Goal: Contribute content: Contribute content

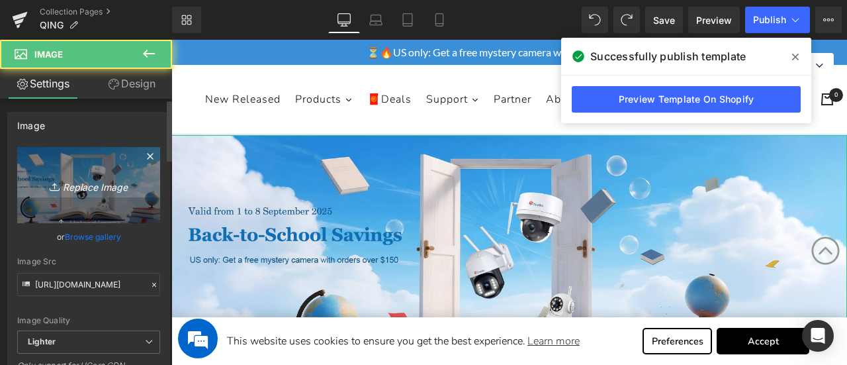
click at [73, 183] on icon "Replace Image" at bounding box center [89, 185] width 106 height 17
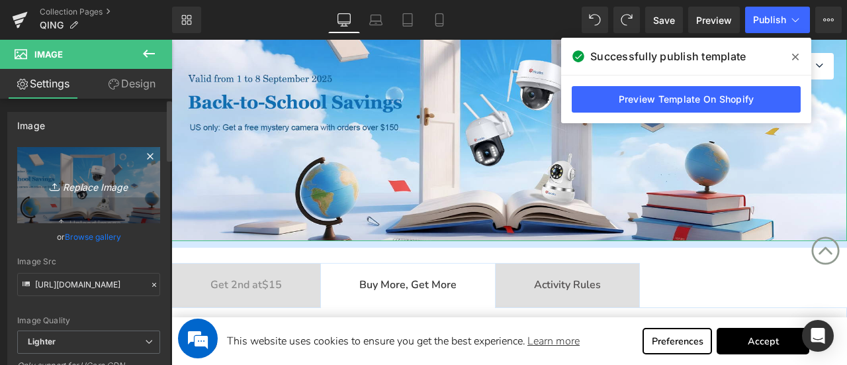
type input "C:\fakepath\促销.jpg"
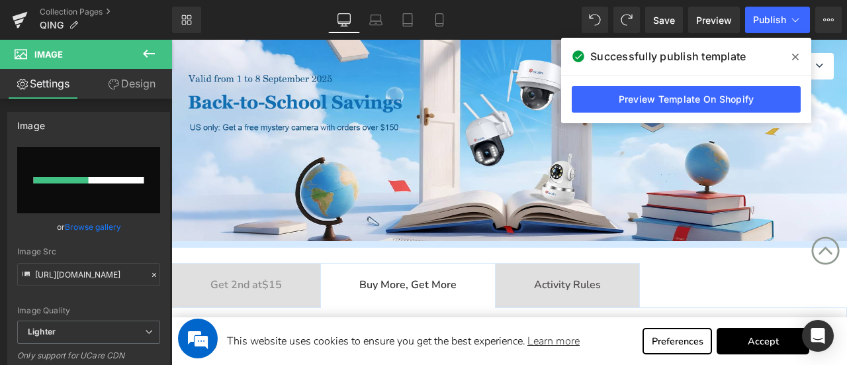
click at [795, 60] on icon at bounding box center [795, 57] width 7 height 11
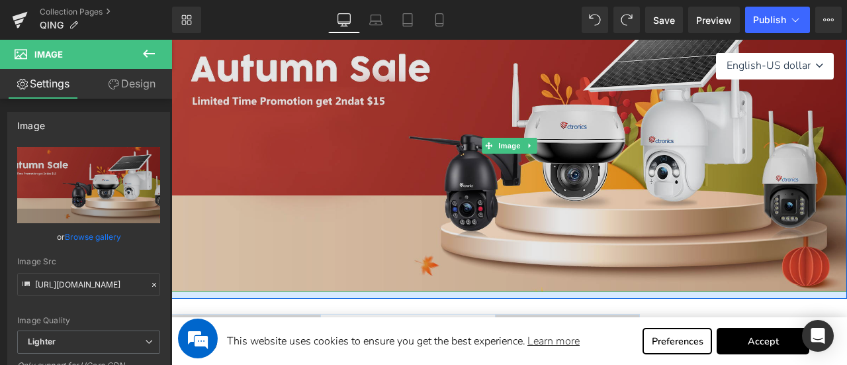
scroll to position [331, 0]
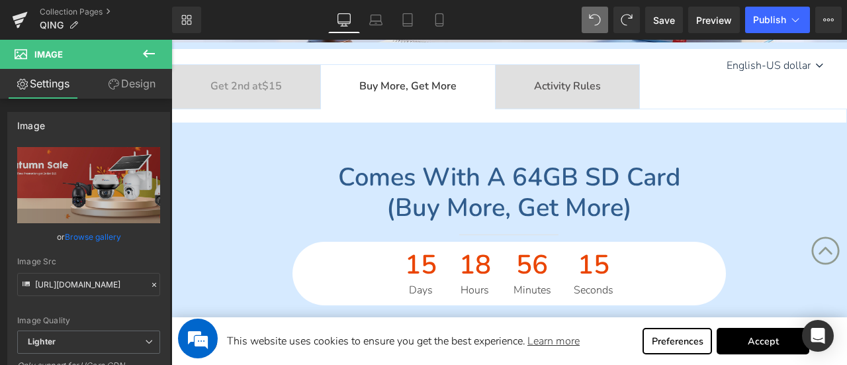
type input "[URL][DOMAIN_NAME]"
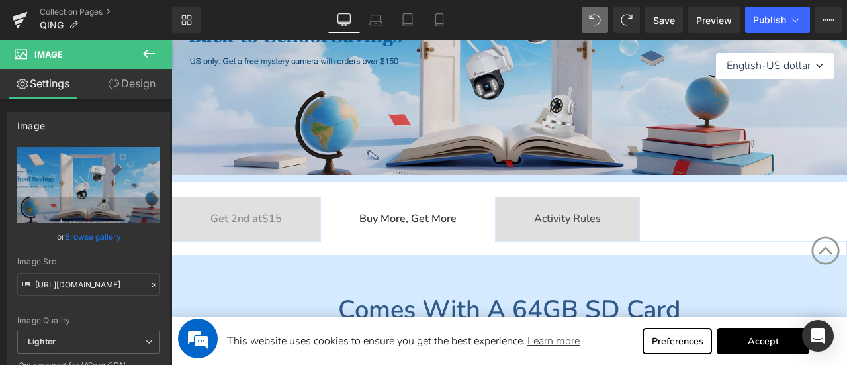
scroll to position [198, 0]
click at [474, 68] on img at bounding box center [509, 55] width 676 height 238
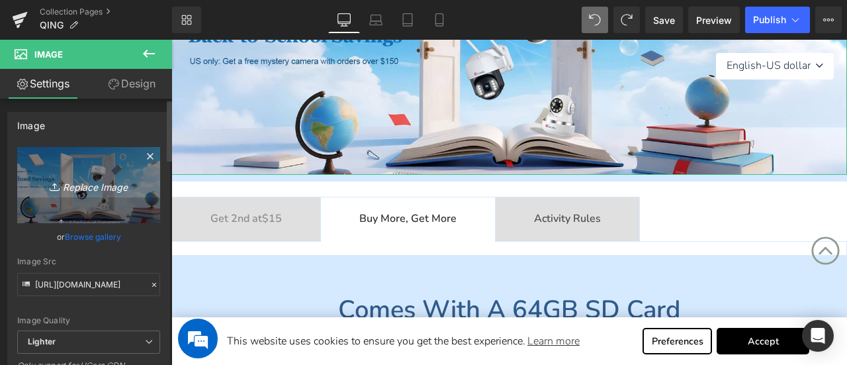
click at [89, 181] on icon "Replace Image" at bounding box center [89, 185] width 106 height 17
type input "C:\fakepath\促销.jpg"
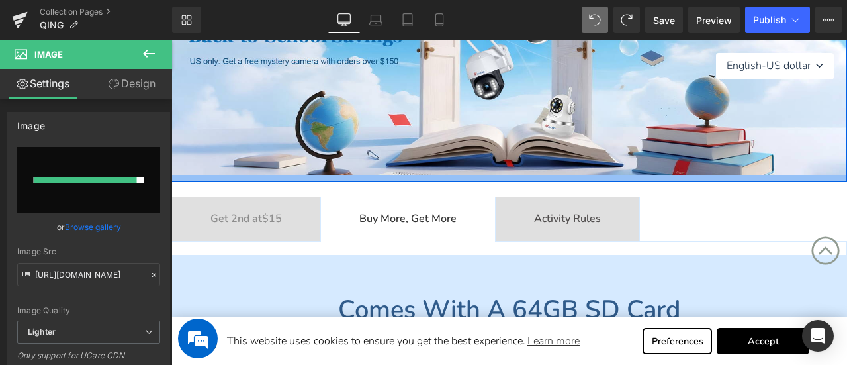
type input "[URL][DOMAIN_NAME]"
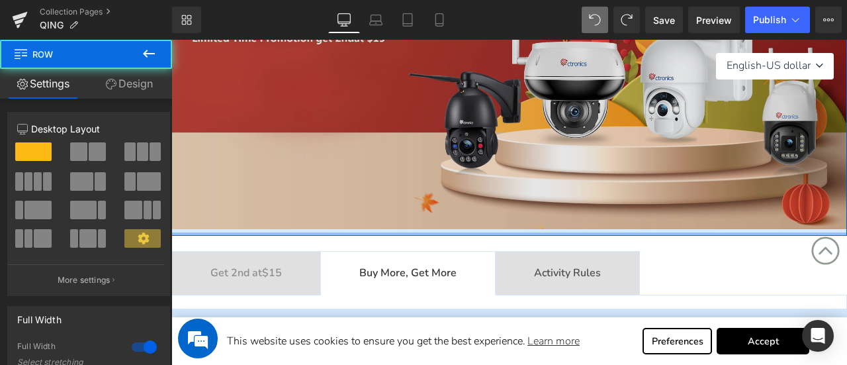
drag, startPoint x: 429, startPoint y: 230, endPoint x: 429, endPoint y: 222, distance: 8.0
click at [429, 220] on div "Image Row" at bounding box center [509, 85] width 676 height 300
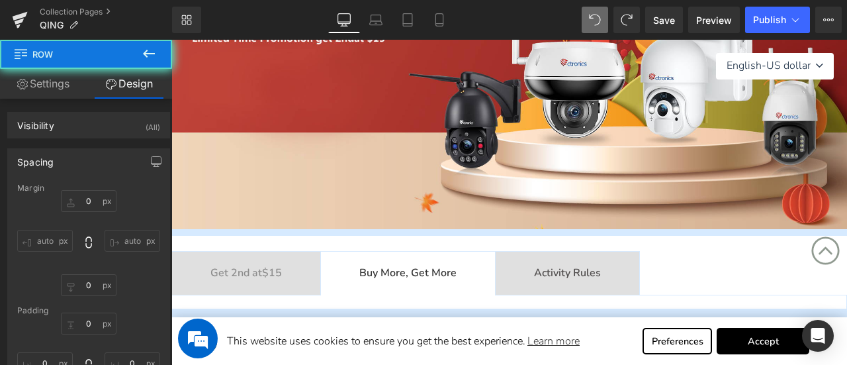
type input "0"
type input "2"
type input "0"
type input "10"
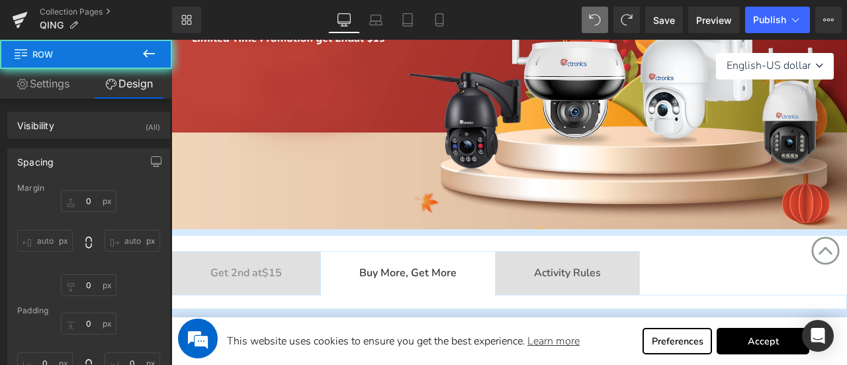
type input "0"
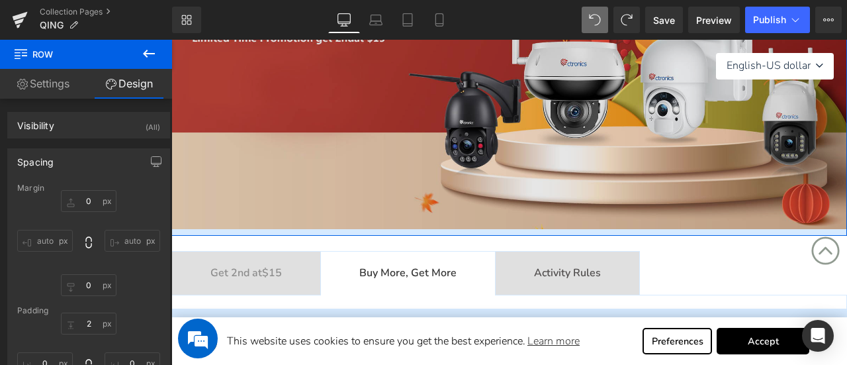
click at [458, 152] on img at bounding box center [509, 82] width 676 height 292
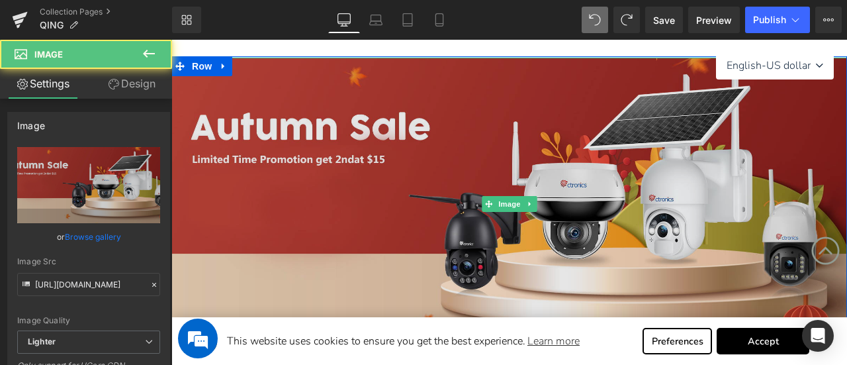
scroll to position [66, 0]
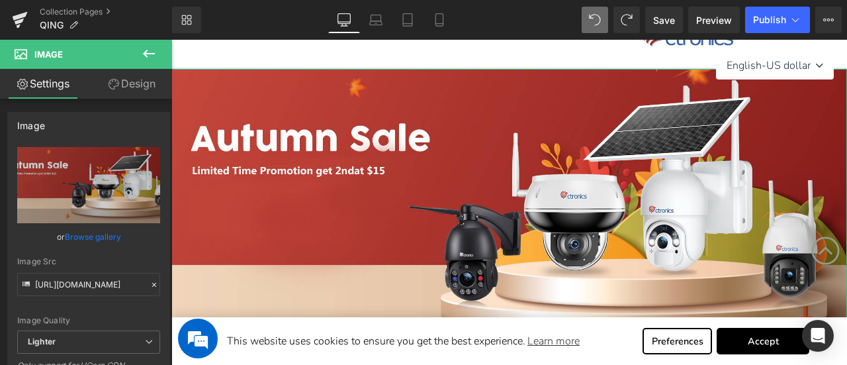
click at [124, 83] on link "Design" at bounding box center [132, 84] width 86 height 30
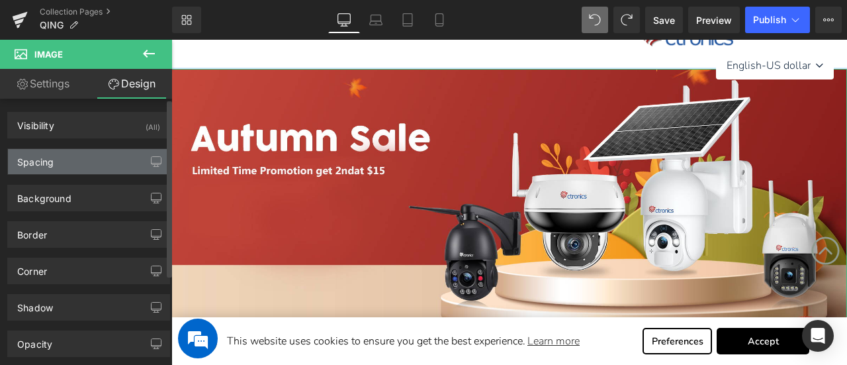
click at [63, 157] on div "Spacing" at bounding box center [88, 161] width 161 height 25
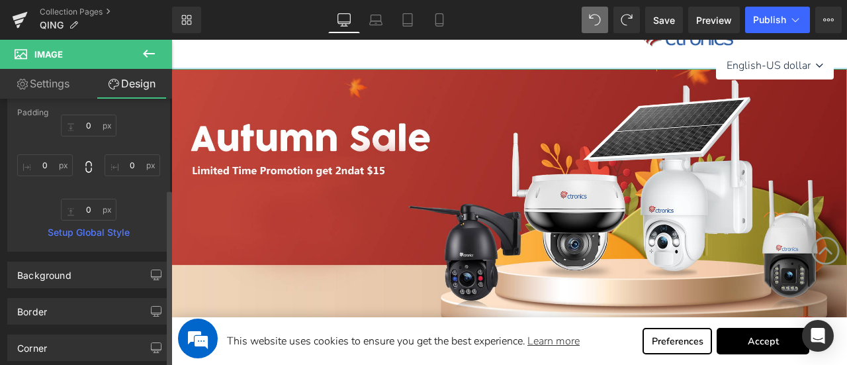
scroll to position [198, 0]
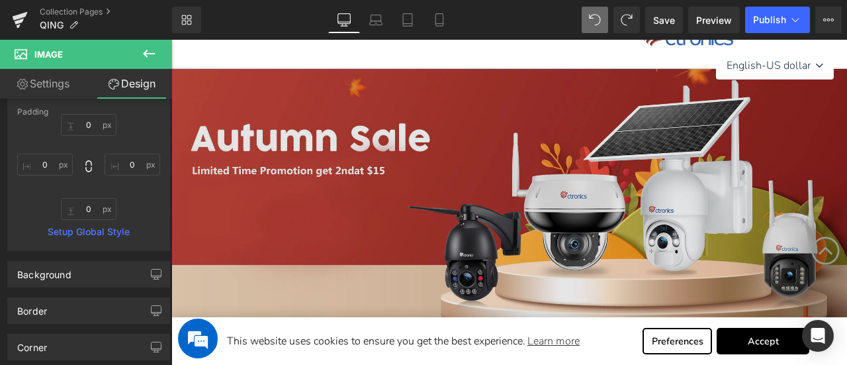
click at [357, 223] on img at bounding box center [509, 215] width 676 height 292
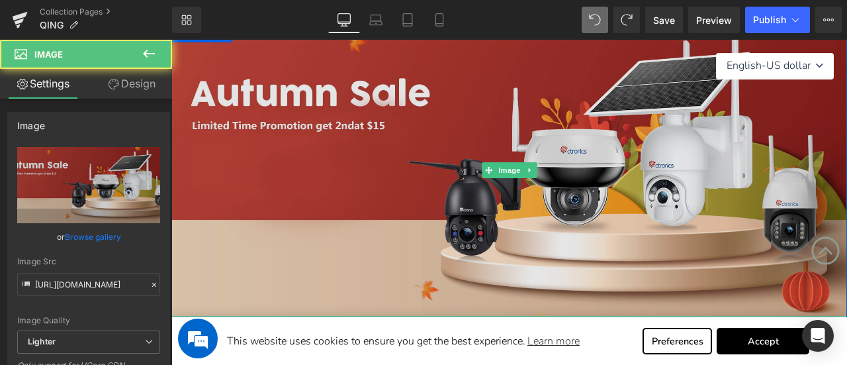
scroll to position [132, 0]
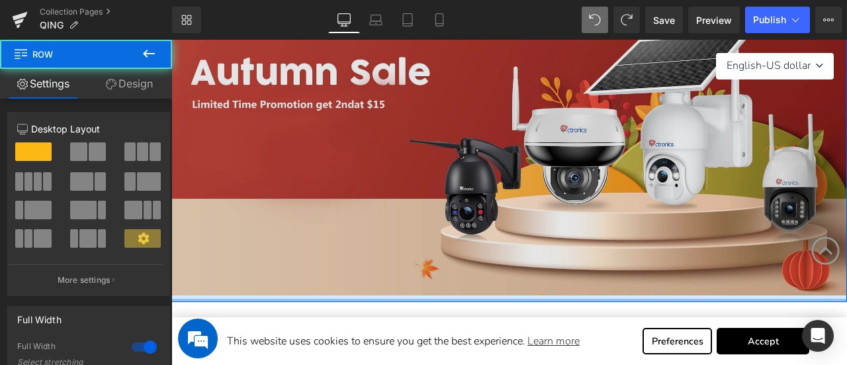
drag, startPoint x: 310, startPoint y: 301, endPoint x: 310, endPoint y: 294, distance: 7.3
click at [310, 294] on div "Image Row" at bounding box center [509, 151] width 676 height 300
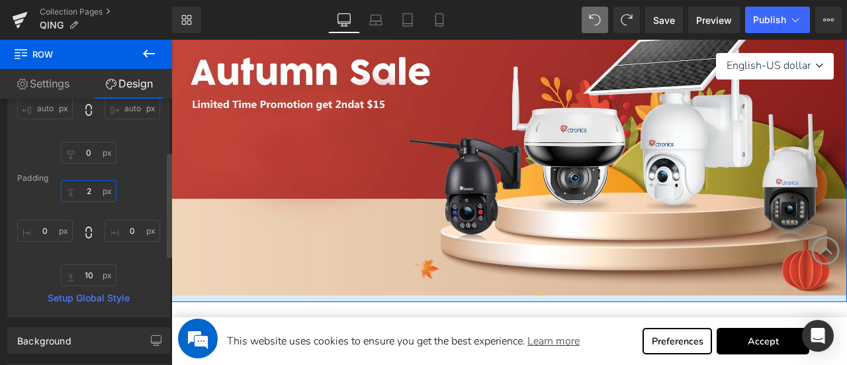
click at [94, 186] on input "2" at bounding box center [89, 191] width 56 height 22
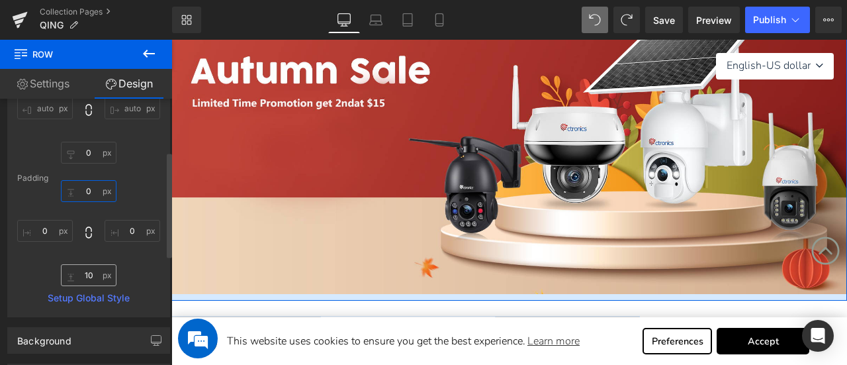
type input "0"
click at [93, 279] on input "10" at bounding box center [89, 275] width 56 height 22
type input "0"
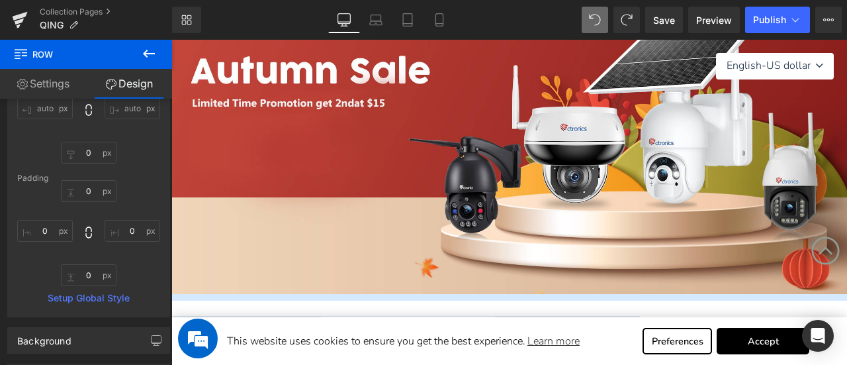
click at [171, 40] on div at bounding box center [171, 40] width 0 height 0
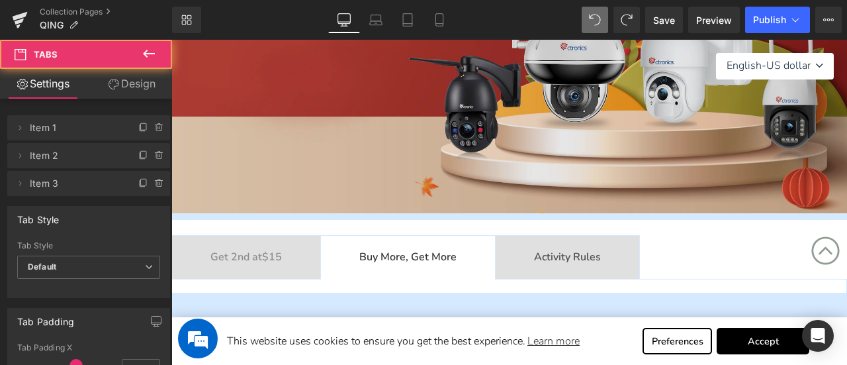
scroll to position [331, 0]
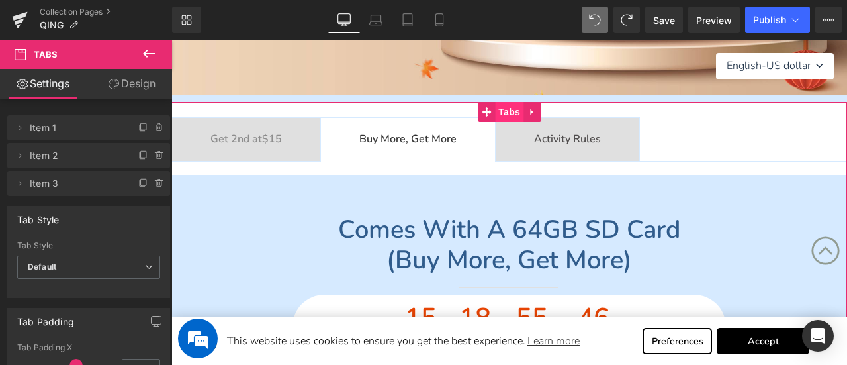
click at [496, 110] on span "Tabs" at bounding box center [509, 112] width 28 height 20
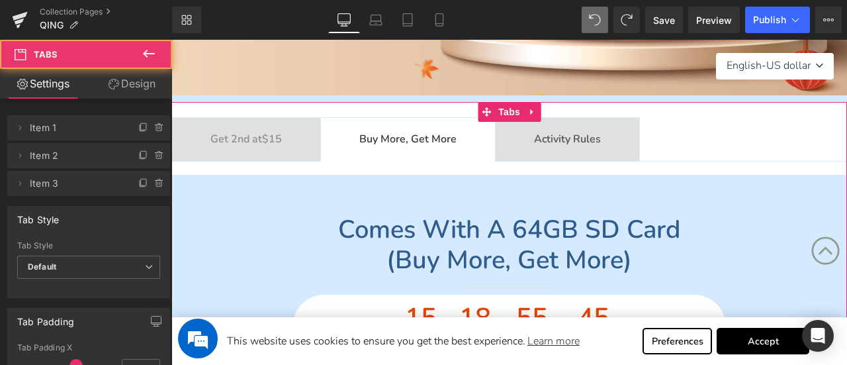
click at [143, 79] on link "Design" at bounding box center [132, 84] width 86 height 30
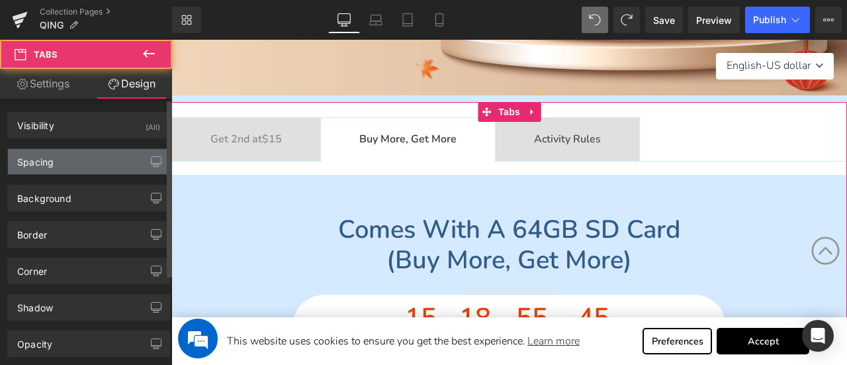
type input "0"
type input "23"
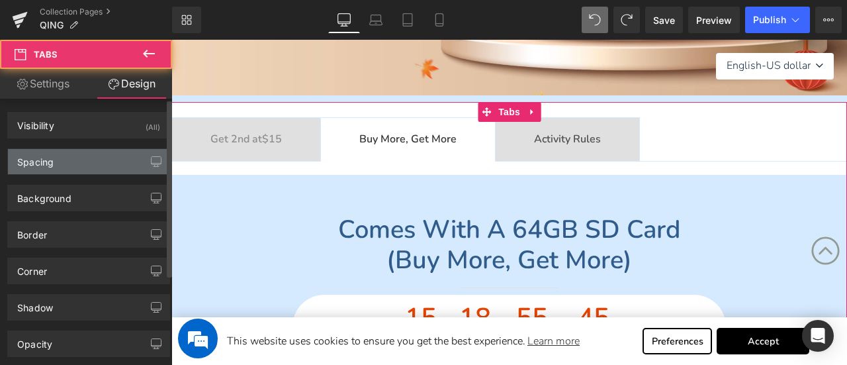
type input "0"
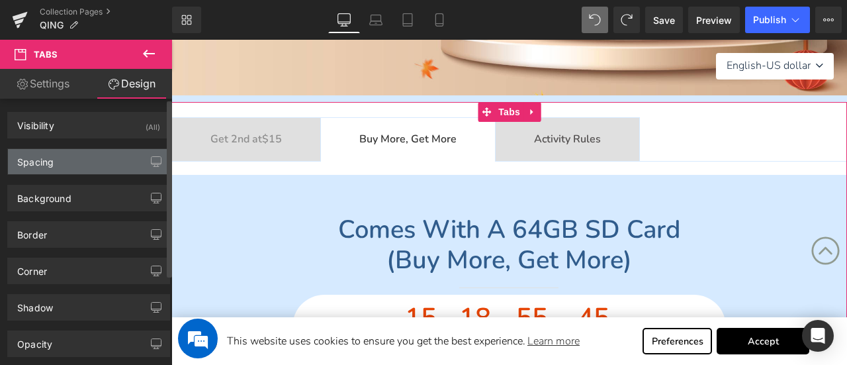
click at [69, 157] on div "Spacing" at bounding box center [88, 161] width 161 height 25
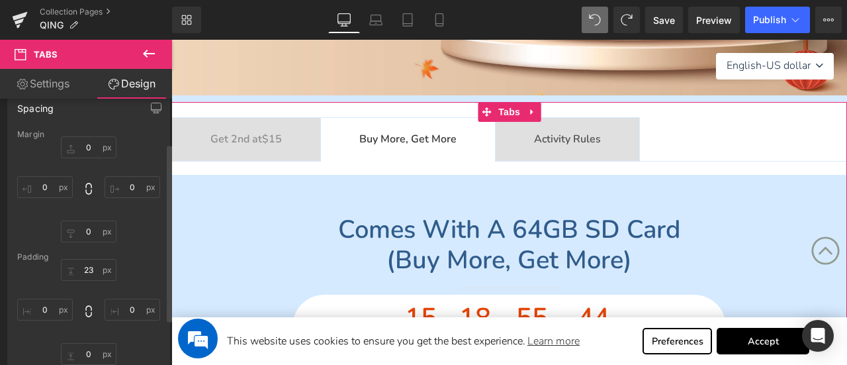
scroll to position [66, 0]
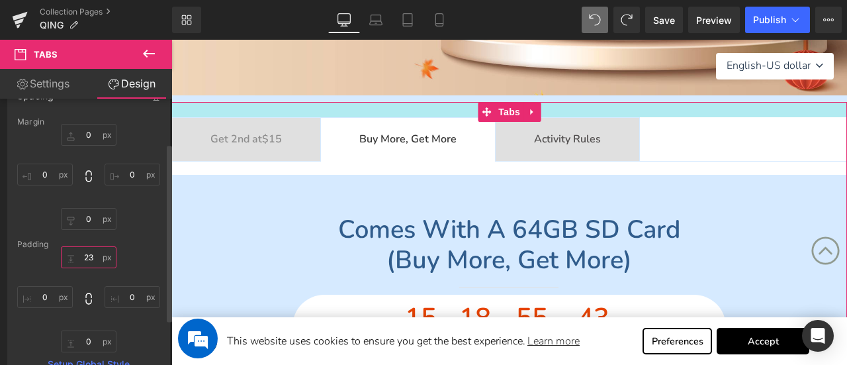
click at [90, 261] on input "23" at bounding box center [89, 257] width 56 height 22
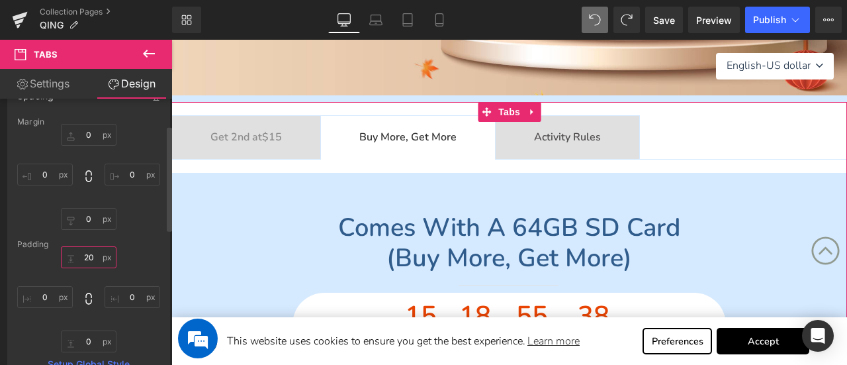
type input "20"
click at [152, 260] on div "20 20 0px 0 0px 0 0px 0" at bounding box center [88, 299] width 143 height 106
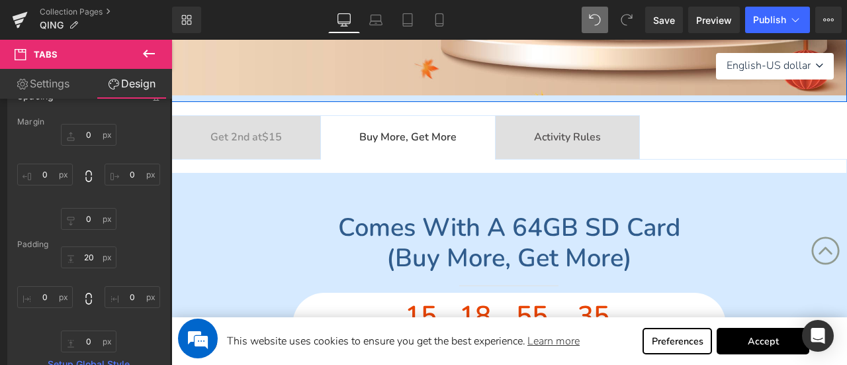
click at [417, 99] on div at bounding box center [509, 100] width 676 height 3
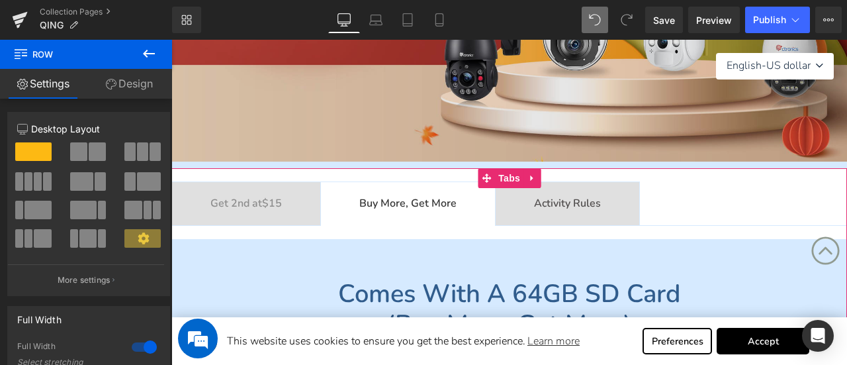
scroll to position [265, 0]
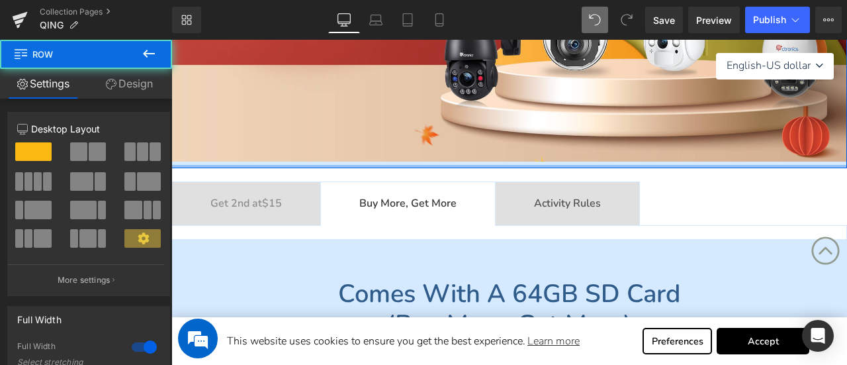
click at [412, 166] on div "Image Row" at bounding box center [509, 18] width 676 height 299
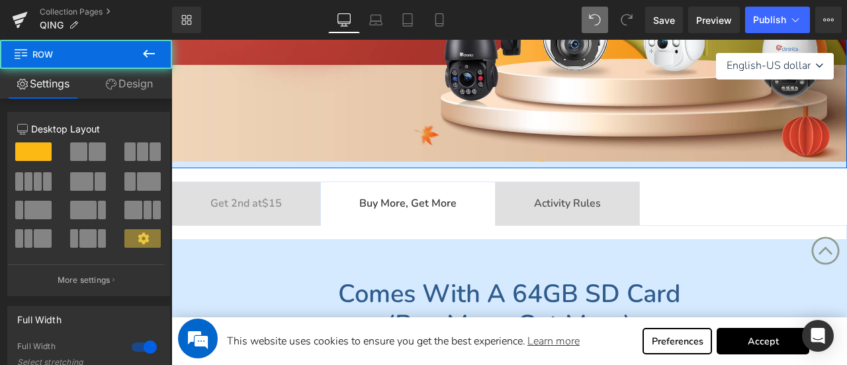
click at [405, 163] on div "Image Row" at bounding box center [509, 18] width 676 height 299
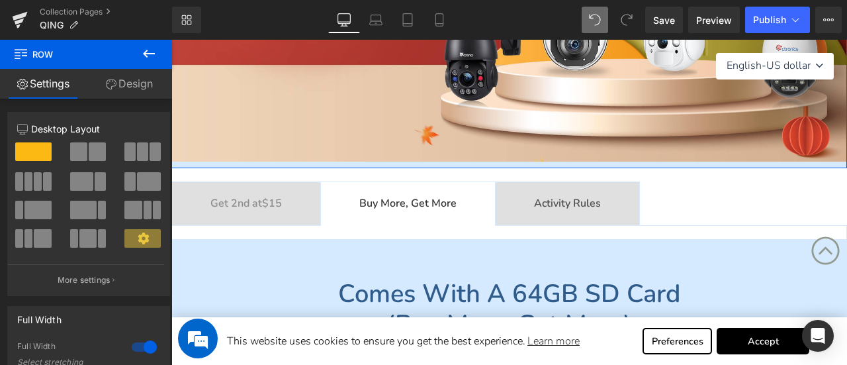
click at [140, 80] on link "Design" at bounding box center [129, 84] width 86 height 30
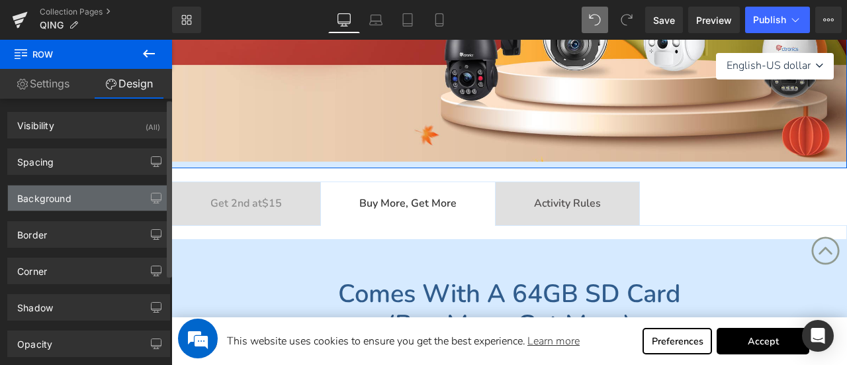
click at [69, 190] on div "Background" at bounding box center [44, 194] width 54 height 19
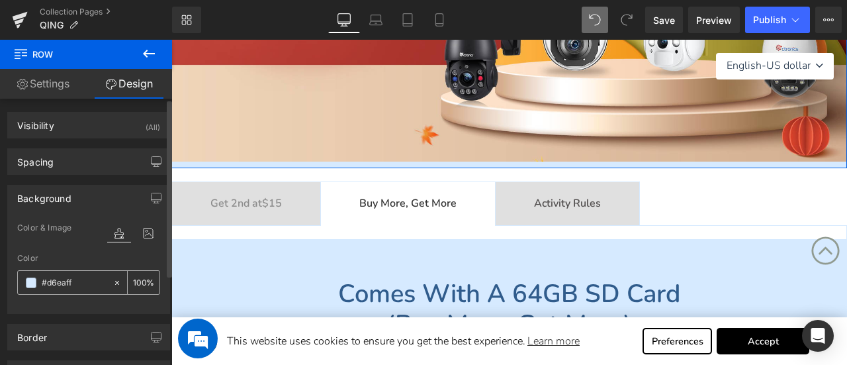
click at [30, 284] on span at bounding box center [31, 282] width 11 height 11
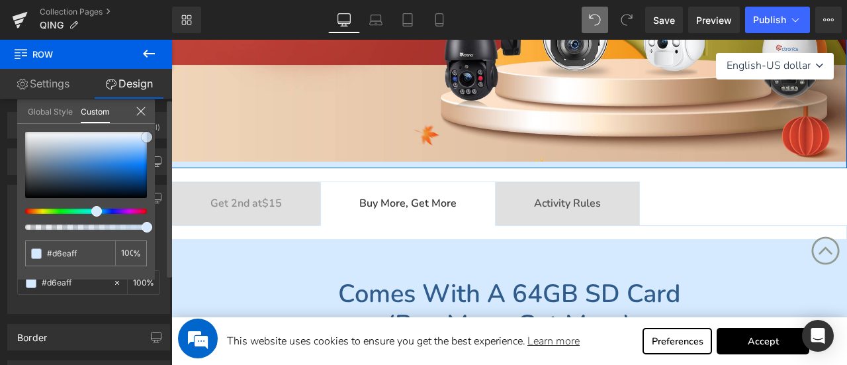
type input "#ffffff"
click at [125, 132] on div at bounding box center [86, 165] width 122 height 66
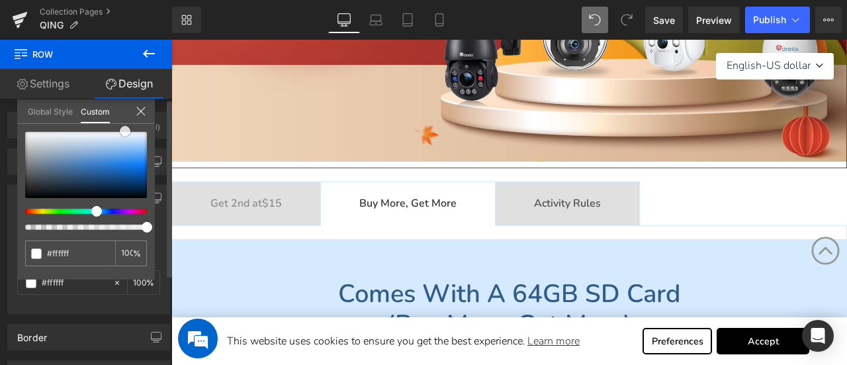
type input "#f4f4f5"
type input "#fcfcfc"
type input "#ffffff"
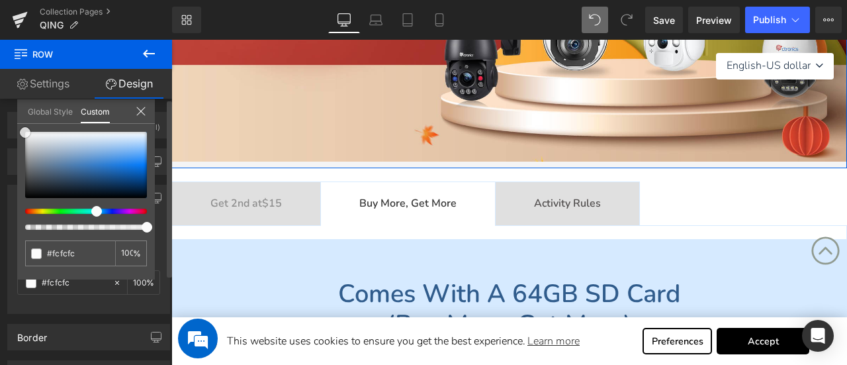
type input "#ffffff"
drag, startPoint x: 29, startPoint y: 134, endPoint x: 13, endPoint y: 130, distance: 16.4
click at [13, 175] on div "Background Color & Image color rgba(255, 255, 255, 1) Color #ffffff 100 % Image…" at bounding box center [89, 244] width 178 height 139
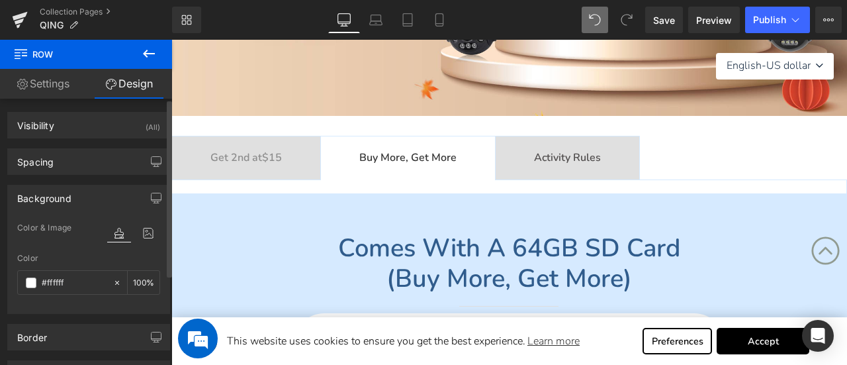
scroll to position [331, 0]
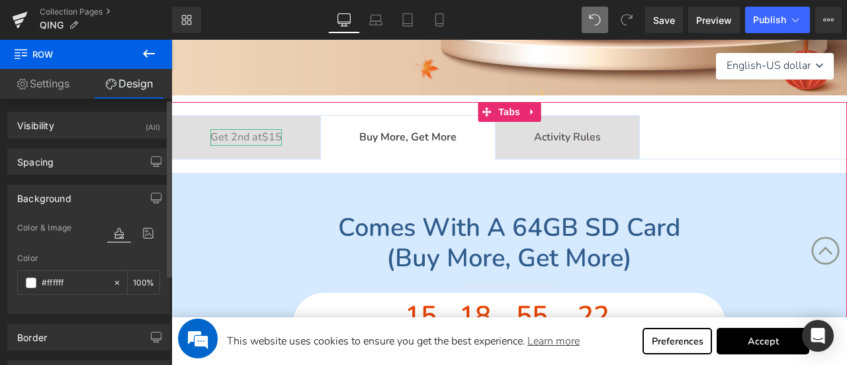
click at [253, 138] on b "Get 2nd at $15" at bounding box center [245, 137] width 71 height 15
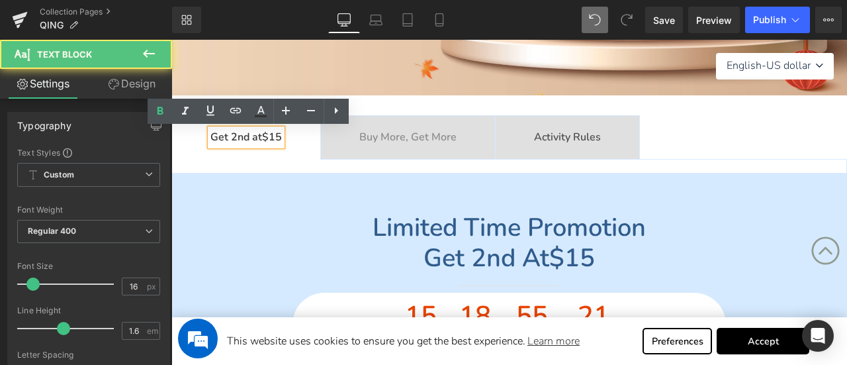
click at [232, 195] on div "Limited time promotion Get 2nd at $15 Heading Separator 15 Days 18 Hours 55 Min…" at bounding box center [509, 277] width 676 height 169
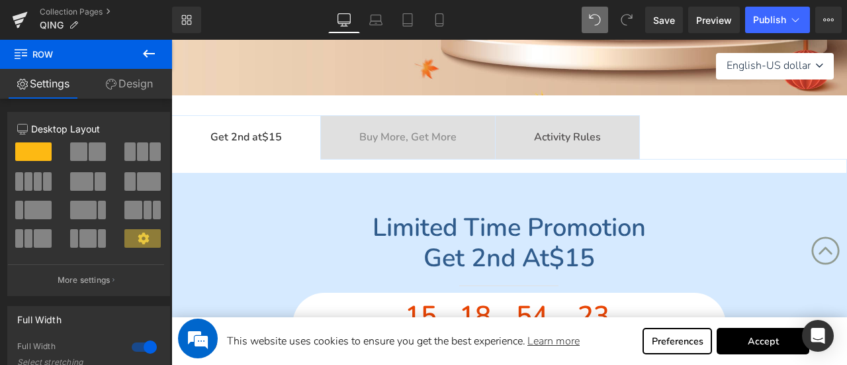
click at [171, 40] on div at bounding box center [171, 40] width 0 height 0
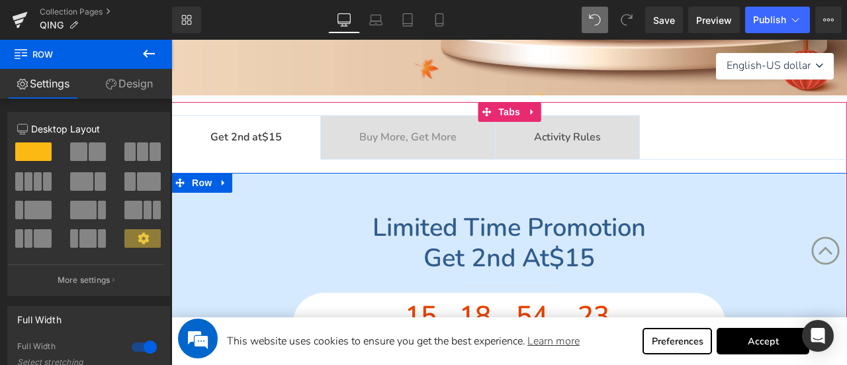
click at [171, 40] on div at bounding box center [171, 40] width 0 height 0
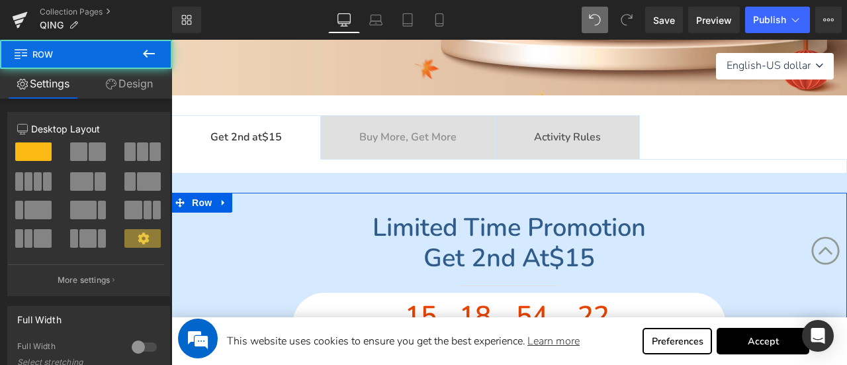
click at [138, 84] on link "Design" at bounding box center [129, 84] width 86 height 30
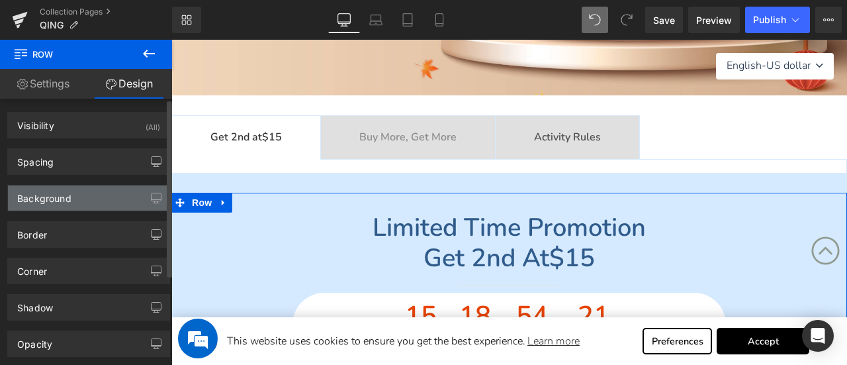
click at [79, 195] on div "Background" at bounding box center [88, 197] width 161 height 25
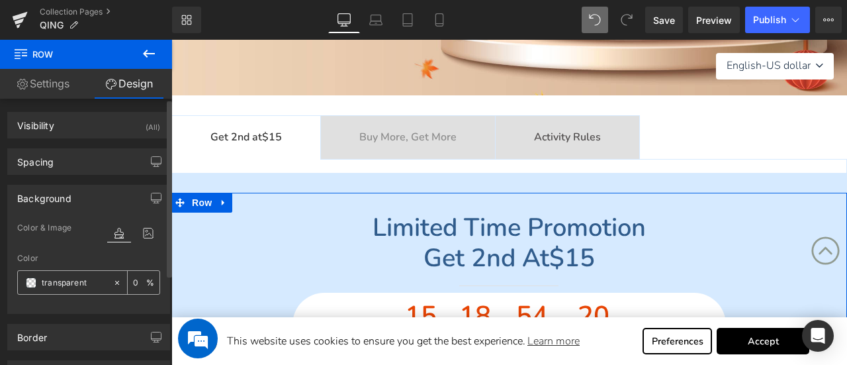
click at [91, 280] on input "transparent" at bounding box center [74, 282] width 65 height 15
paste input "#faf5ed"
type input "#faf5ed"
type input "100"
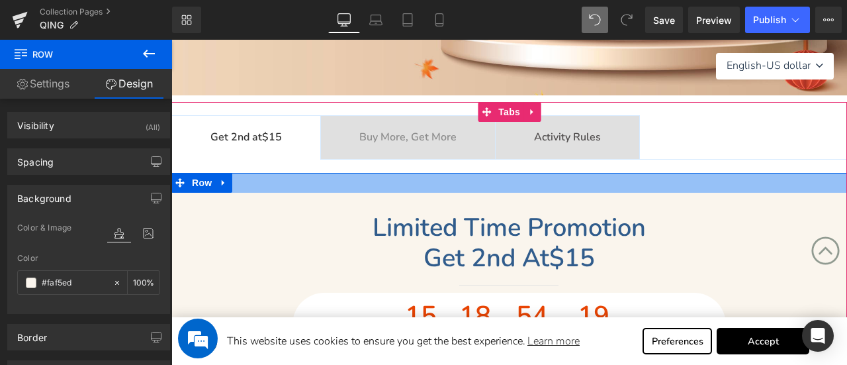
click at [341, 181] on div at bounding box center [509, 183] width 676 height 20
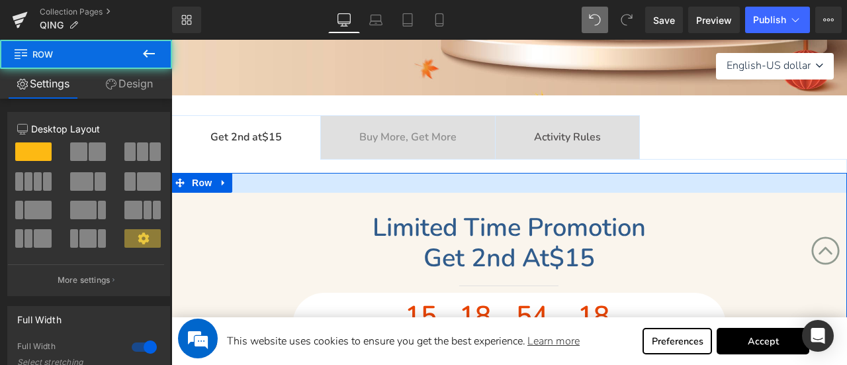
click at [123, 81] on link "Design" at bounding box center [129, 84] width 86 height 30
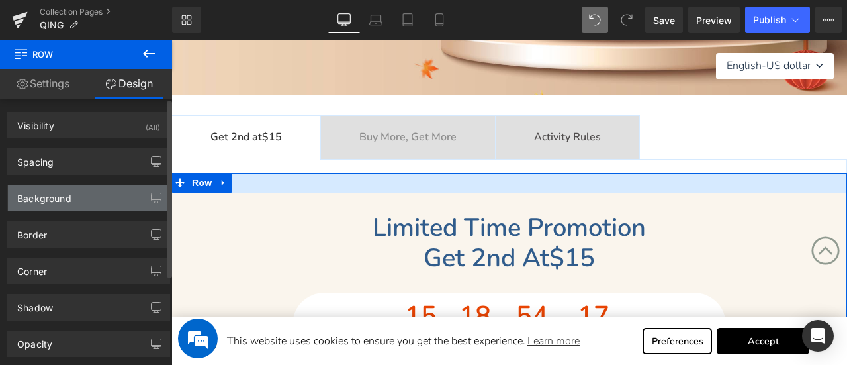
click at [60, 197] on div "Background" at bounding box center [44, 194] width 54 height 19
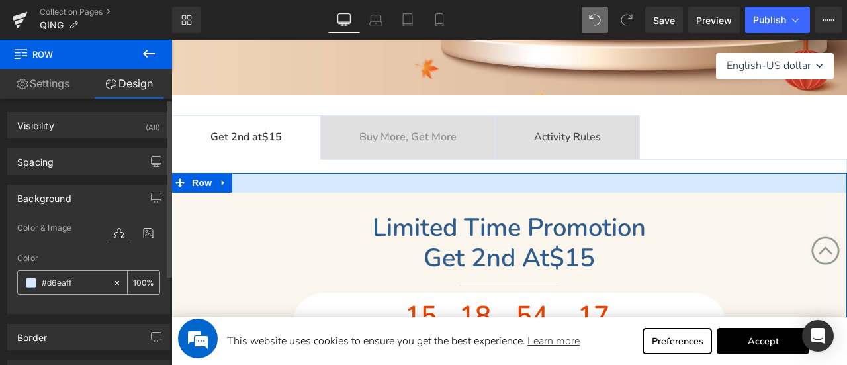
click at [81, 275] on input "#d6eaff" at bounding box center [74, 282] width 65 height 15
paste input "faf5ed"
type input "#faf5ed"
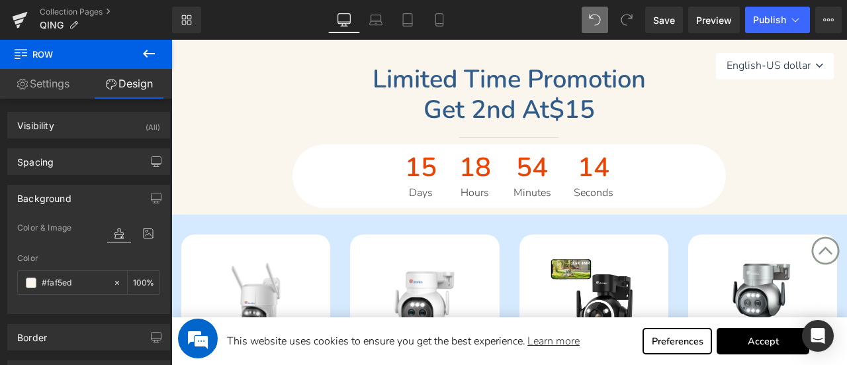
scroll to position [595, 0]
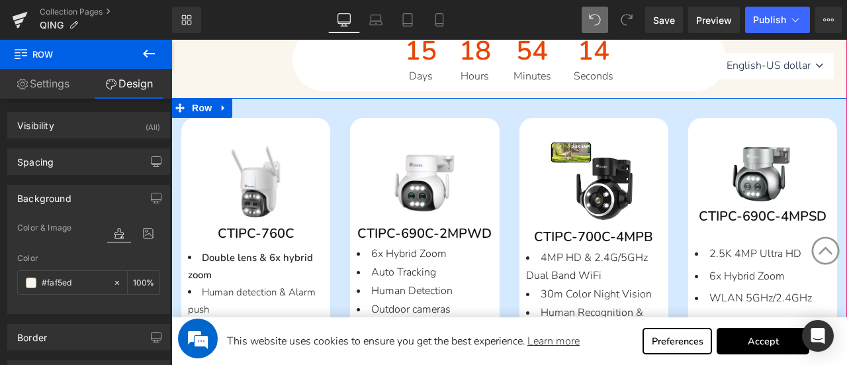
click at [505, 154] on div "66 93 100 99 (P) Stock Counter Save Off 47 % (P) Image CTIPC-690C-2MPWD (P) SKU…" at bounding box center [424, 296] width 169 height 357
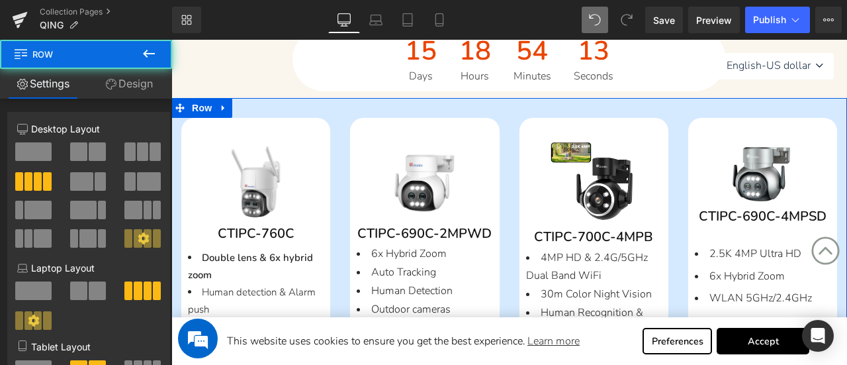
click at [144, 88] on link "Design" at bounding box center [129, 84] width 86 height 30
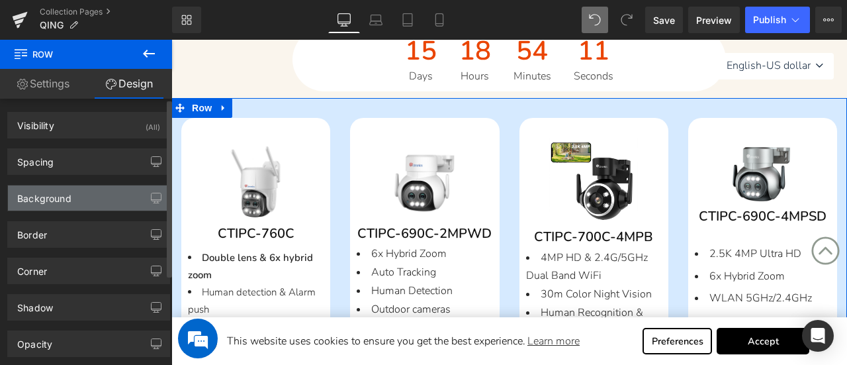
click at [67, 199] on div "Background" at bounding box center [44, 194] width 54 height 19
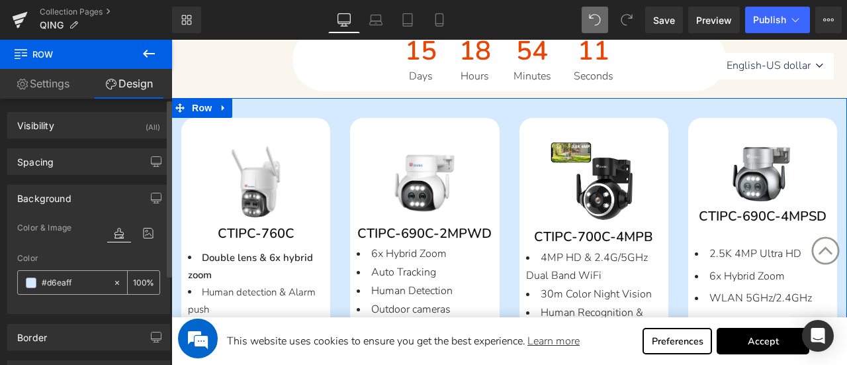
click at [85, 281] on input "#d6eaff" at bounding box center [74, 282] width 65 height 15
paste input "faf5ed"
type input "#faf5ed"
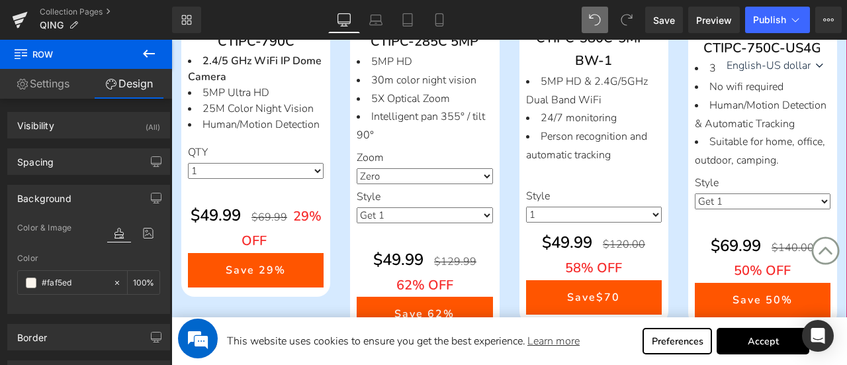
scroll to position [1125, 0]
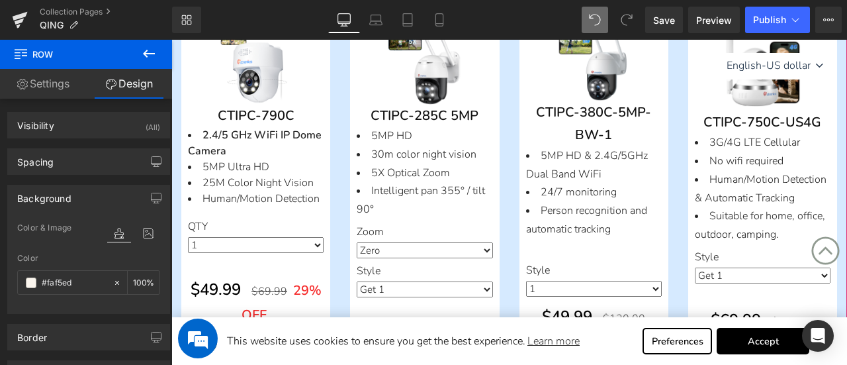
click at [343, 167] on div "219 218 245 219 87 173 94 79 (P) Stock Counter Save Off 62 %" at bounding box center [424, 211] width 169 height 408
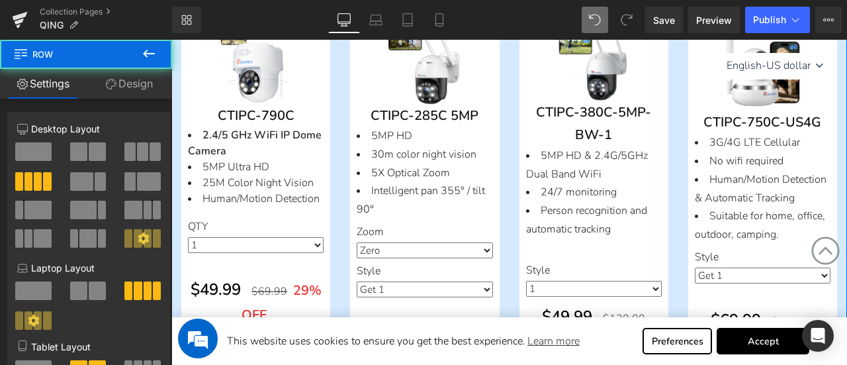
click at [128, 87] on link "Design" at bounding box center [129, 84] width 86 height 30
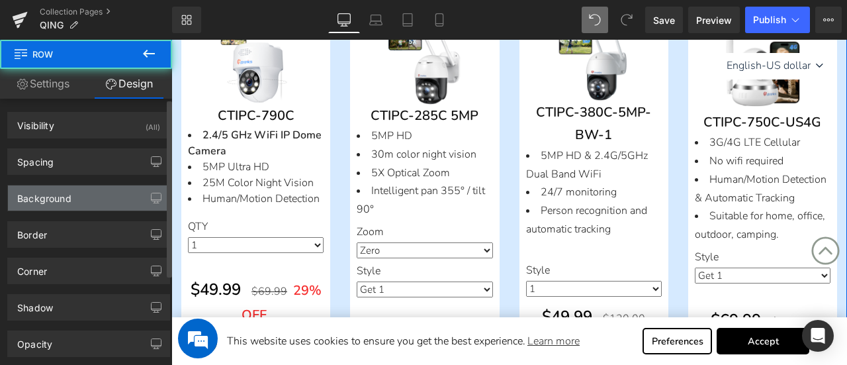
type input "#d6eaff"
type input "100"
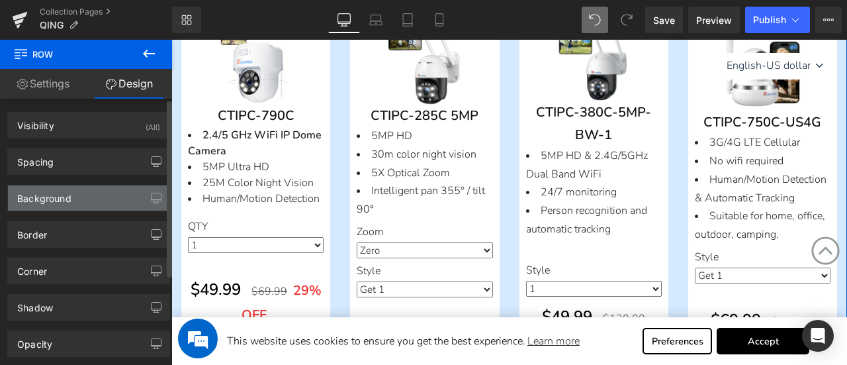
click at [74, 195] on div "Background" at bounding box center [88, 197] width 161 height 25
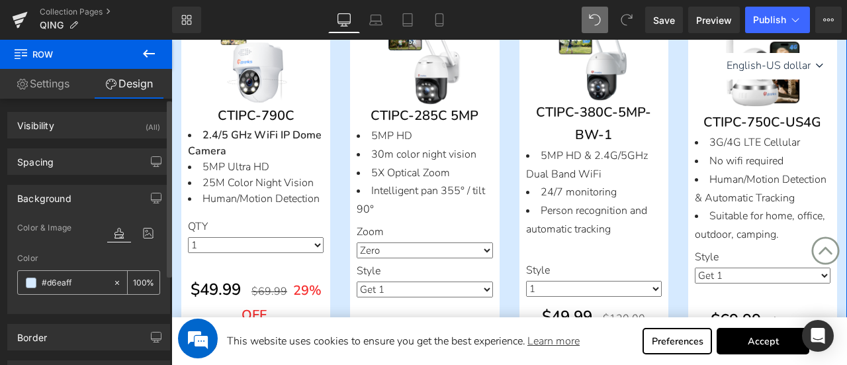
click at [94, 277] on input "#d6eaff" at bounding box center [74, 282] width 65 height 15
paste input "faf5ed"
type input "#faf5ed"
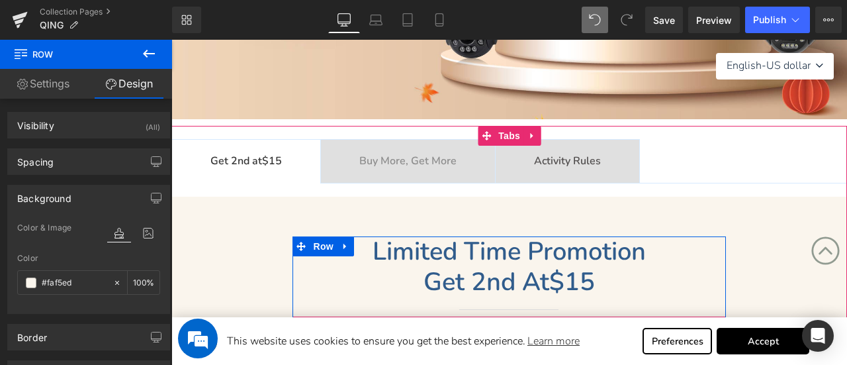
scroll to position [198, 0]
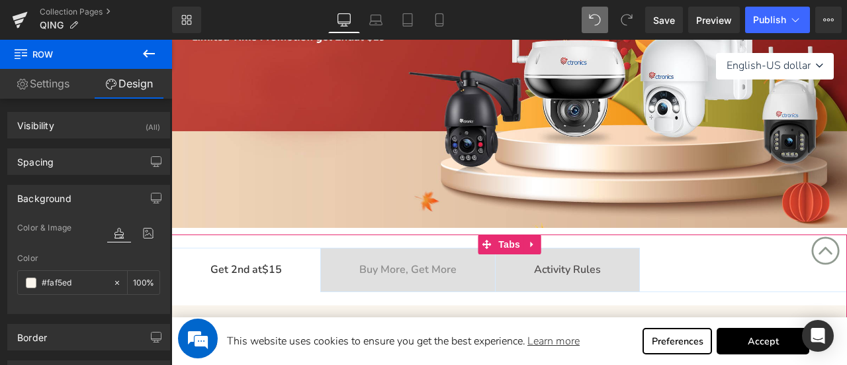
click at [414, 272] on b "Buy More, Get More" at bounding box center [407, 269] width 97 height 15
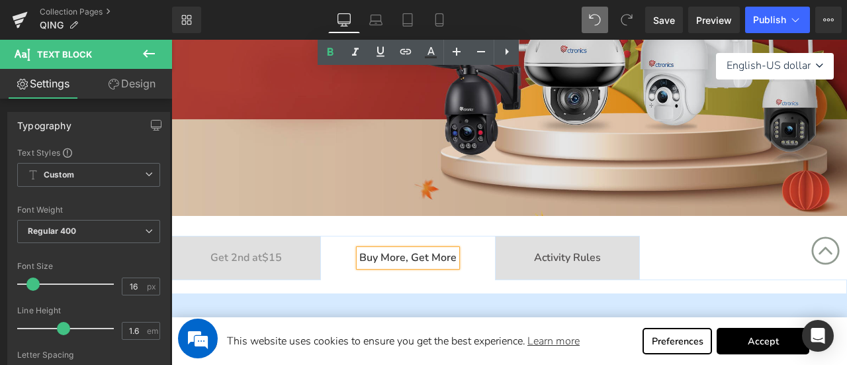
scroll to position [463, 0]
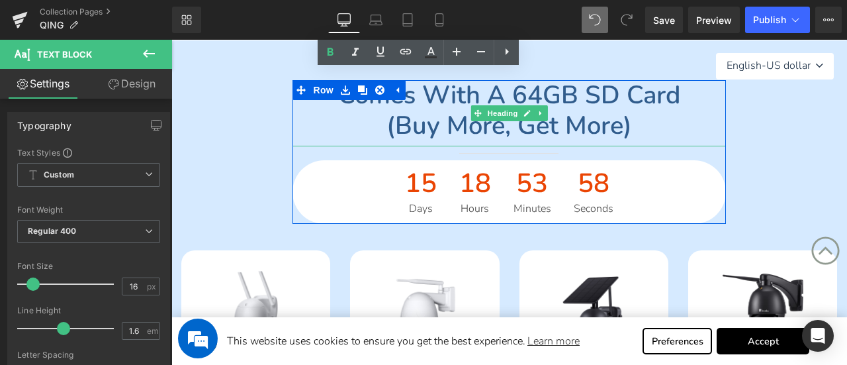
click at [321, 122] on h2 "(buy more, get more)" at bounding box center [508, 125] width 433 height 30
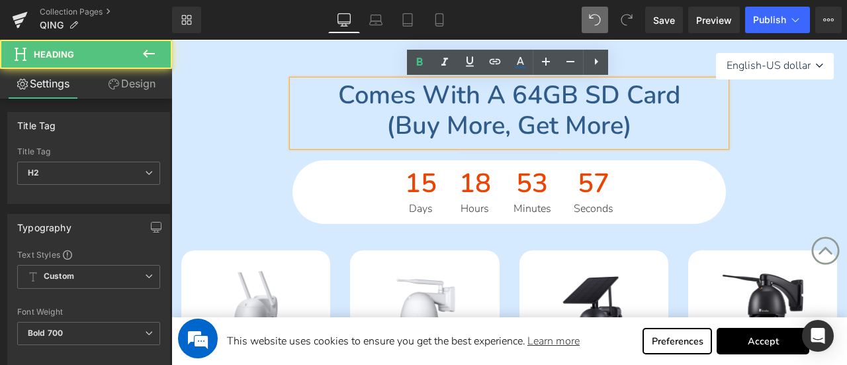
click at [210, 104] on div "Comes with a 64GB SD card (buy more, get more) Heading Separator 15 Days 18 Hou…" at bounding box center [509, 151] width 676 height 143
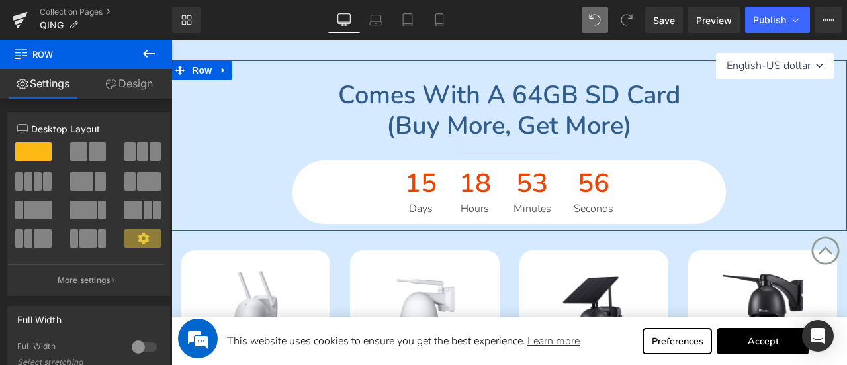
click at [136, 79] on link "Design" at bounding box center [129, 84] width 86 height 30
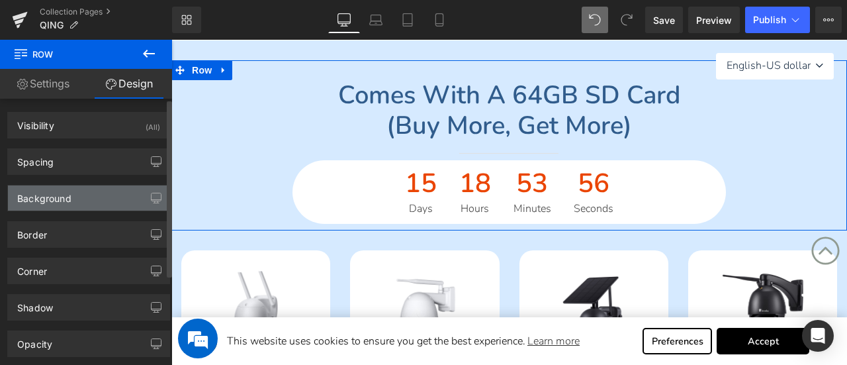
click at [93, 193] on div "Background" at bounding box center [88, 197] width 161 height 25
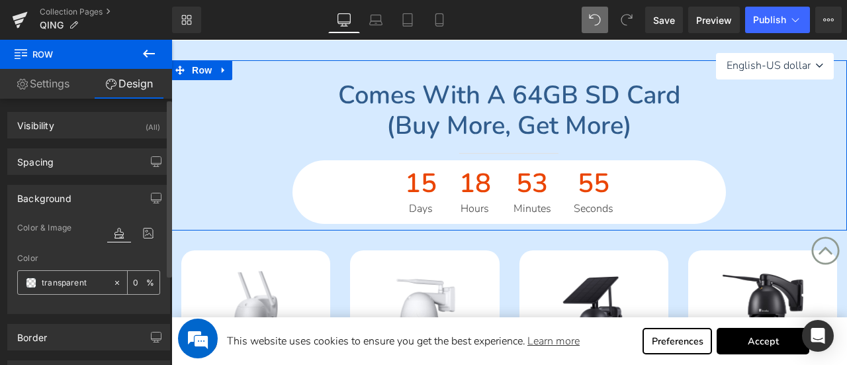
click at [91, 280] on input "transparent" at bounding box center [74, 282] width 65 height 15
paste input "#faf5ed"
type input "#faf5ed"
type input "100"
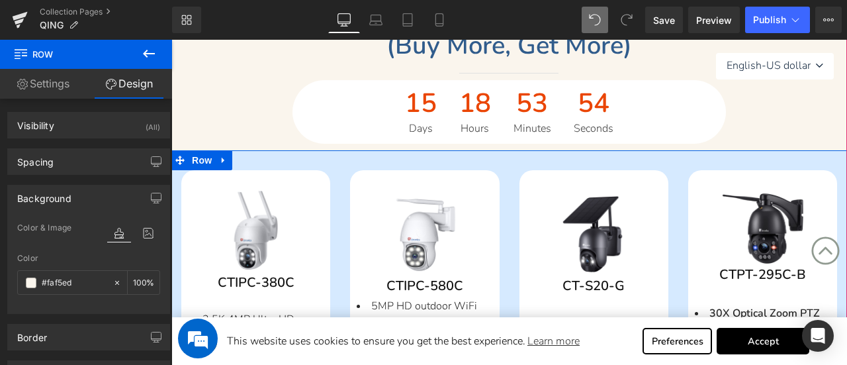
scroll to position [595, 0]
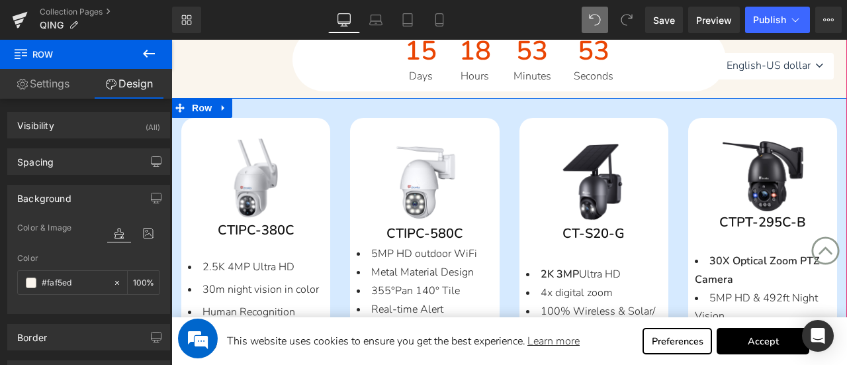
click at [340, 186] on div "98 100 99 98 (P) Stock Counter Save Off 33 % (P) Image CTIPC-580C (P) SKU 5MP H…" at bounding box center [424, 306] width 169 height 376
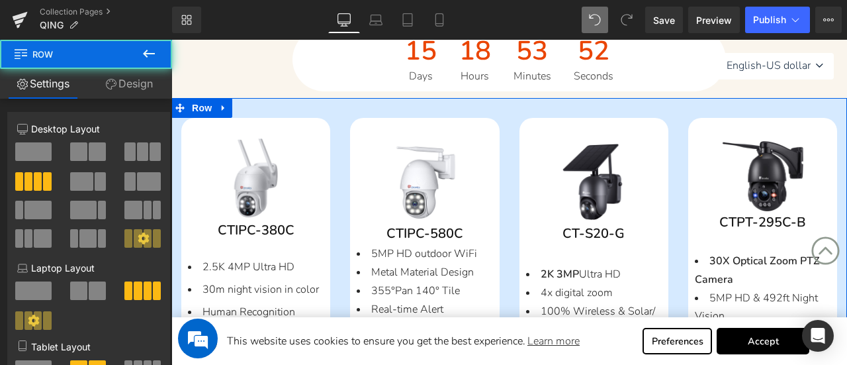
click at [145, 80] on link "Design" at bounding box center [129, 84] width 86 height 30
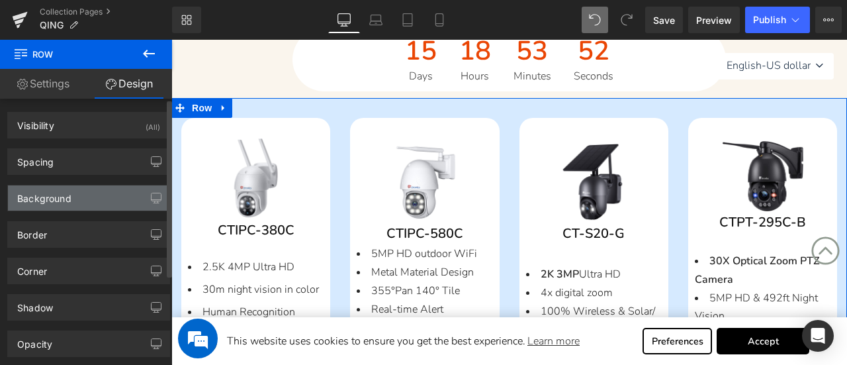
click at [82, 200] on div "Background" at bounding box center [88, 197] width 161 height 25
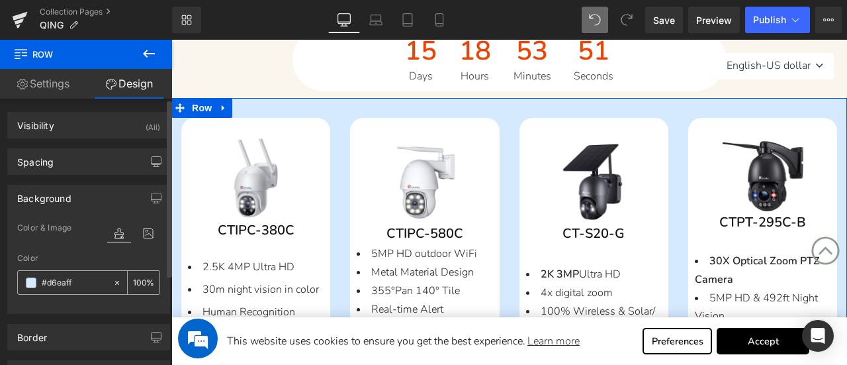
click at [92, 277] on input "#d6eaff" at bounding box center [74, 282] width 65 height 15
paste input "faf5ed"
type input "#faf5ed"
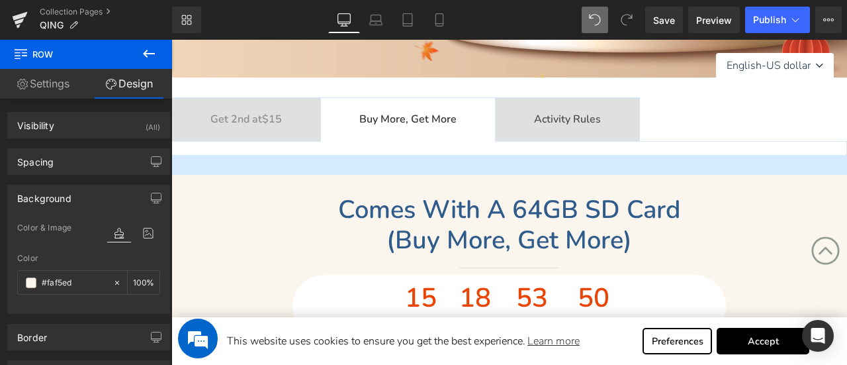
scroll to position [331, 0]
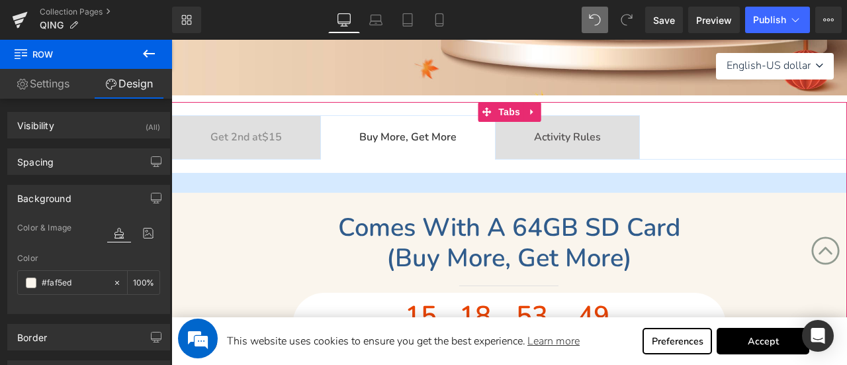
click at [171, 40] on div at bounding box center [171, 40] width 0 height 0
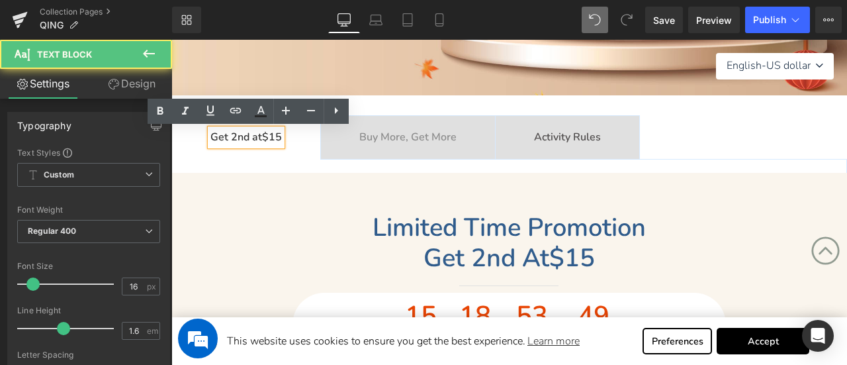
click at [417, 139] on b "Buy More, Get More" at bounding box center [407, 137] width 97 height 15
click at [578, 134] on b "Activity Rules" at bounding box center [567, 137] width 67 height 15
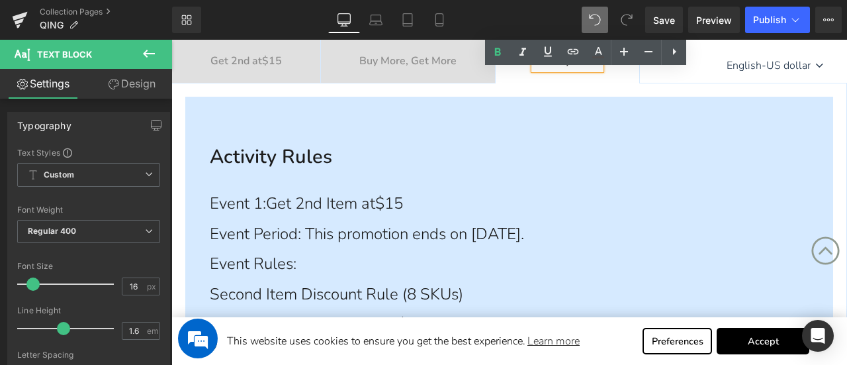
scroll to position [463, 0]
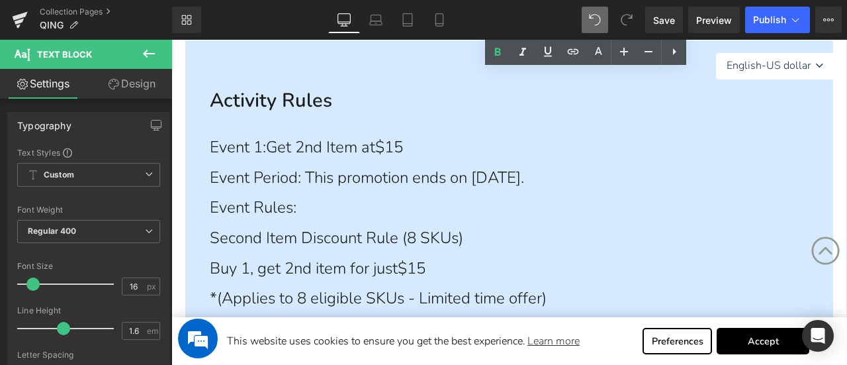
click at [279, 93] on b "Activity Rules" at bounding box center [271, 100] width 122 height 26
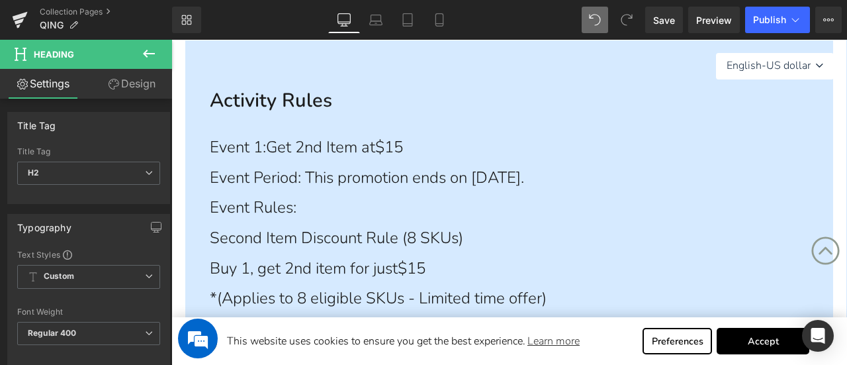
click at [126, 98] on link "Design" at bounding box center [132, 84] width 86 height 30
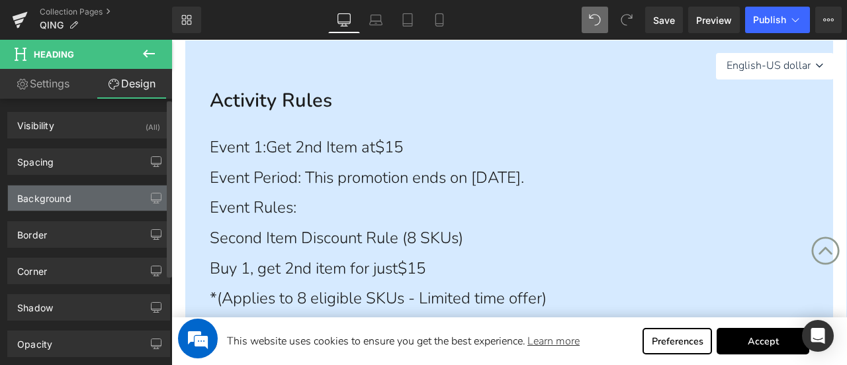
click at [81, 196] on div "Background" at bounding box center [88, 197] width 161 height 25
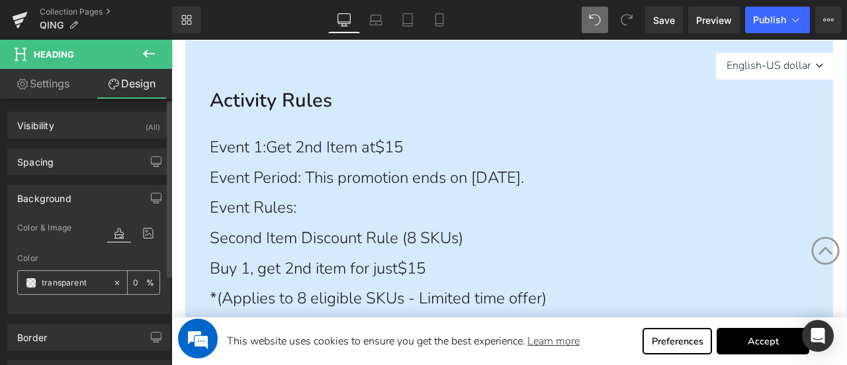
click at [92, 277] on input "transparent" at bounding box center [74, 282] width 65 height 15
paste input "#faf5ed"
type input "#faf5ed"
type input "100"
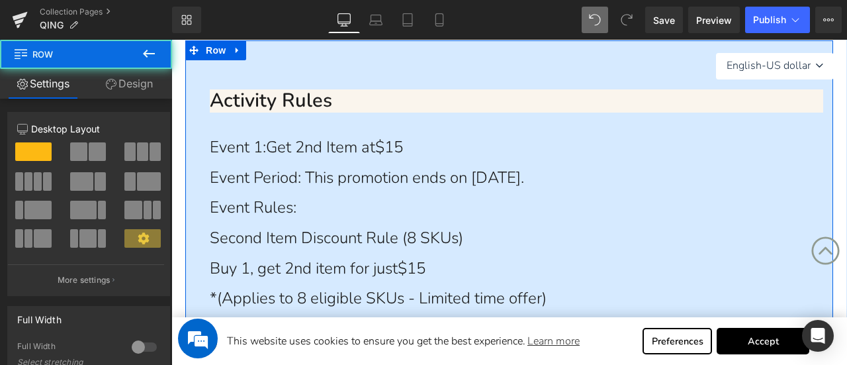
click at [147, 83] on link "Design" at bounding box center [129, 84] width 86 height 30
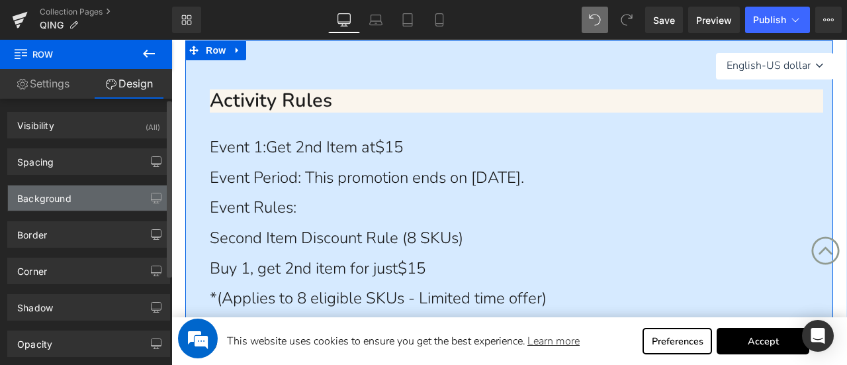
click at [81, 197] on div "Background" at bounding box center [88, 197] width 161 height 25
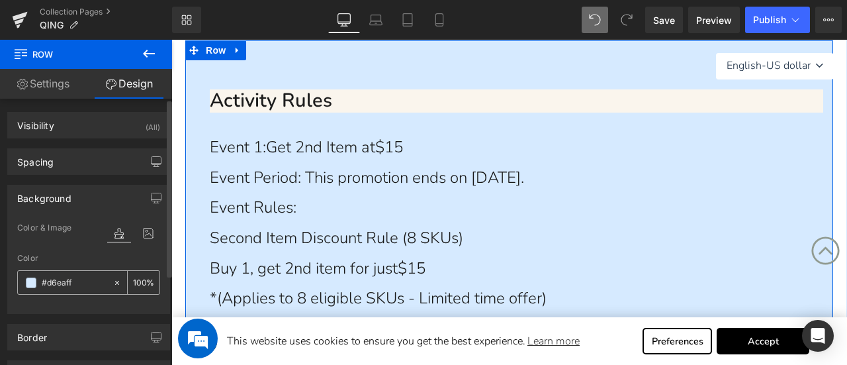
click at [82, 277] on input "#d6eaff" at bounding box center [74, 282] width 65 height 15
paste input "faf5ed"
type input "#faf5ed"
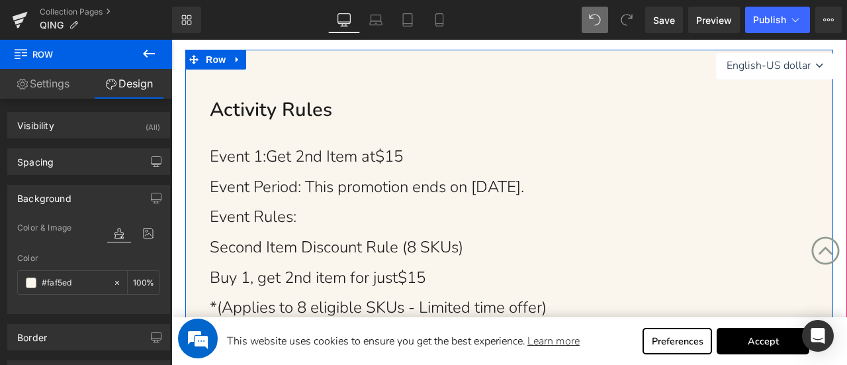
scroll to position [265, 0]
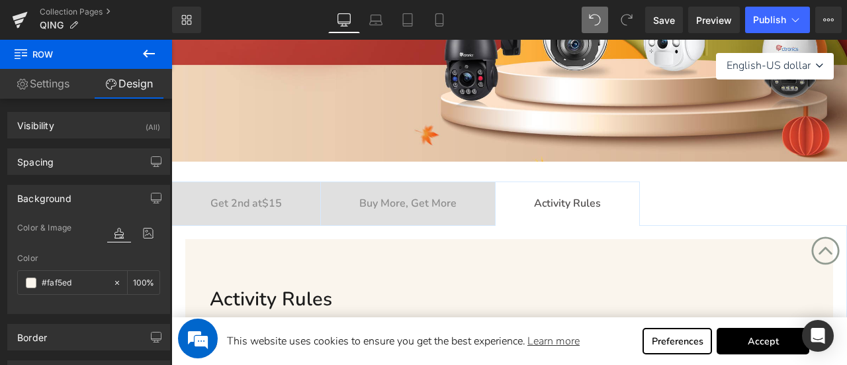
click at [171, 40] on div at bounding box center [171, 40] width 0 height 0
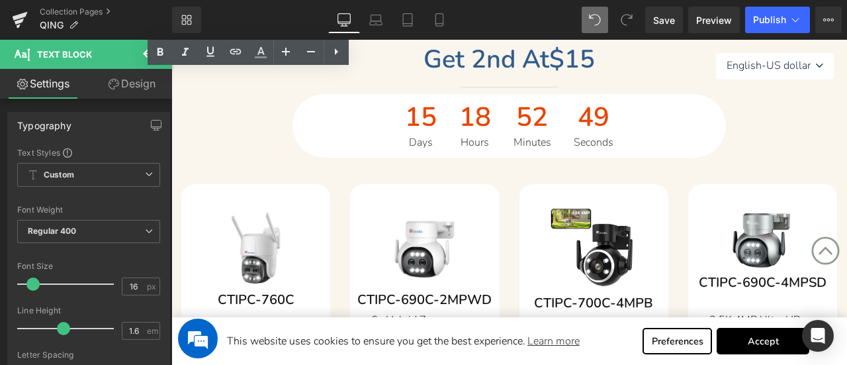
scroll to position [397, 0]
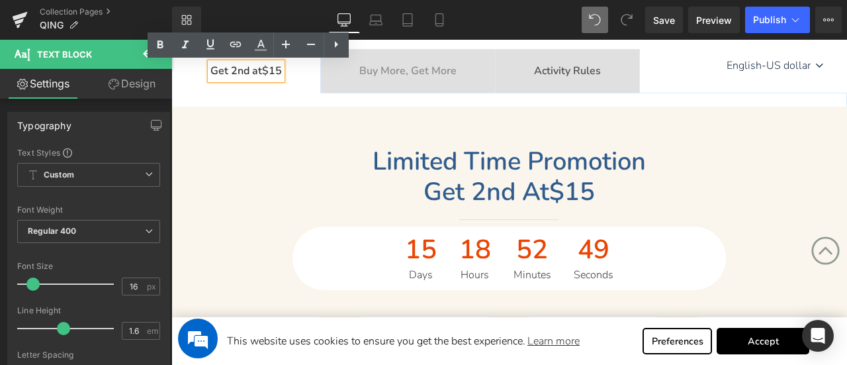
click at [400, 163] on span "Limited time promotion" at bounding box center [508, 161] width 273 height 34
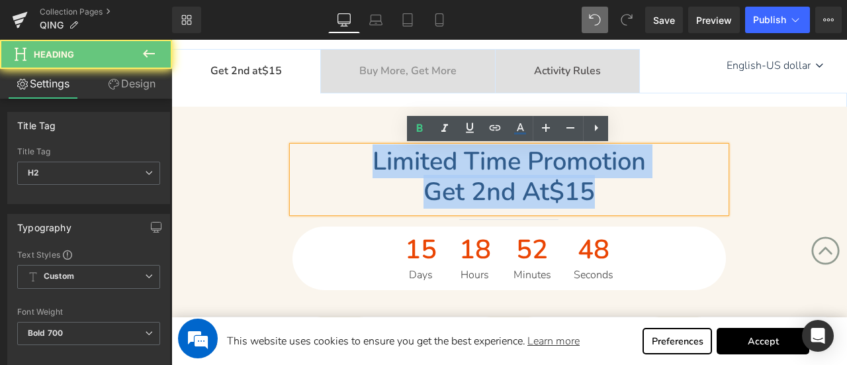
drag, startPoint x: 352, startPoint y: 158, endPoint x: 619, endPoint y: 191, distance: 268.6
click at [619, 191] on div "Limited time promotion Get 2nd at $15" at bounding box center [508, 179] width 433 height 66
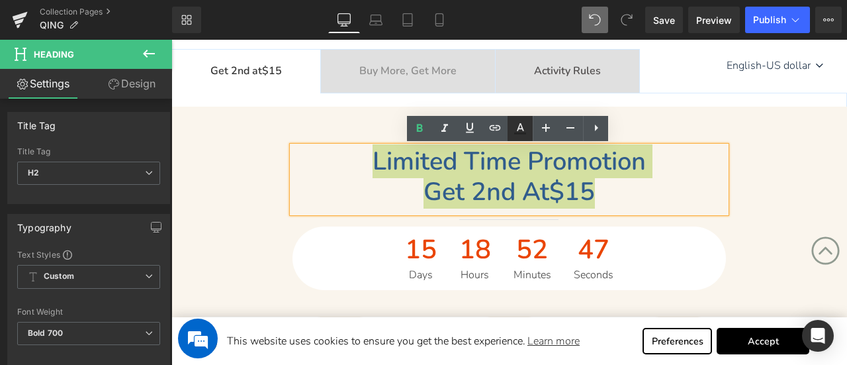
click at [527, 130] on icon at bounding box center [520, 128] width 16 height 16
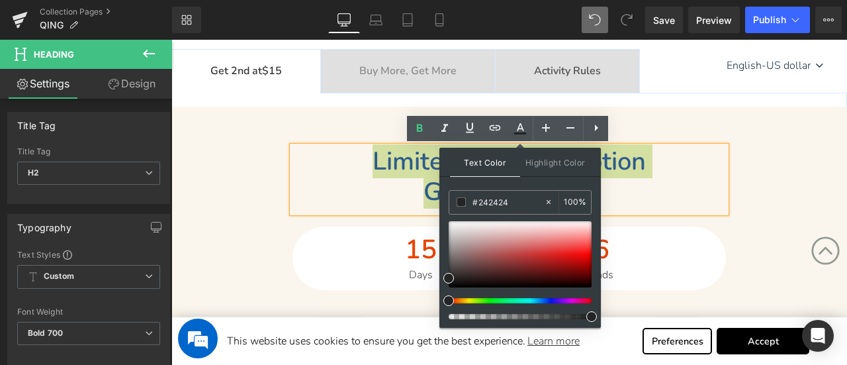
drag, startPoint x: 688, startPoint y: 244, endPoint x: 420, endPoint y: 211, distance: 270.0
paste input "#ff9200"
type input "#ff9200"
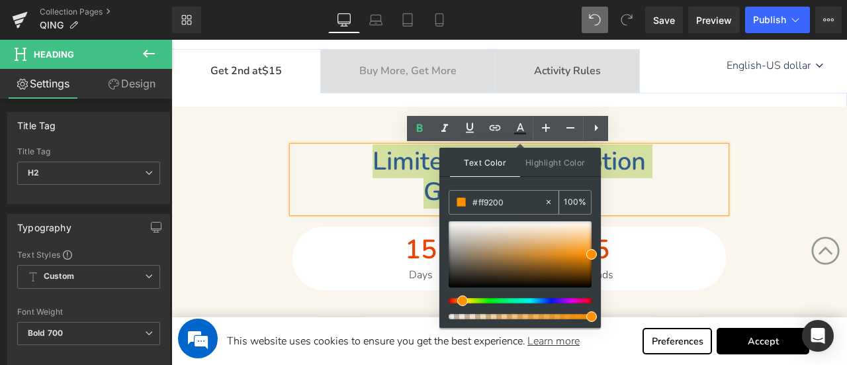
type input "#ff9200"
click at [463, 202] on span at bounding box center [461, 201] width 9 height 9
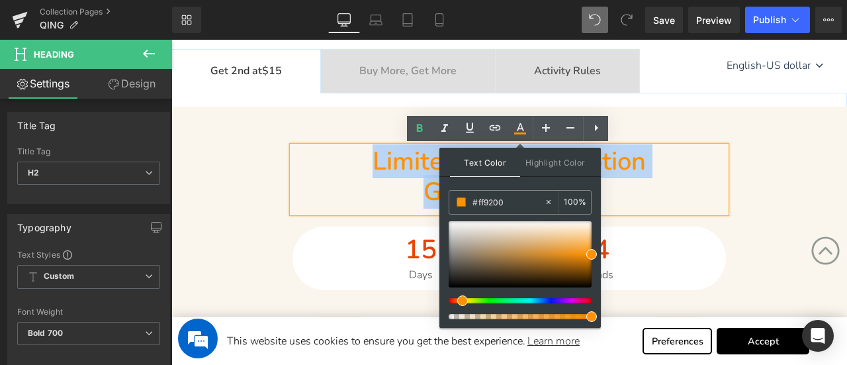
click at [249, 182] on div "Limited time promotion Get 2nd at $15 Heading Separator 15 Days 18 Hours 52 Min…" at bounding box center [509, 217] width 676 height 143
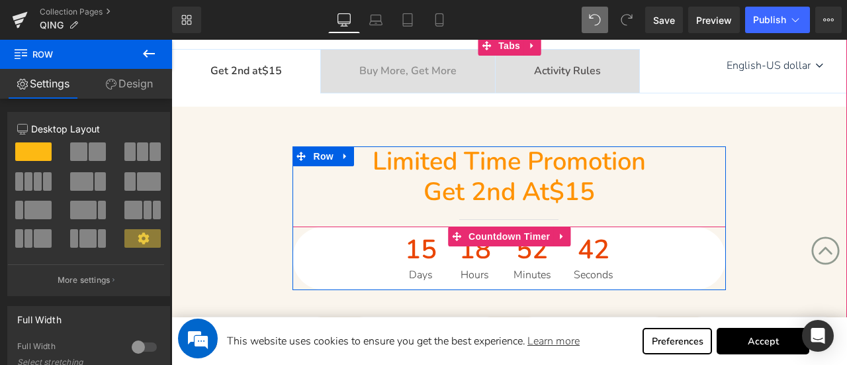
click at [454, 253] on div "18 Hours" at bounding box center [475, 258] width 52 height 64
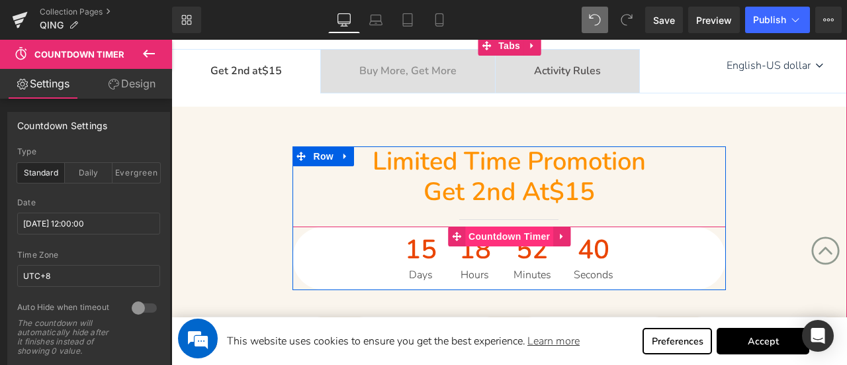
click at [468, 234] on span "Countdown Timer" at bounding box center [509, 236] width 88 height 20
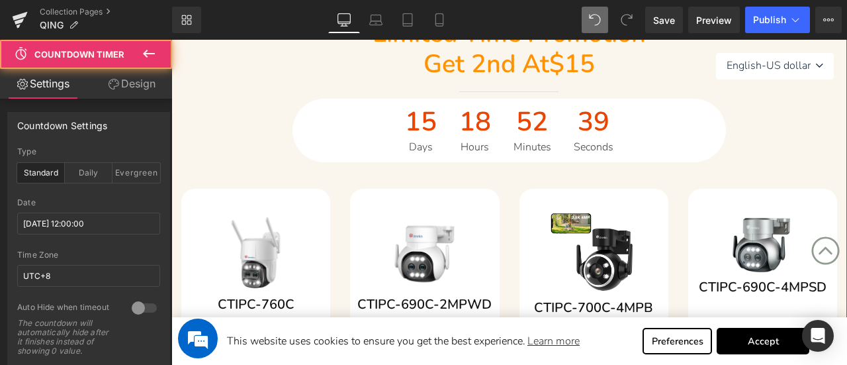
scroll to position [529, 0]
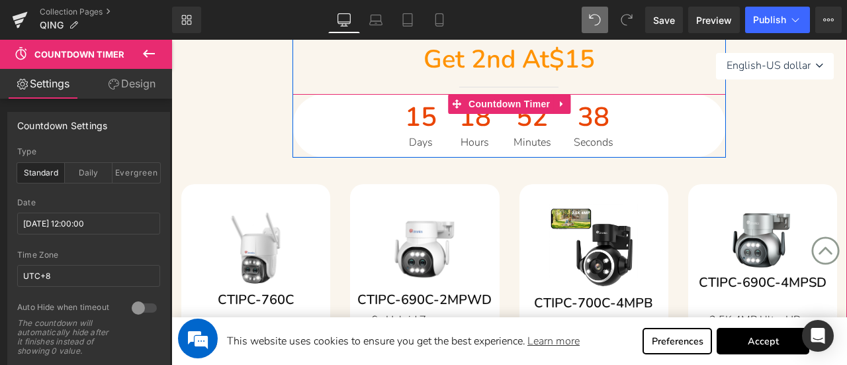
click at [420, 120] on span "15" at bounding box center [421, 120] width 32 height 33
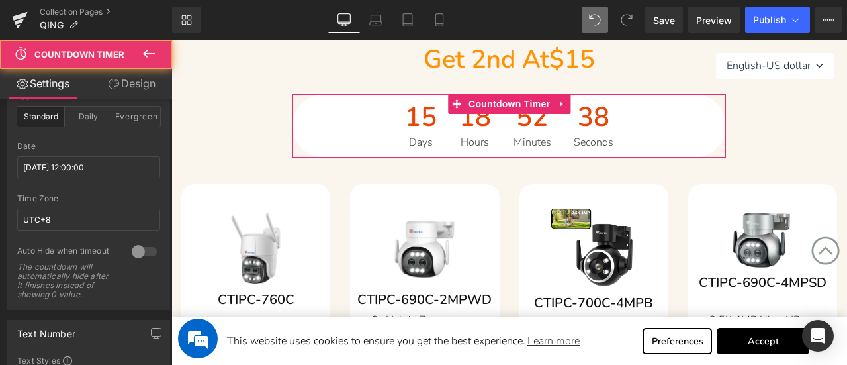
scroll to position [265, 0]
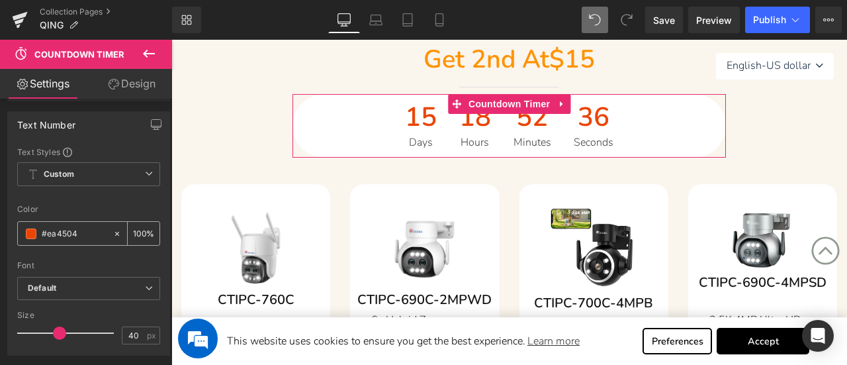
drag, startPoint x: 86, startPoint y: 241, endPoint x: 28, endPoint y: 239, distance: 58.3
click at [28, 239] on div "#ea4504" at bounding box center [65, 233] width 95 height 23
paste input "#ff9200"
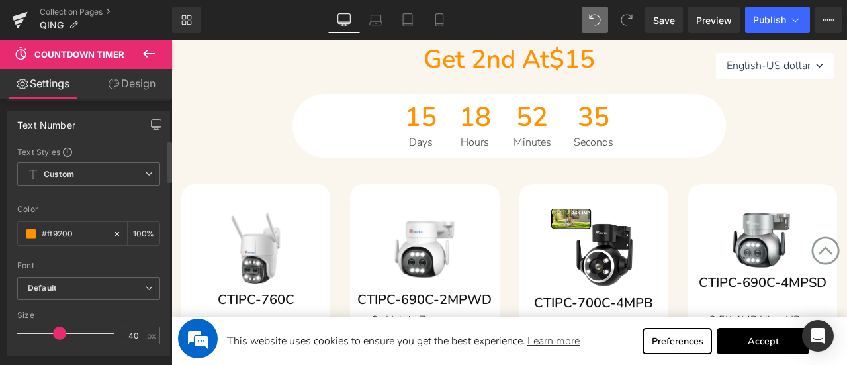
type input "#ff9200"
click at [83, 207] on div "Font Default Poppins Avenir Next Rounded Arial Default Default Poppins Avenir N…" at bounding box center [88, 211] width 143 height 130
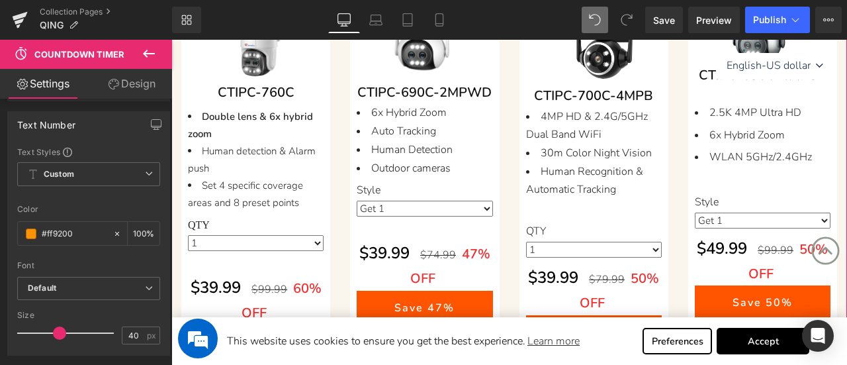
scroll to position [860, 0]
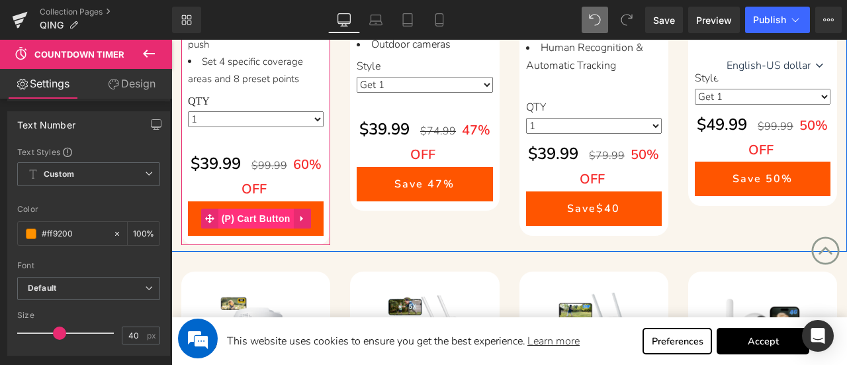
click at [247, 215] on span "(P) Cart Button" at bounding box center [255, 218] width 75 height 20
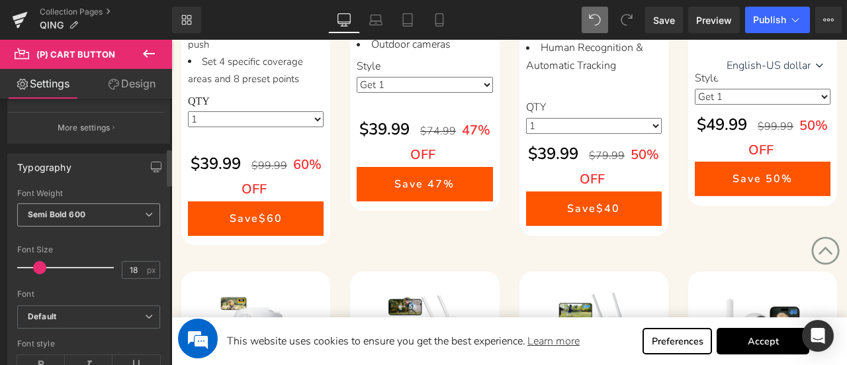
scroll to position [529, 0]
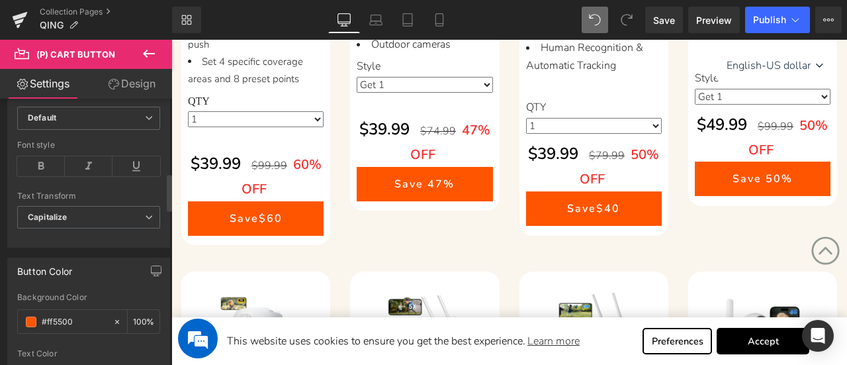
drag, startPoint x: 67, startPoint y: 322, endPoint x: 4, endPoint y: 316, distance: 63.8
paste input "#ff92"
type input "#ff9200"
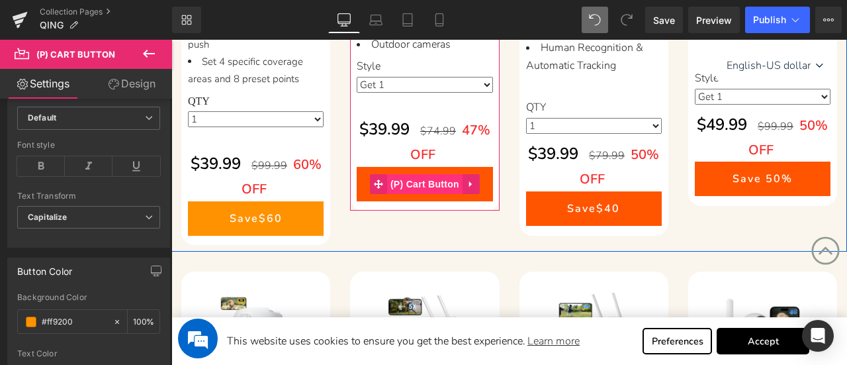
click at [429, 194] on span "(P) Cart Button" at bounding box center [424, 184] width 75 height 20
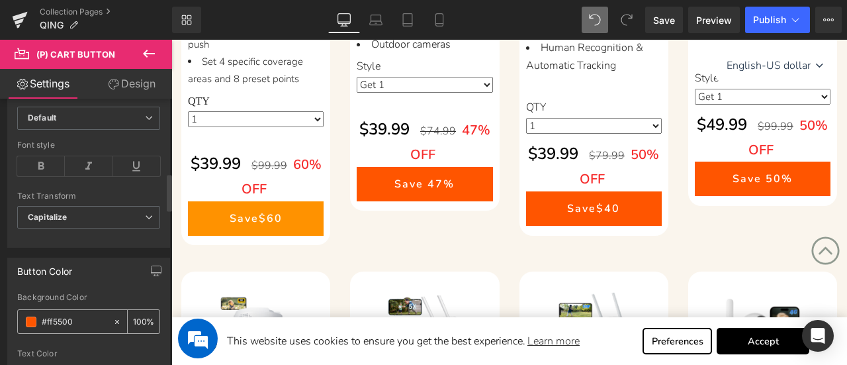
drag, startPoint x: 75, startPoint y: 316, endPoint x: 36, endPoint y: 327, distance: 40.4
click at [28, 322] on div "#ff5500" at bounding box center [65, 321] width 95 height 23
paste input "#ff92"
type input "#ff9200"
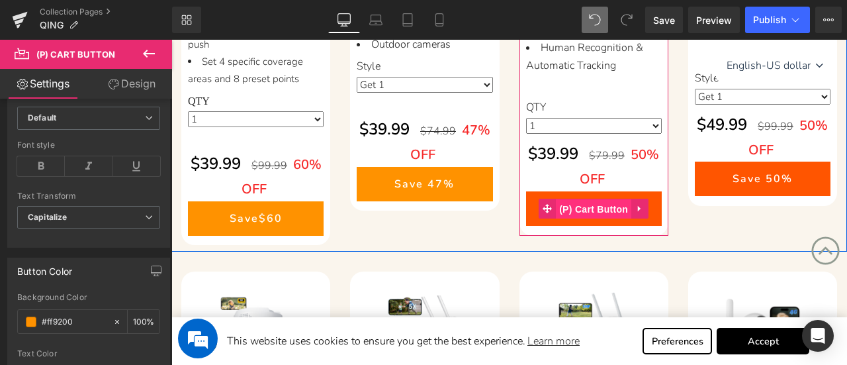
click at [590, 204] on span "(P) Cart Button" at bounding box center [593, 209] width 75 height 20
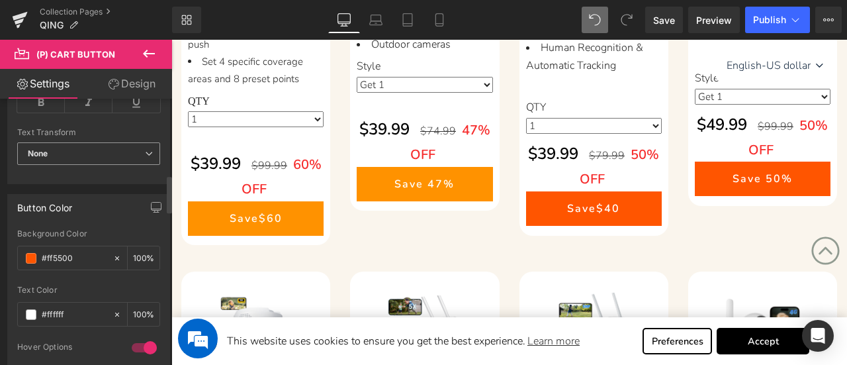
scroll to position [662, 0]
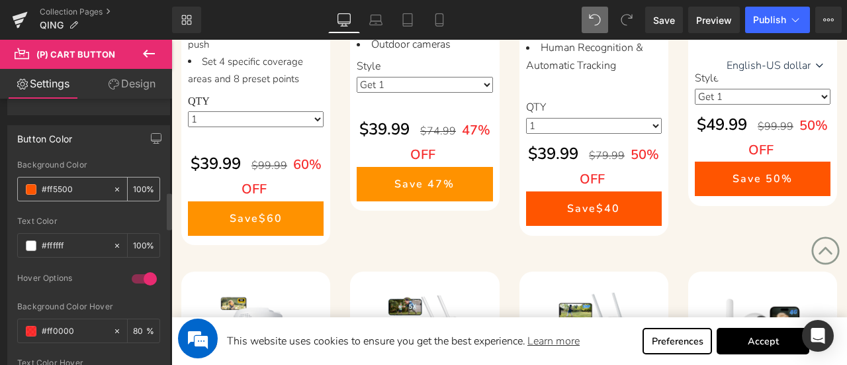
click at [79, 177] on div "#ff5500" at bounding box center [65, 188] width 95 height 23
drag, startPoint x: 81, startPoint y: 187, endPoint x: 11, endPoint y: 186, distance: 70.8
click at [11, 186] on div "rgb(255, 85, 0) Background Color #ff5500 100 % rgba(255, 255, 255, 1) Text Colo…" at bounding box center [88, 287] width 161 height 254
paste input "#ff92"
type input "#ff9200"
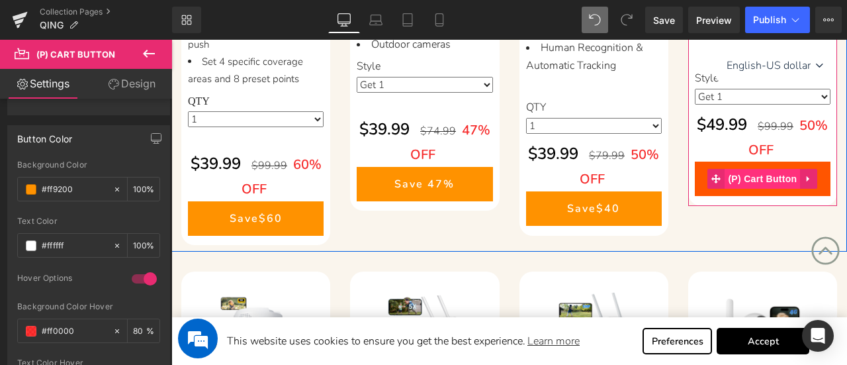
click at [747, 174] on span "(P) Cart Button" at bounding box center [761, 179] width 75 height 20
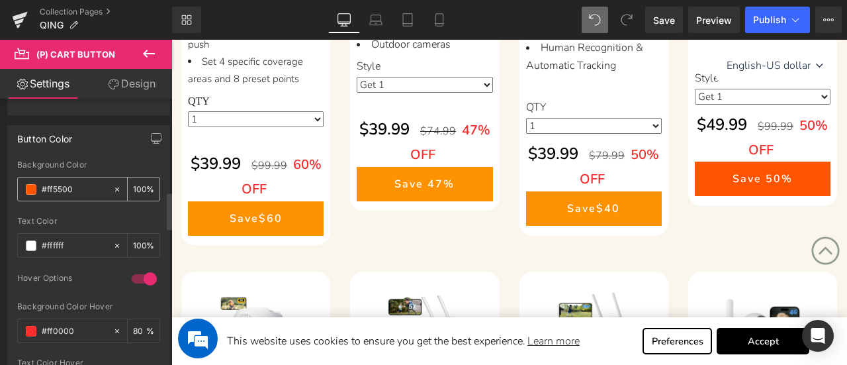
drag, startPoint x: 75, startPoint y: 187, endPoint x: 28, endPoint y: 189, distance: 47.7
click at [22, 187] on div "#ff5500" at bounding box center [65, 188] width 95 height 23
paste input "#ff92"
type input "#ff9200"
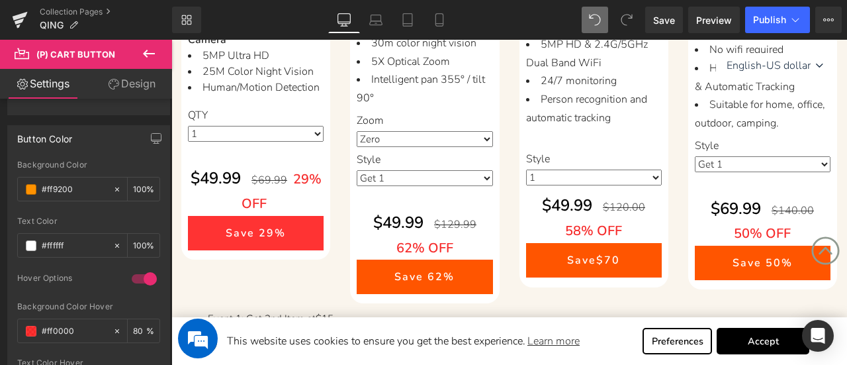
scroll to position [1257, 0]
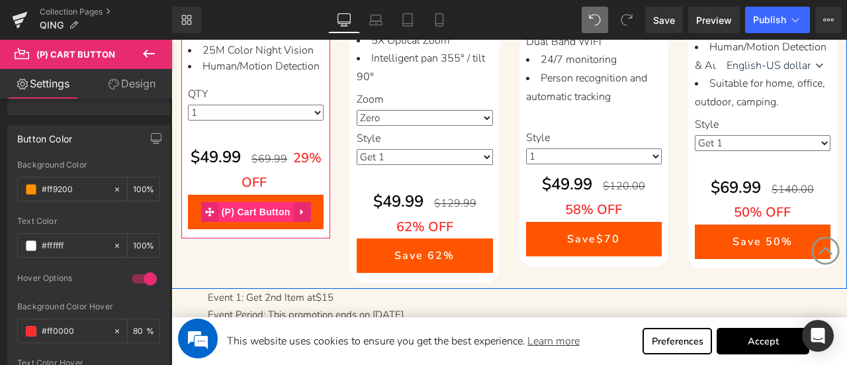
click at [248, 222] on span "(P) Cart Button" at bounding box center [255, 212] width 75 height 20
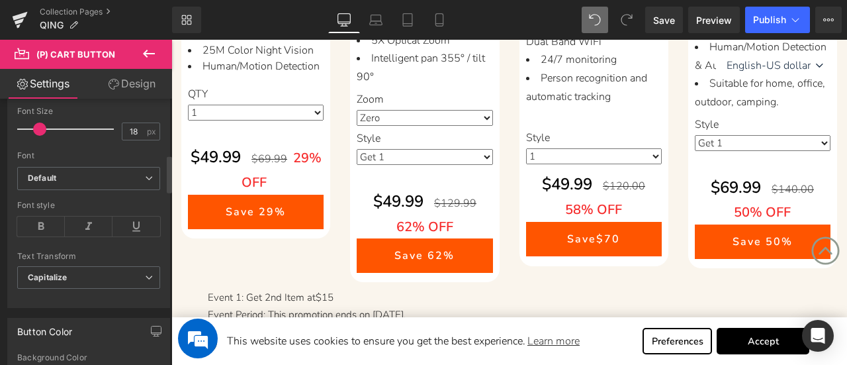
scroll to position [595, 0]
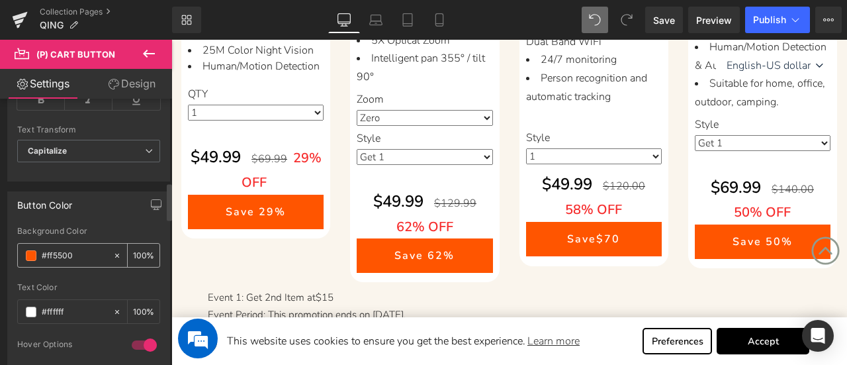
drag, startPoint x: 73, startPoint y: 251, endPoint x: 34, endPoint y: 251, distance: 39.0
click at [20, 249] on div "#ff5500" at bounding box center [65, 254] width 95 height 23
paste input "#ff92"
type input "#ff9200"
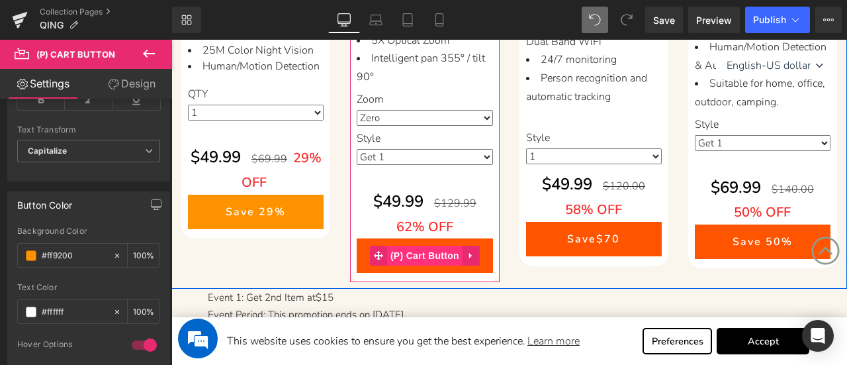
click at [431, 252] on span "(P) Cart Button" at bounding box center [424, 255] width 75 height 20
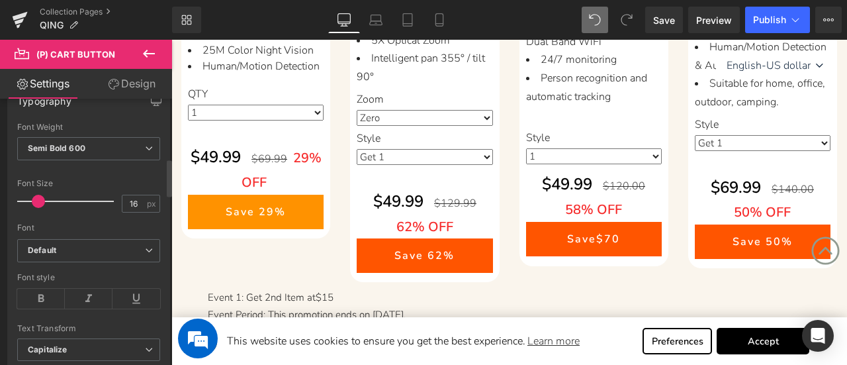
scroll to position [662, 0]
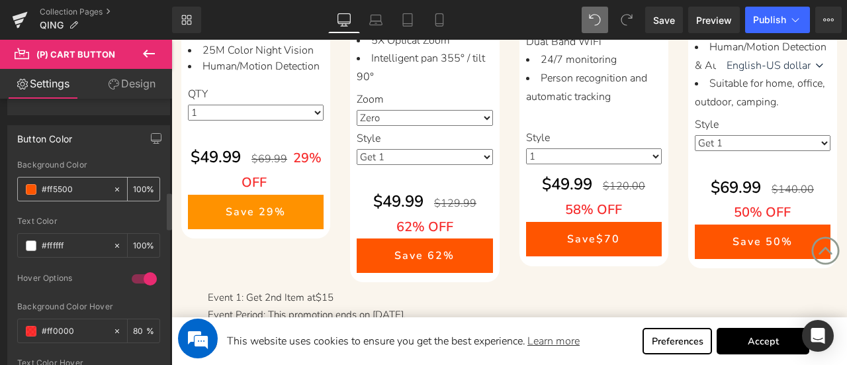
drag, startPoint x: 85, startPoint y: 186, endPoint x: 19, endPoint y: 178, distance: 66.6
click at [19, 178] on div "#ff5500" at bounding box center [65, 188] width 95 height 23
paste input "#ff92"
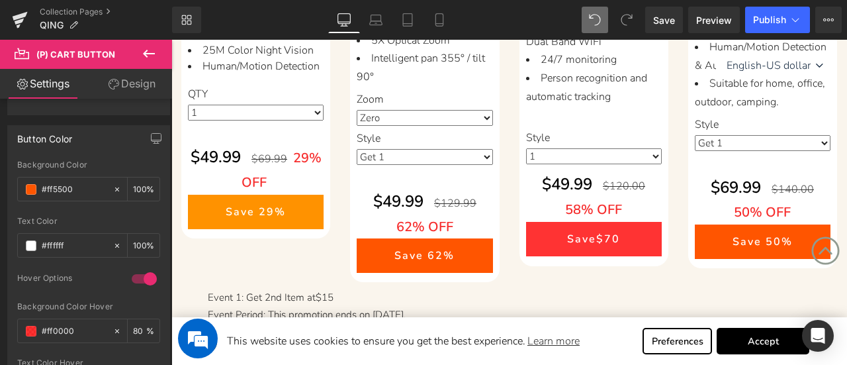
type input "#ff9200"
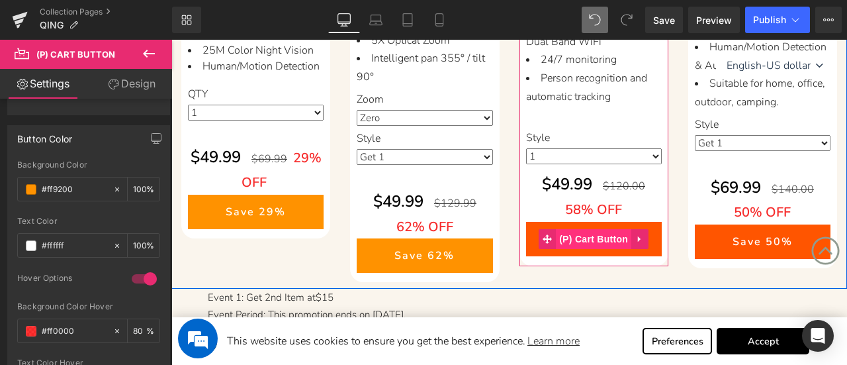
click at [597, 230] on span "(P) Cart Button" at bounding box center [593, 239] width 75 height 20
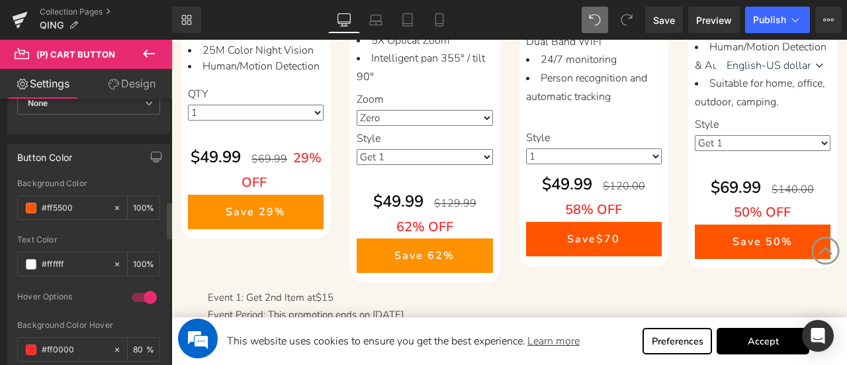
scroll to position [728, 0]
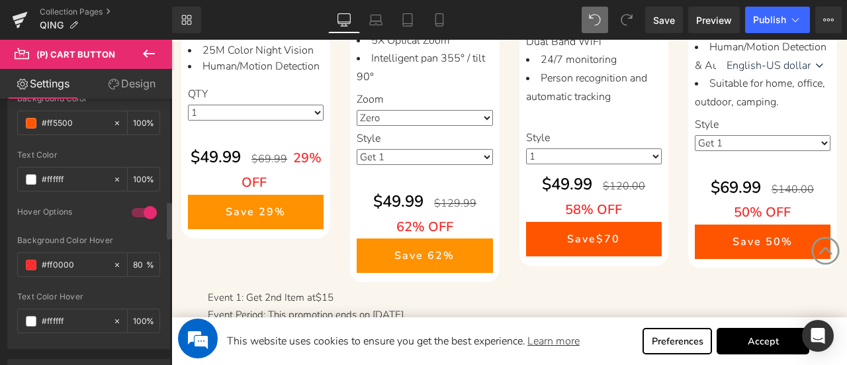
drag, startPoint x: 81, startPoint y: 118, endPoint x: 7, endPoint y: 112, distance: 75.1
click at [7, 112] on div "Button Color rgb(255, 85, 0) Background Color #ff5500 100 % rgba(255, 255, 255,…" at bounding box center [89, 199] width 178 height 300
paste input "#ff92"
type input "#ff9200"
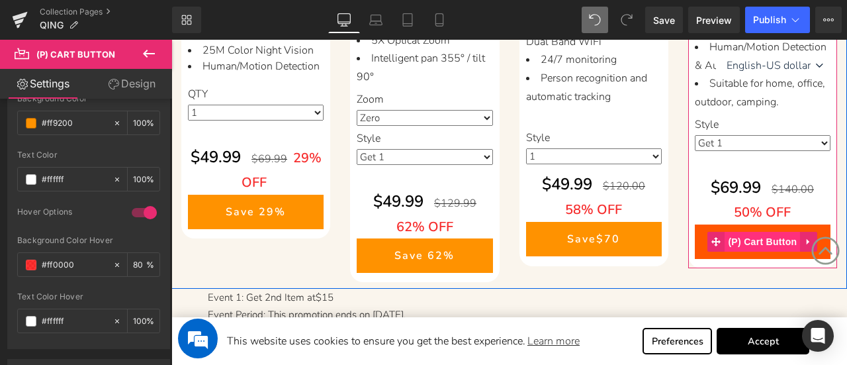
click at [748, 251] on span "(P) Cart Button" at bounding box center [761, 242] width 75 height 20
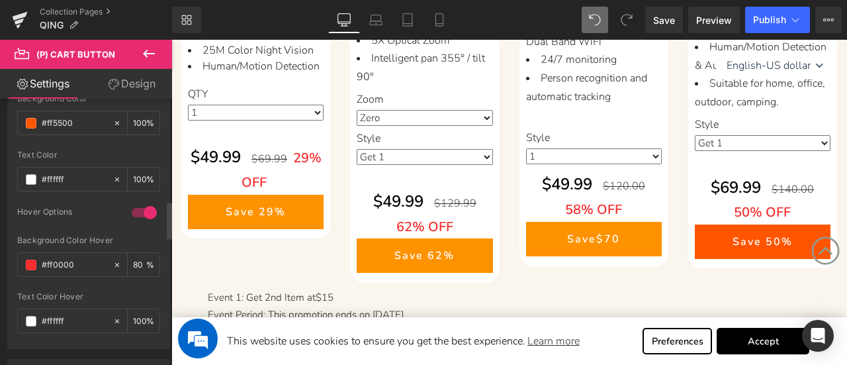
drag, startPoint x: 82, startPoint y: 118, endPoint x: 7, endPoint y: 114, distance: 75.6
click at [7, 114] on div "Button Color rgba(255, 85, 0, 1) Background Color #ff5500 100 % rgba(255, 255, …" at bounding box center [88, 204] width 163 height 290
paste input "#ff92"
type input "#ff9200"
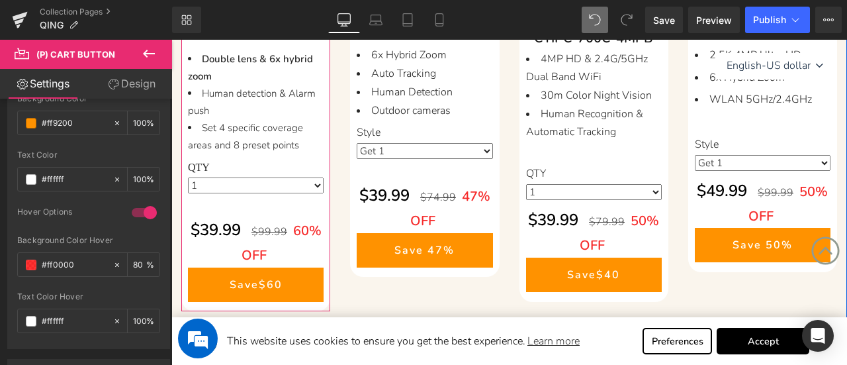
scroll to position [926, 0]
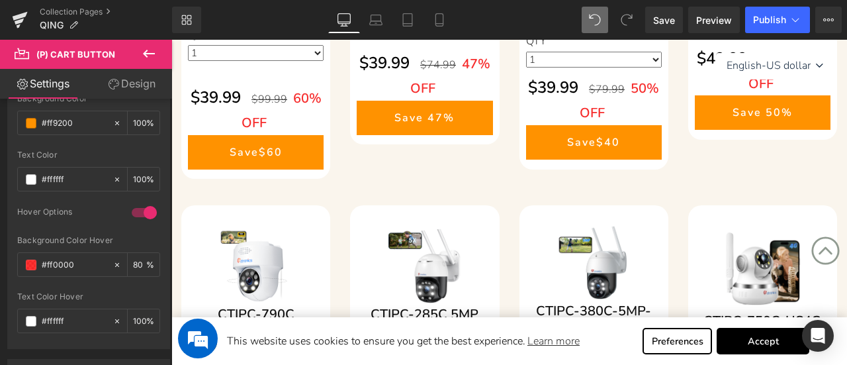
click at [255, 148] on span "(P) Cart Button" at bounding box center [256, 152] width 60 height 16
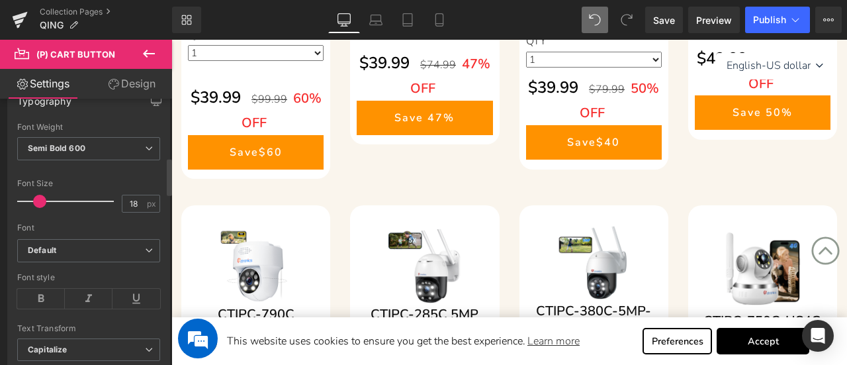
scroll to position [662, 0]
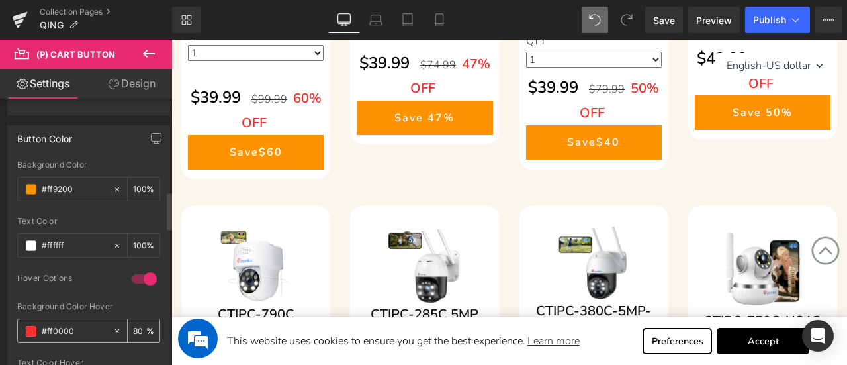
drag, startPoint x: 83, startPoint y: 322, endPoint x: 30, endPoint y: 322, distance: 52.9
click at [30, 322] on div "#ff0000" at bounding box center [65, 330] width 95 height 23
paste input "#ff92"
type input "#ff9200"
type input "100"
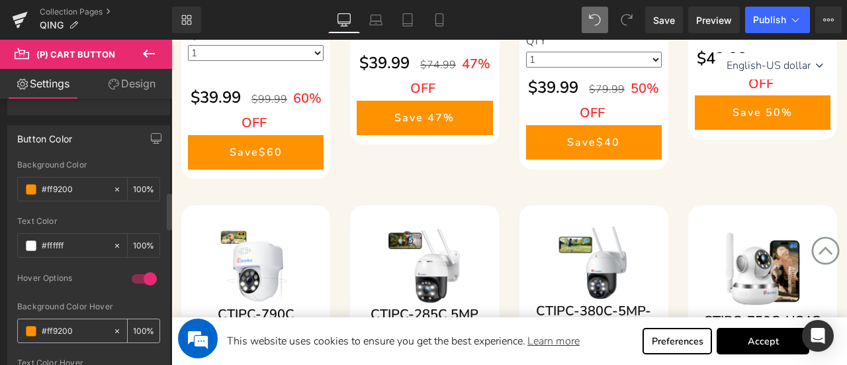
click at [32, 326] on span at bounding box center [31, 331] width 11 height 11
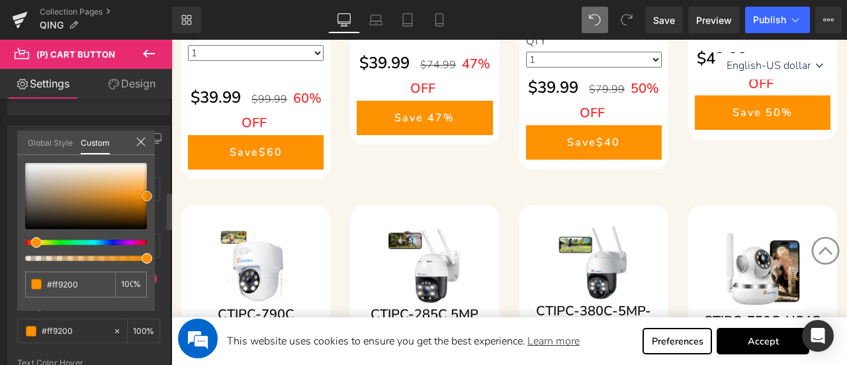
type input "#fbc57d"
click at [140, 179] on div at bounding box center [86, 196] width 122 height 66
drag, startPoint x: 89, startPoint y: 280, endPoint x: 27, endPoint y: 278, distance: 61.6
click at [27, 278] on div "#fbc57d" at bounding box center [70, 284] width 90 height 26
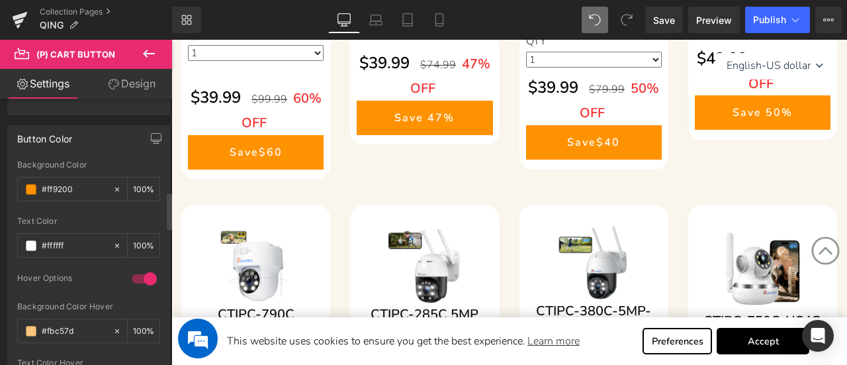
click at [434, 136] on body "This website uses cookies to ensure you get the best experience. Learn more Pre…" at bounding box center [509, 216] width 676 height 2207
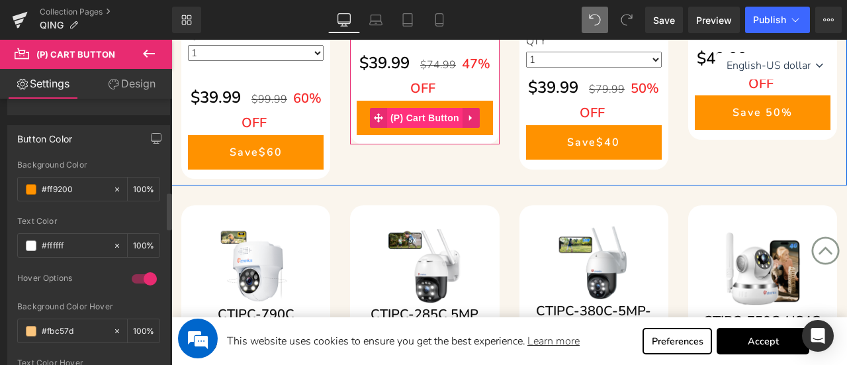
click at [426, 128] on span "(P) Cart Button" at bounding box center [424, 118] width 75 height 20
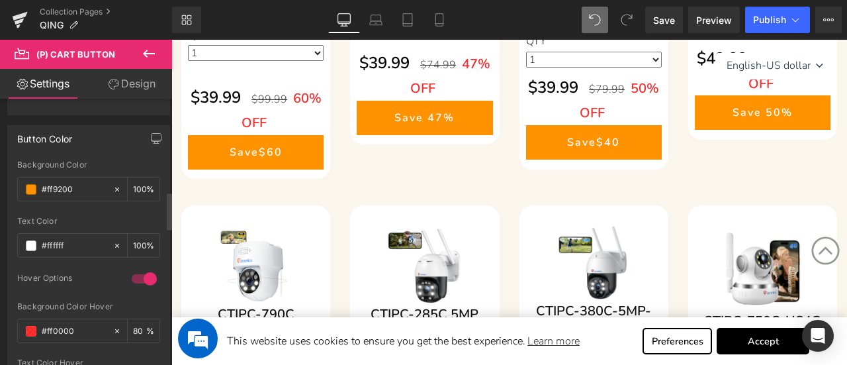
drag, startPoint x: 65, startPoint y: 325, endPoint x: 11, endPoint y: 324, distance: 53.6
click at [11, 324] on div "rgb(255, 146, 0) Background Color #ff9200 100 % rgba(255, 255, 255, 1) Text Col…" at bounding box center [88, 287] width 161 height 254
paste input "bc57d"
type input "#fbc57d"
type input "100"
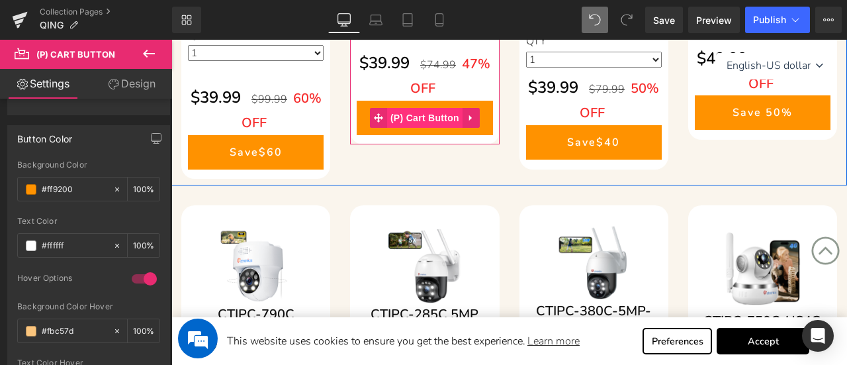
click at [429, 128] on span "(P) Cart Button" at bounding box center [424, 118] width 75 height 20
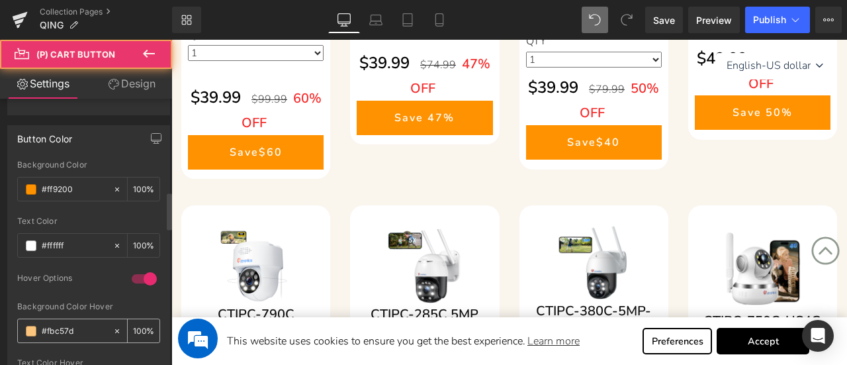
click at [33, 326] on span at bounding box center [31, 331] width 11 height 11
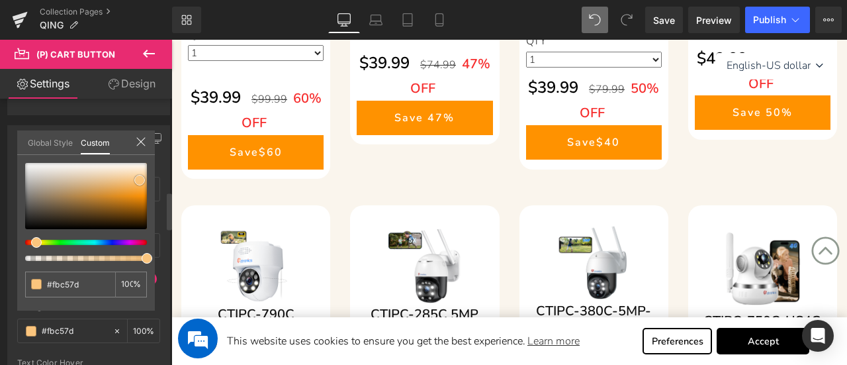
type input "#f6ae4f"
click at [136, 186] on div at bounding box center [86, 196] width 122 height 66
click at [140, 187] on span at bounding box center [136, 186] width 11 height 11
drag, startPoint x: 77, startPoint y: 281, endPoint x: 27, endPoint y: 279, distance: 49.7
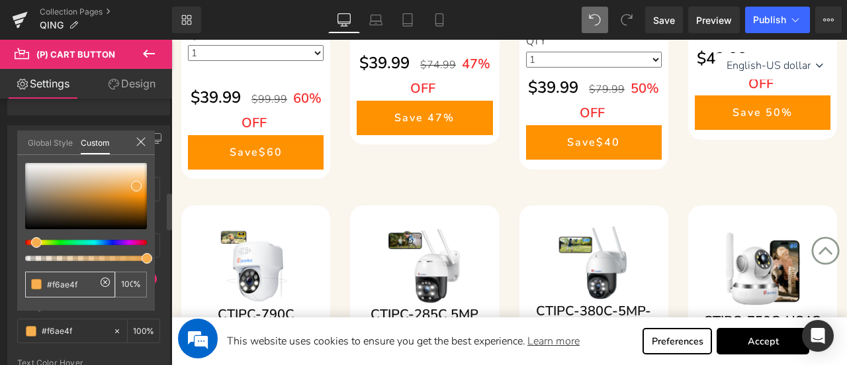
click at [27, 279] on div "#f6ae4f" at bounding box center [70, 284] width 90 height 26
click at [411, 170] on body "This website uses cookies to ensure you get the best experience. Learn more Pre…" at bounding box center [509, 216] width 676 height 2207
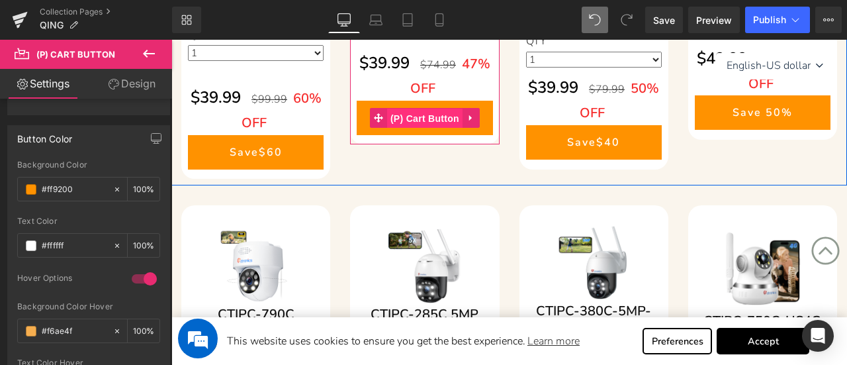
click at [419, 128] on span "(P) Cart Button" at bounding box center [424, 119] width 75 height 20
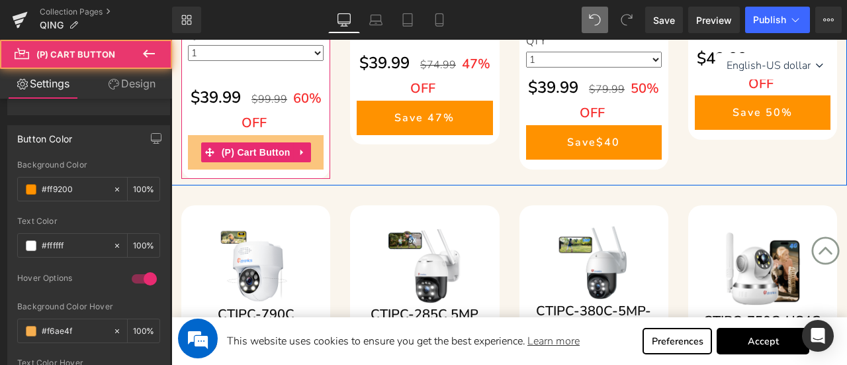
click at [237, 148] on span "(P) Cart Button" at bounding box center [255, 152] width 75 height 20
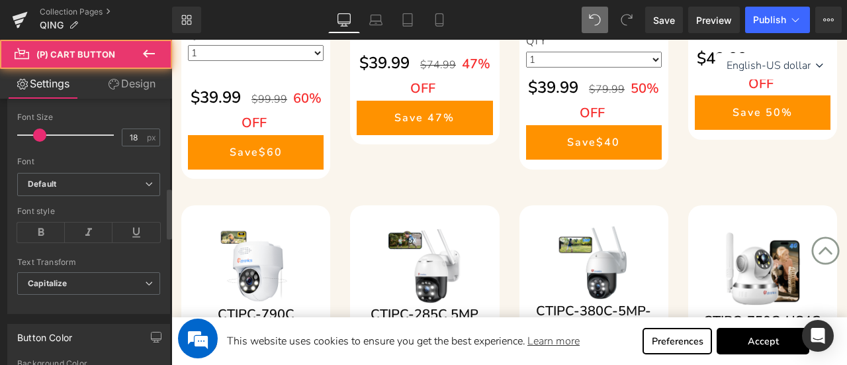
scroll to position [794, 0]
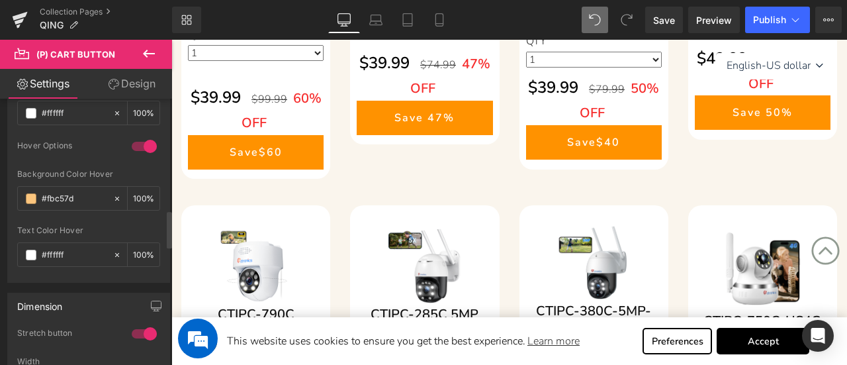
drag, startPoint x: 65, startPoint y: 193, endPoint x: 5, endPoint y: 189, distance: 59.7
click at [5, 189] on div "Button Color rgb(255, 146, 0) Background Color #ff9200 100 % rgba(255, 255, 255…" at bounding box center [89, 133] width 178 height 300
paste input "6ae4f"
type input "#f6ae4f"
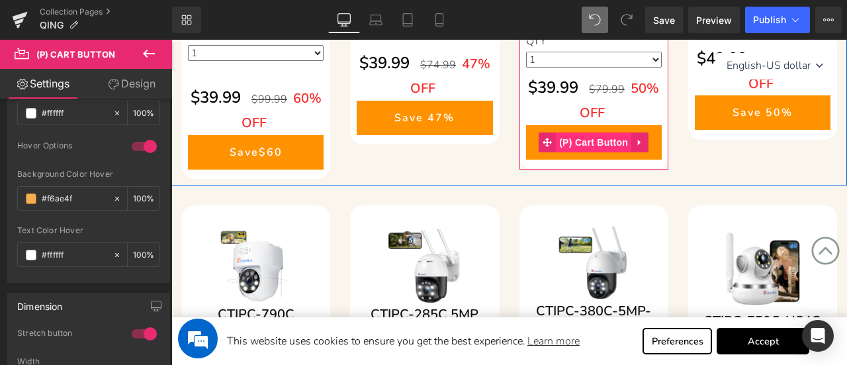
click at [595, 141] on span "(P) Cart Button" at bounding box center [593, 142] width 75 height 20
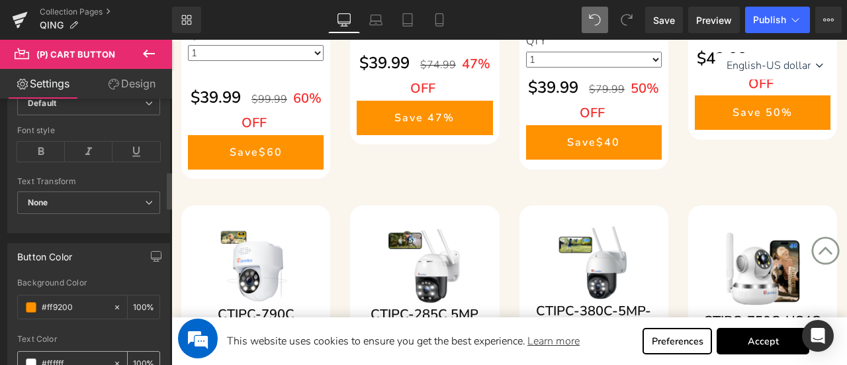
scroll to position [728, 0]
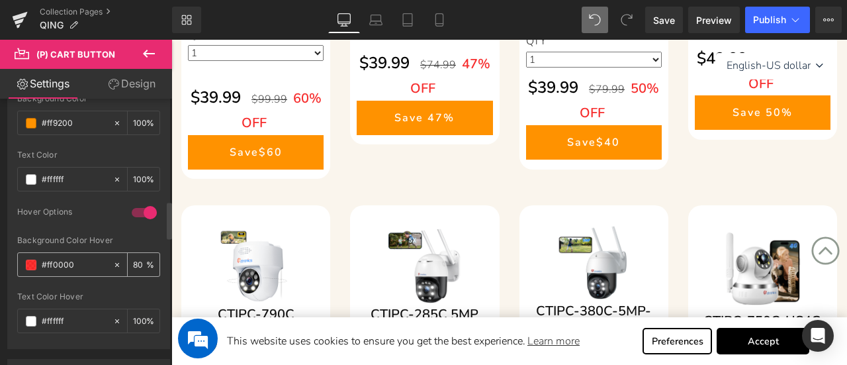
drag, startPoint x: 77, startPoint y: 257, endPoint x: 17, endPoint y: 253, distance: 59.7
click at [16, 252] on div "rgb(255, 146, 0) Background Color #ff9200 100 % rgba(255, 255, 255, 1) Text Col…" at bounding box center [88, 221] width 161 height 254
paste input "6ae4f"
type input "#f6ae4f"
type input "100"
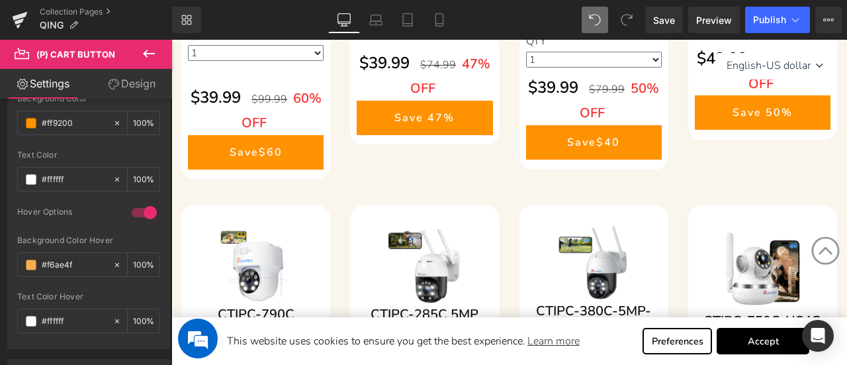
type input "#f6ae4f"
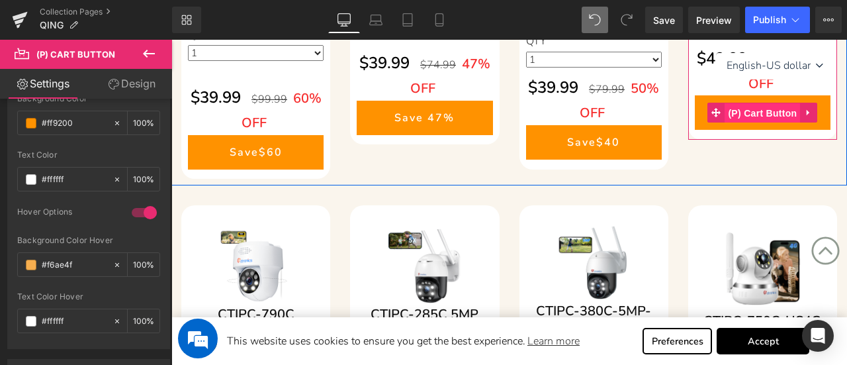
click at [765, 110] on span "(P) Cart Button" at bounding box center [761, 113] width 75 height 20
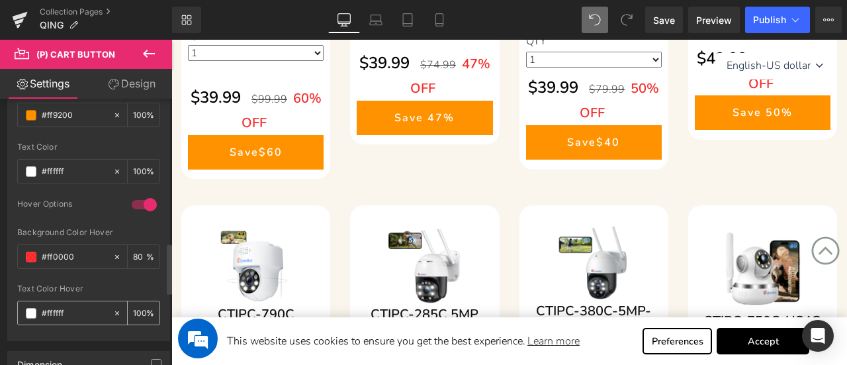
scroll to position [794, 0]
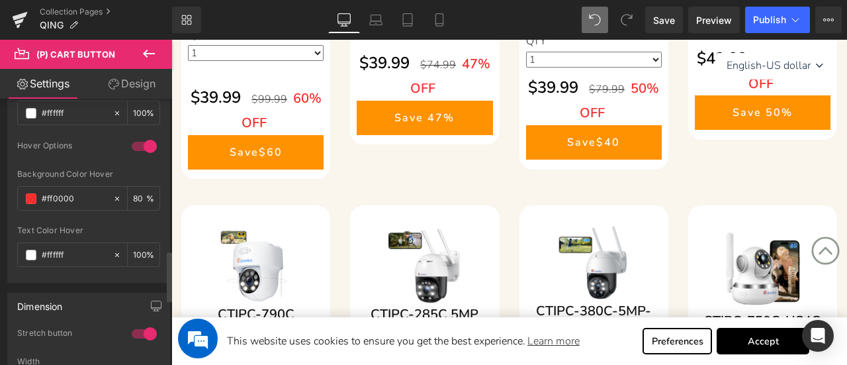
drag, startPoint x: 36, startPoint y: 191, endPoint x: 2, endPoint y: 191, distance: 33.7
click at [2, 191] on div "Button Color rgb(255, 146, 0) Background Color #ff9200 100 % rgba(255, 255, 255…" at bounding box center [89, 133] width 178 height 300
paste input "6ae4f"
type input "#f6ae4f"
type input "100"
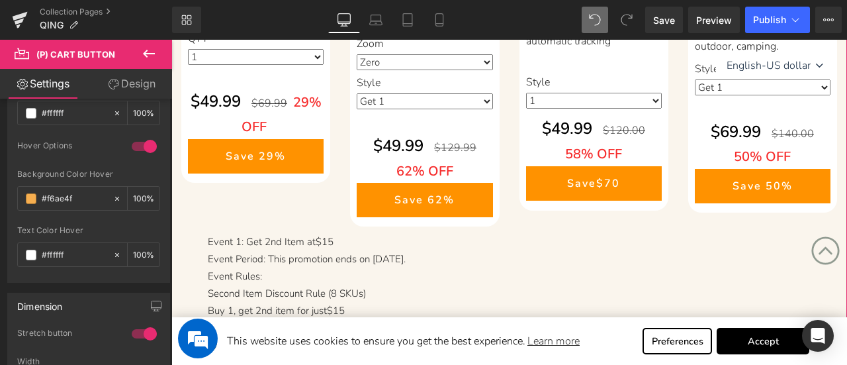
scroll to position [1323, 0]
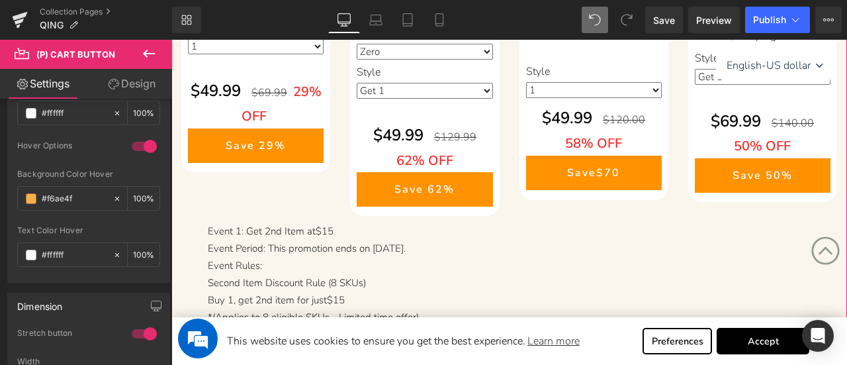
click at [254, 153] on span "(P) Cart Button" at bounding box center [256, 146] width 60 height 16
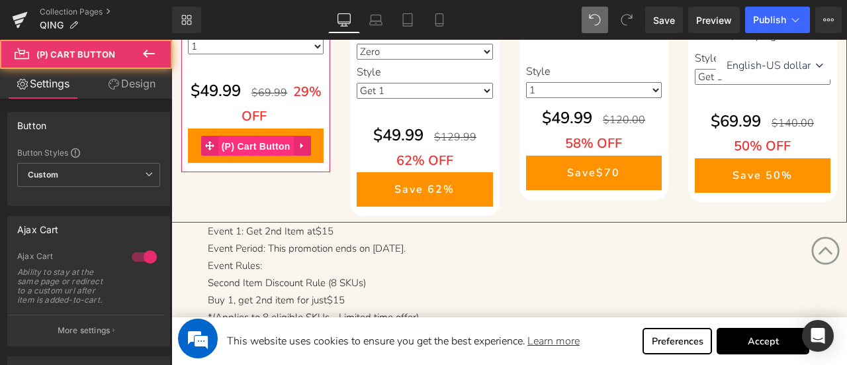
click at [254, 156] on span "(P) Cart Button" at bounding box center [255, 146] width 75 height 20
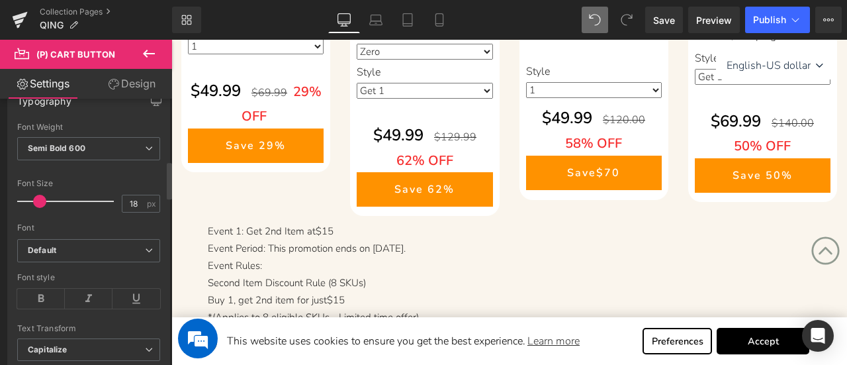
scroll to position [794, 0]
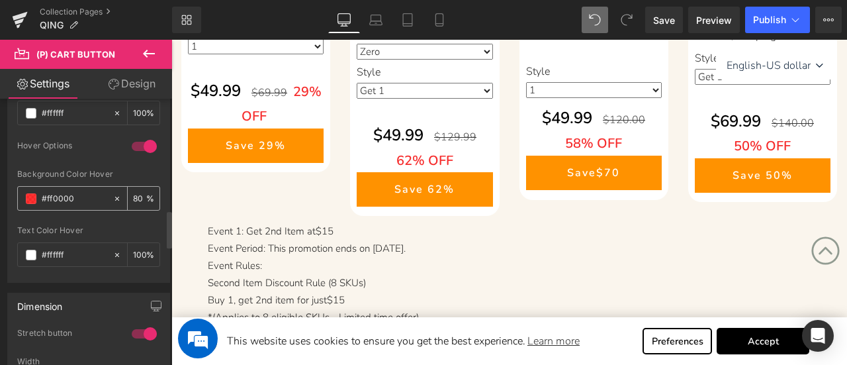
drag, startPoint x: 81, startPoint y: 194, endPoint x: 24, endPoint y: 190, distance: 56.4
click at [24, 190] on div "#ff0000" at bounding box center [65, 198] width 95 height 23
paste input "6ae4f"
type input "#f6ae4f"
type input "100"
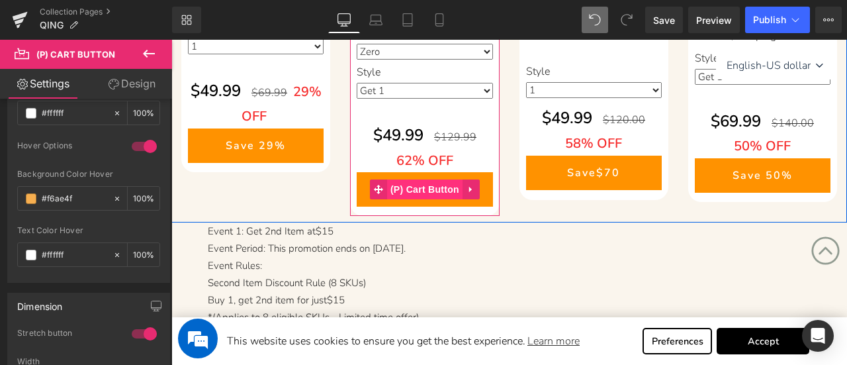
click at [406, 184] on span "(P) Cart Button" at bounding box center [424, 189] width 75 height 20
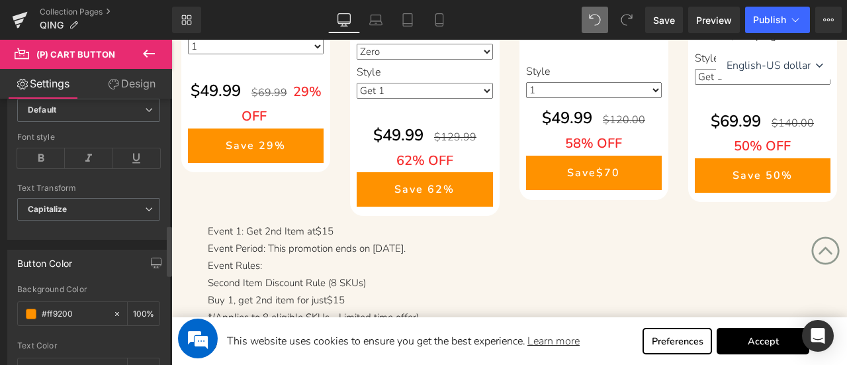
scroll to position [662, 0]
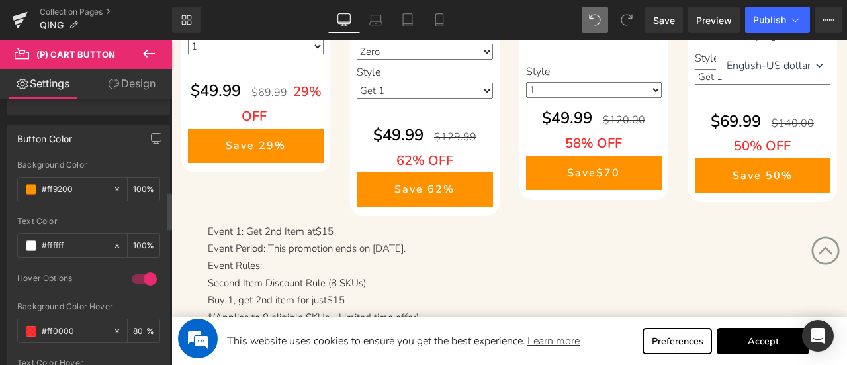
drag, startPoint x: 66, startPoint y: 324, endPoint x: 15, endPoint y: 323, distance: 51.6
click at [15, 323] on div "rgb(255, 146, 0) Background Color #ff9200 100 % rgba(255, 255, 255, 1) Text Col…" at bounding box center [88, 287] width 161 height 254
paste input "6ae4f"
type input "#f6ae4f"
type input "100"
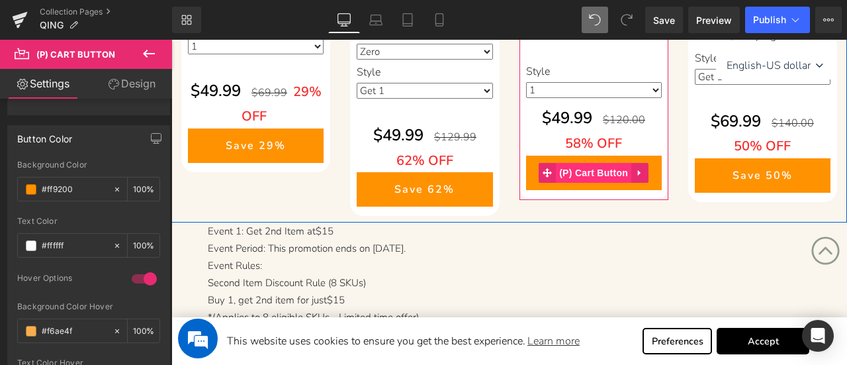
click at [604, 169] on span "(P) Cart Button" at bounding box center [593, 173] width 75 height 20
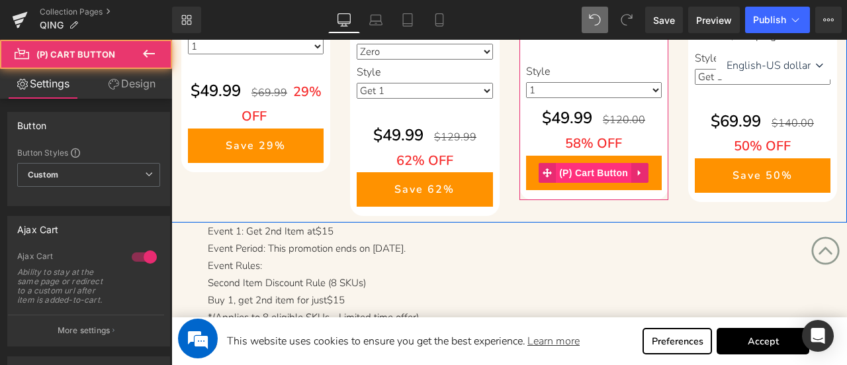
click at [604, 169] on span "(P) Cart Button" at bounding box center [593, 173] width 75 height 20
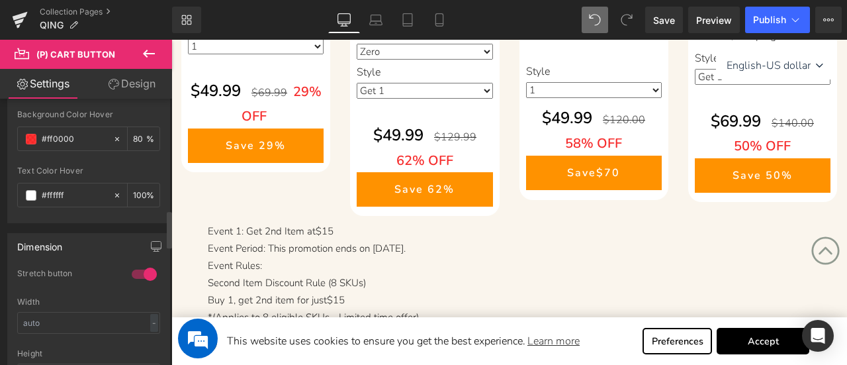
scroll to position [794, 0]
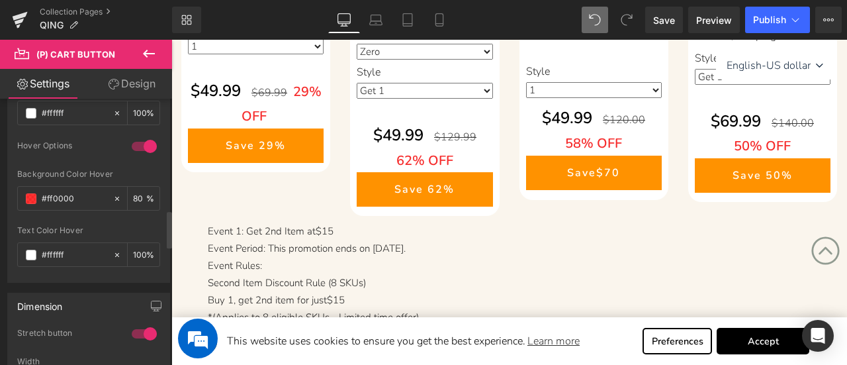
drag, startPoint x: 66, startPoint y: 193, endPoint x: 13, endPoint y: 190, distance: 53.0
click at [13, 190] on div "rgb(255, 146, 0) Background Color #ff9200 100 % rgba(255, 255, 255, 1) Text Col…" at bounding box center [88, 155] width 161 height 254
paste input "6ae4f"
type input "#f6ae4f"
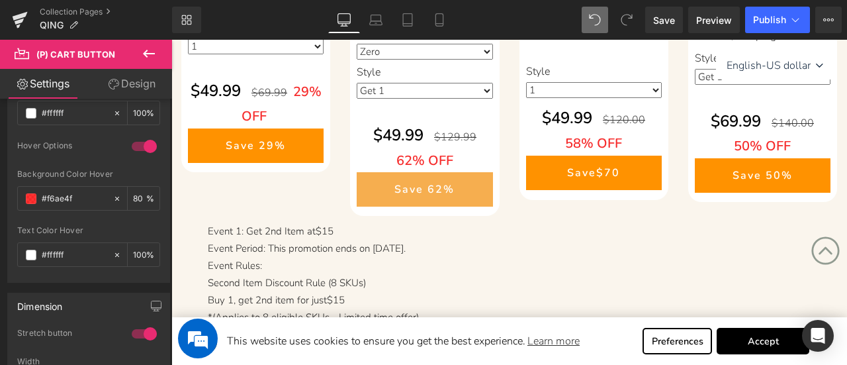
type input "100"
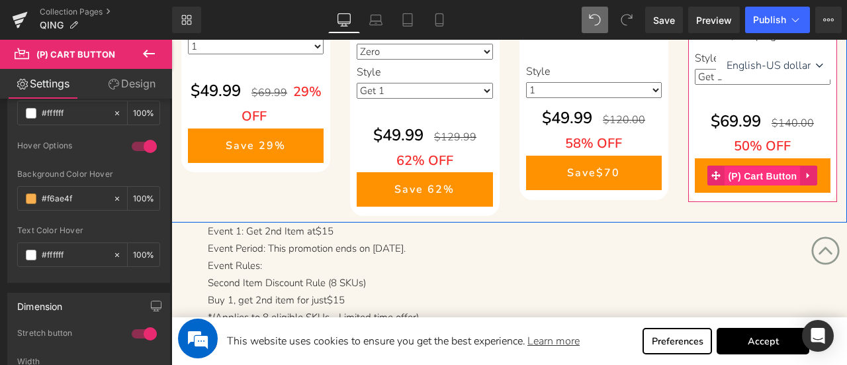
click at [762, 186] on span "(P) Cart Button" at bounding box center [761, 176] width 75 height 20
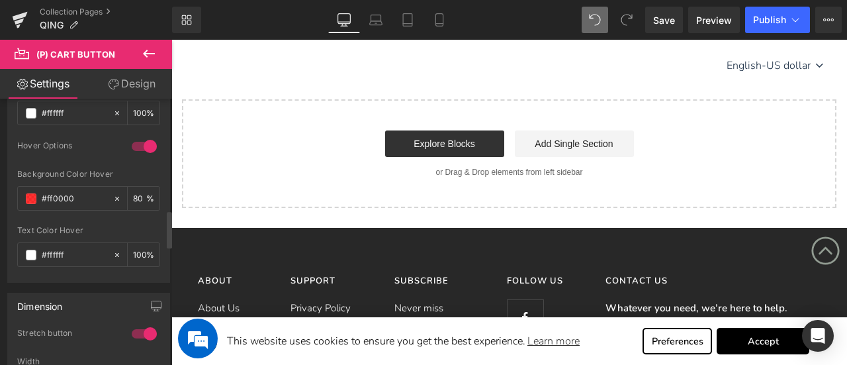
drag, startPoint x: 83, startPoint y: 193, endPoint x: 4, endPoint y: 188, distance: 79.6
click at [4, 188] on div "Button Color rgb(255, 146, 0) Background Color #ff9200 100 % rgba(255, 255, 255…" at bounding box center [89, 133] width 178 height 300
paste input "6ae4f"
type input "#f6ae4f"
type input "100"
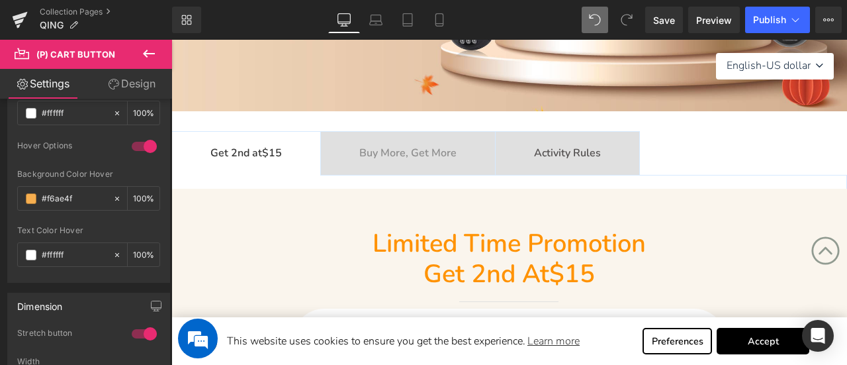
scroll to position [265, 0]
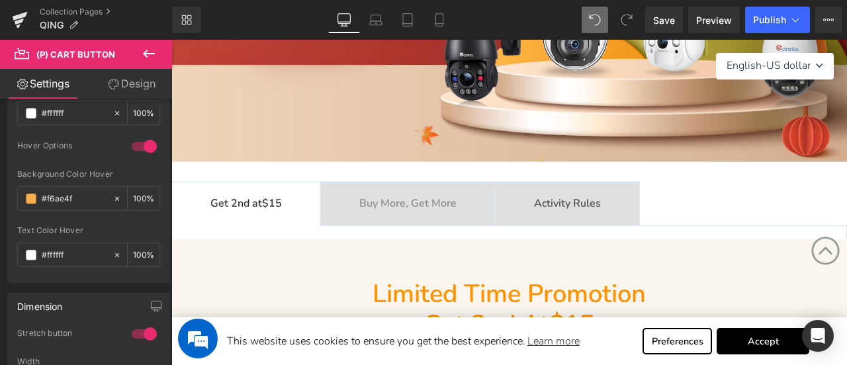
click at [408, 201] on b "Buy More, Get More" at bounding box center [407, 203] width 97 height 15
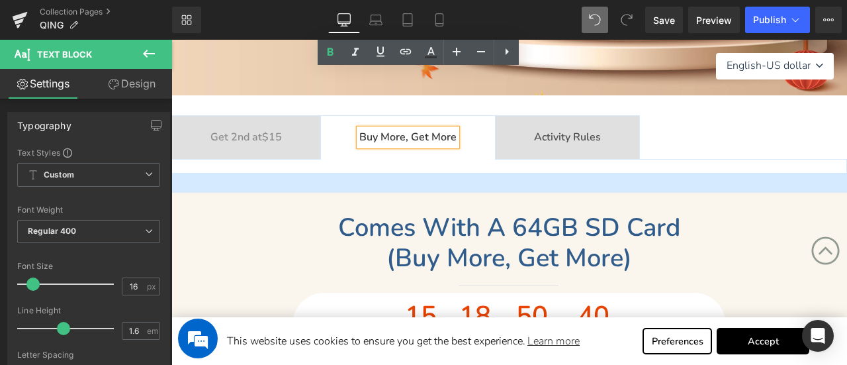
scroll to position [331, 0]
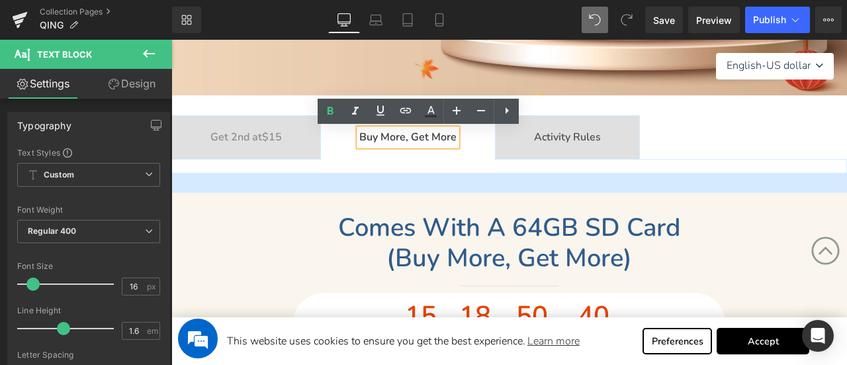
click at [275, 136] on tc-money "$15" at bounding box center [272, 137] width 20 height 15
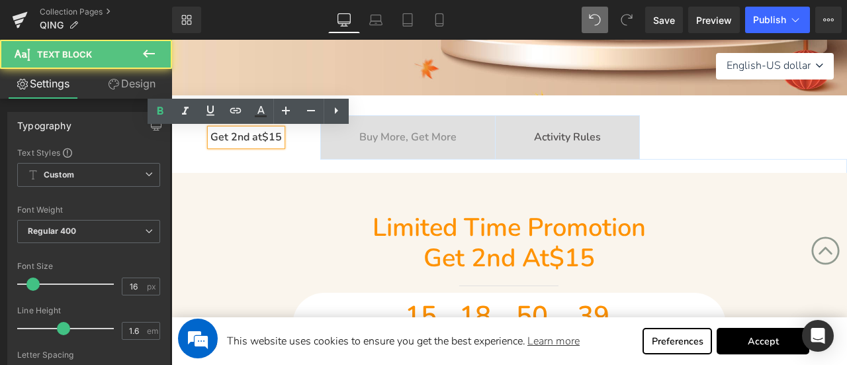
click at [435, 227] on span "Limited time promotion" at bounding box center [508, 227] width 273 height 34
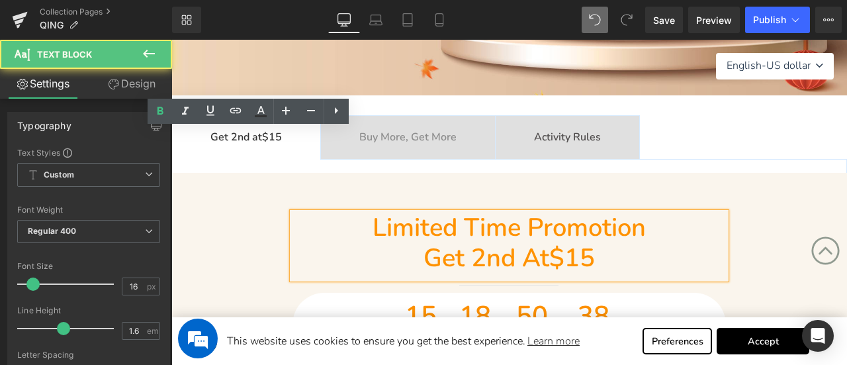
click at [478, 230] on span "Limited time promotion" at bounding box center [508, 227] width 273 height 34
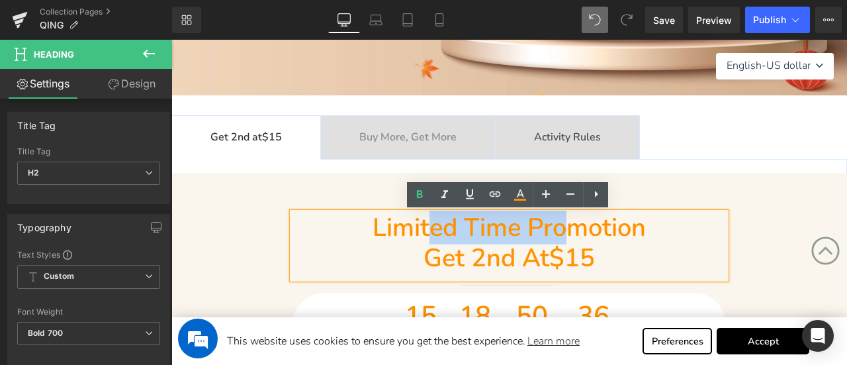
drag, startPoint x: 476, startPoint y: 228, endPoint x: 581, endPoint y: 228, distance: 104.5
click at [581, 228] on span "Limited time promotion" at bounding box center [508, 227] width 273 height 34
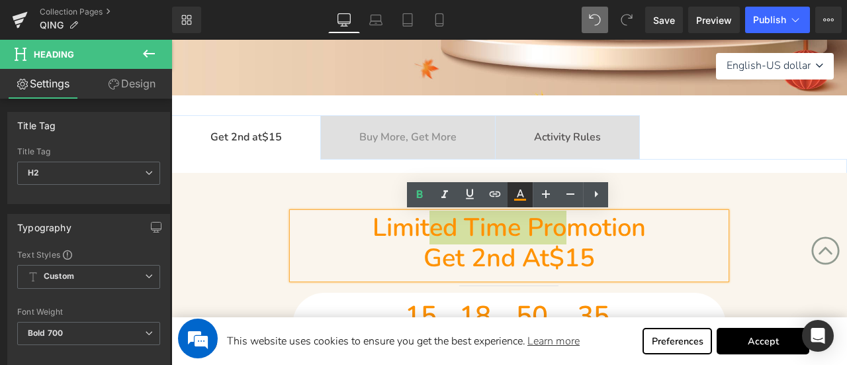
click at [515, 195] on icon at bounding box center [520, 195] width 16 height 16
type input "100"
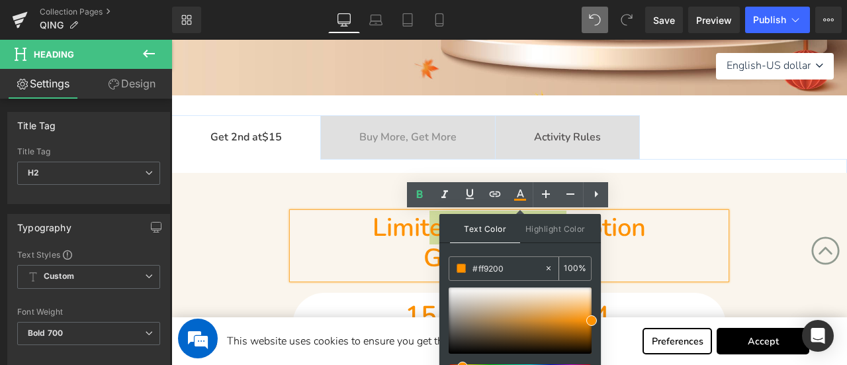
drag, startPoint x: 515, startPoint y: 262, endPoint x: 449, endPoint y: 263, distance: 65.5
click at [449, 263] on div "#ff9200" at bounding box center [496, 268] width 95 height 23
click at [385, 138] on b "Buy More, Get More" at bounding box center [407, 137] width 97 height 15
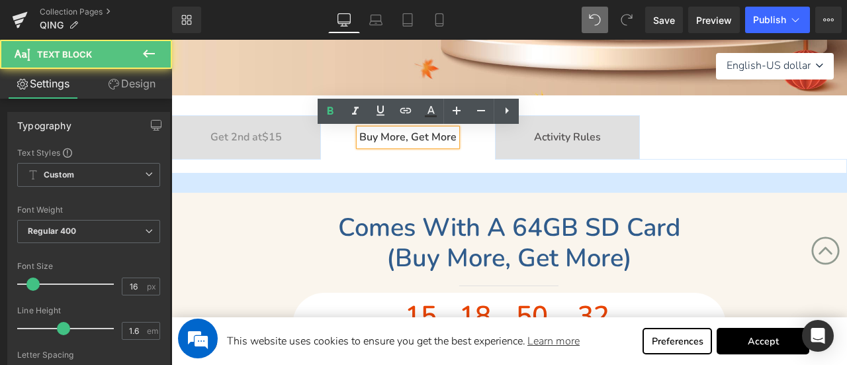
click at [404, 222] on div "Comes with a 64GB SD card (buy more, get more) Heading Separator 15 Days 18 Hou…" at bounding box center [508, 283] width 433 height 143
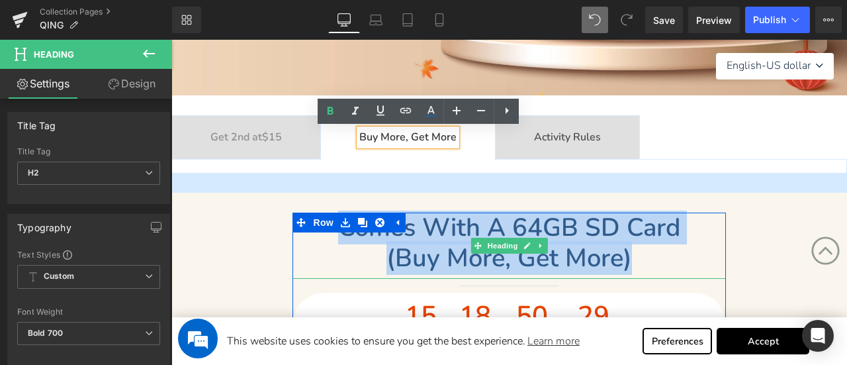
drag, startPoint x: 652, startPoint y: 263, endPoint x: 320, endPoint y: 233, distance: 334.1
click at [320, 233] on div "Comes with a 64GB SD card (buy more, get more)" at bounding box center [508, 245] width 433 height 66
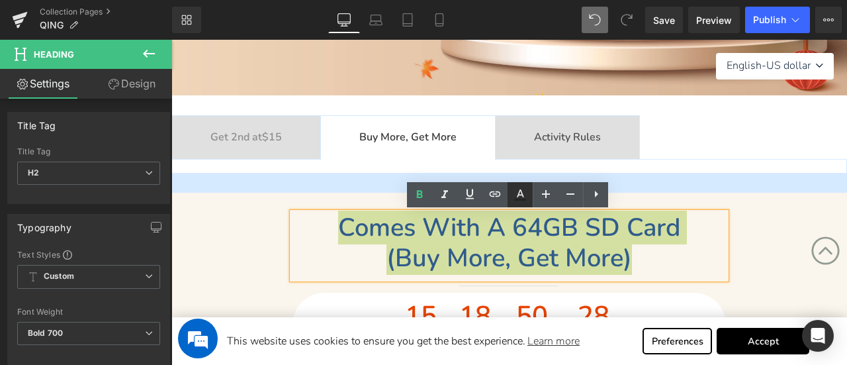
click at [527, 191] on icon at bounding box center [520, 195] width 16 height 16
type input "#242424"
type input "100"
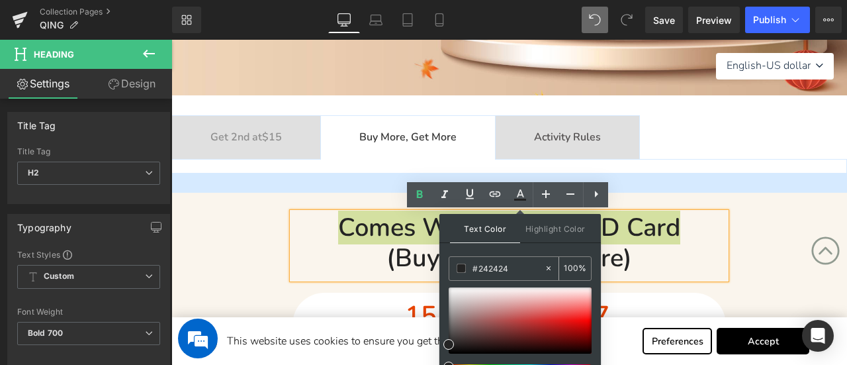
drag, startPoint x: 519, startPoint y: 267, endPoint x: 451, endPoint y: 267, distance: 68.2
click at [445, 266] on div "Text Color Highlight Color rgba(36, 36, 36, 1) #242424 100 % transparent transp…" at bounding box center [519, 304] width 161 height 180
paste input "ff9200"
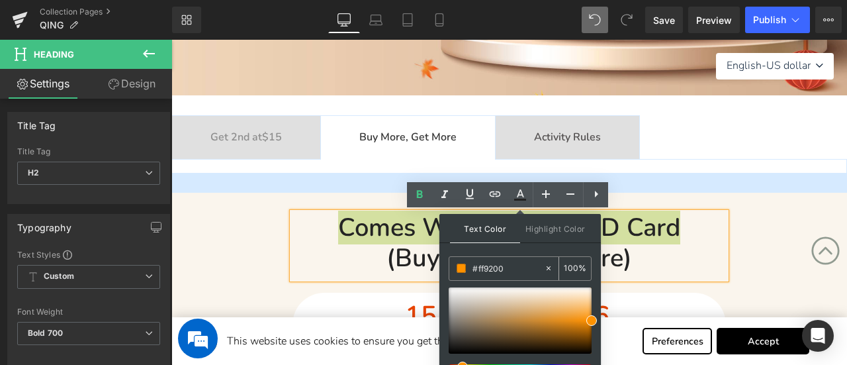
type input "#ff9200"
click at [460, 267] on span at bounding box center [461, 267] width 9 height 9
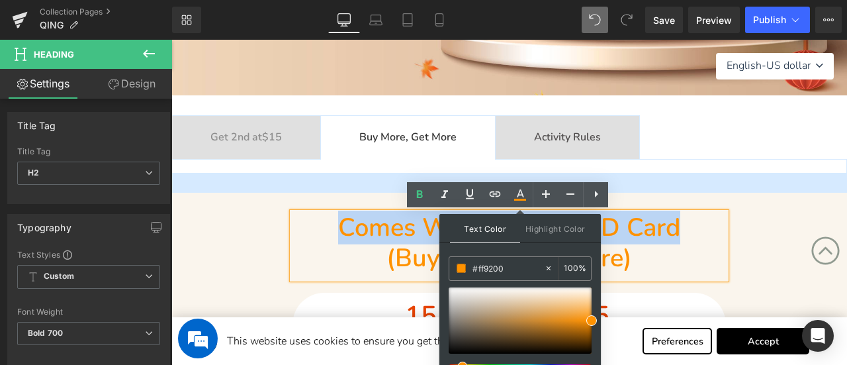
click at [251, 252] on div "Comes with a 64GB SD card (buy more, get more) Heading Separator 15 Days 18 Hou…" at bounding box center [509, 283] width 676 height 143
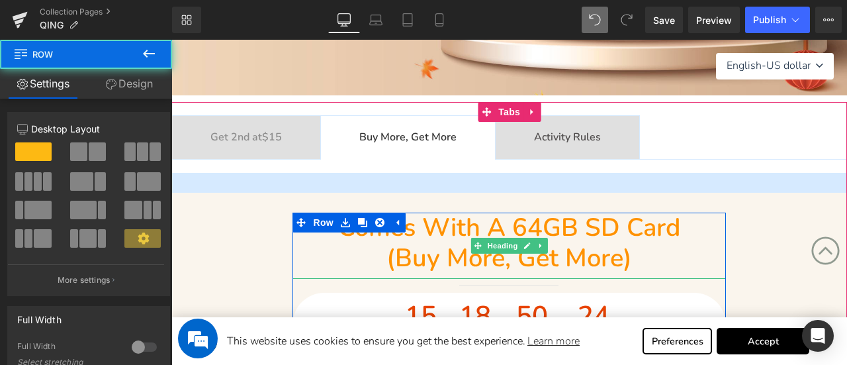
scroll to position [529, 0]
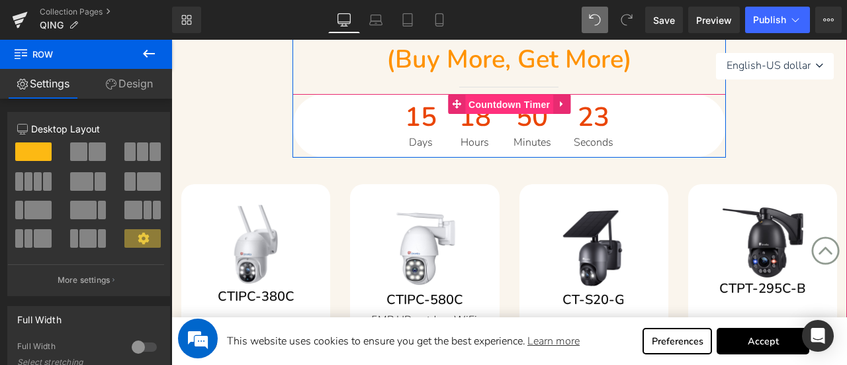
click at [491, 106] on span "Countdown Timer" at bounding box center [509, 105] width 88 height 20
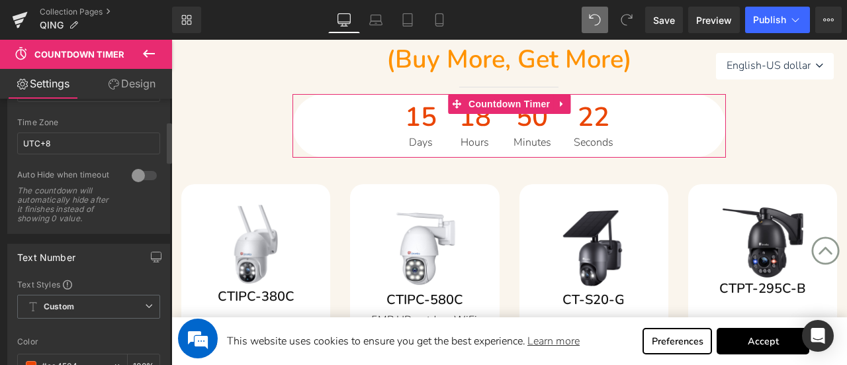
scroll to position [265, 0]
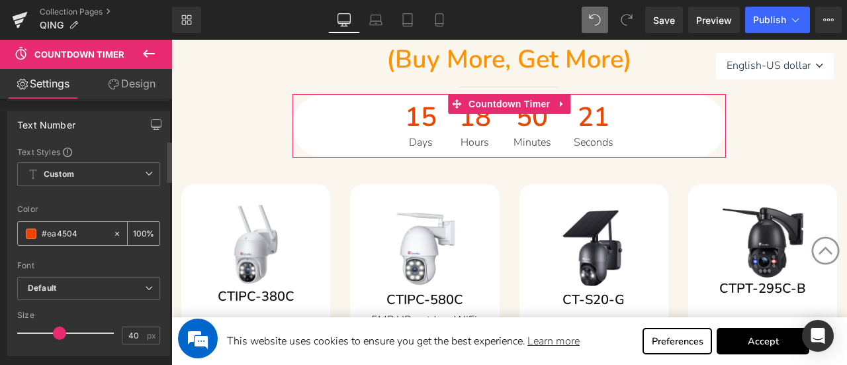
drag, startPoint x: 64, startPoint y: 241, endPoint x: 28, endPoint y: 240, distance: 35.8
click at [28, 240] on div "#ea4504" at bounding box center [65, 233] width 95 height 23
paste input "ff9200"
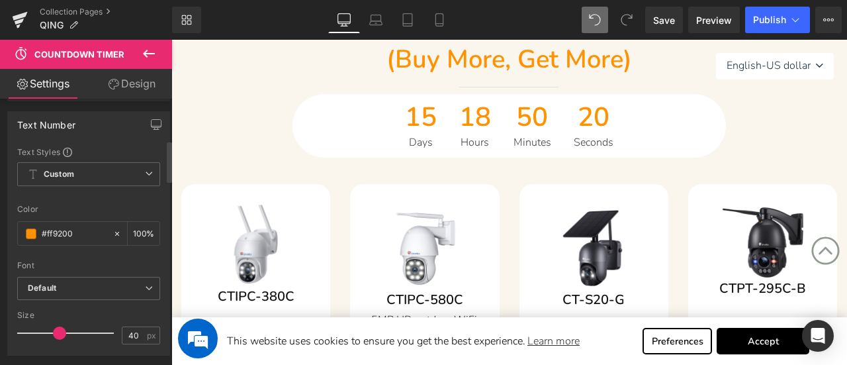
type input "#ff9200"
click at [87, 214] on div "Color" at bounding box center [88, 208] width 143 height 9
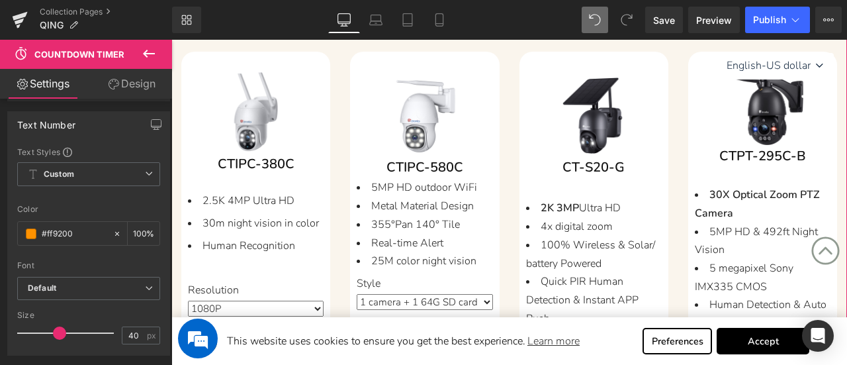
scroll to position [926, 0]
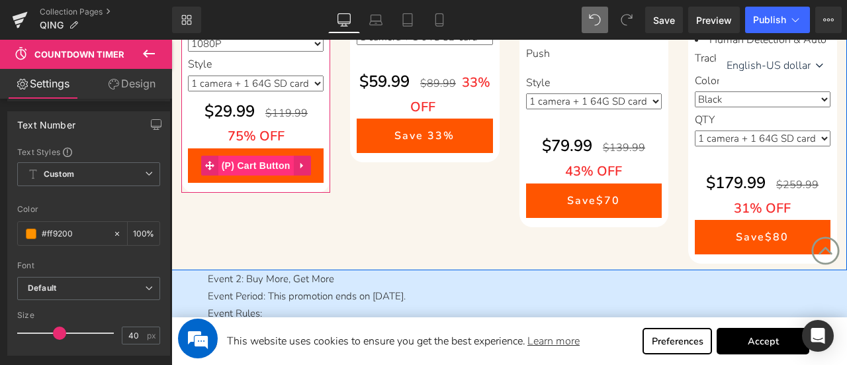
click at [250, 175] on span "(P) Cart Button" at bounding box center [255, 165] width 75 height 20
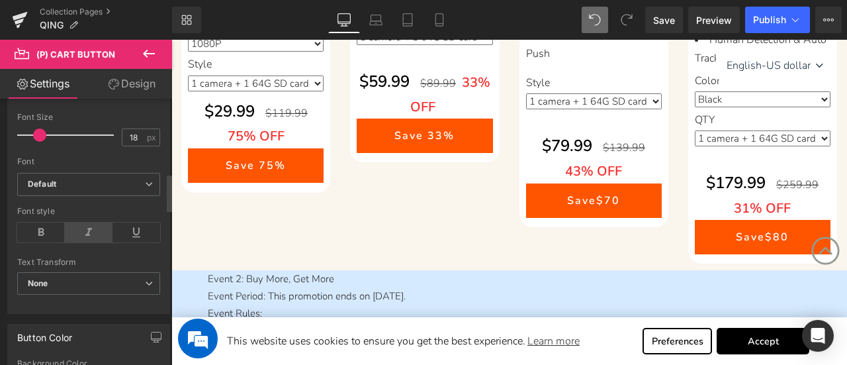
scroll to position [662, 0]
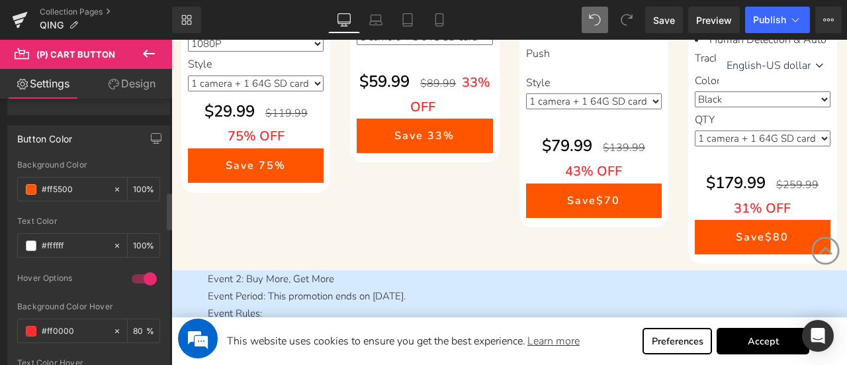
drag, startPoint x: 56, startPoint y: 181, endPoint x: 12, endPoint y: 180, distance: 43.7
click at [12, 180] on div "rgb(255, 85, 0) Background Color #ff5500 100 % rgba(255, 255, 255, 1) Text Colo…" at bounding box center [88, 287] width 161 height 254
paste input "92"
type input "#ff9200"
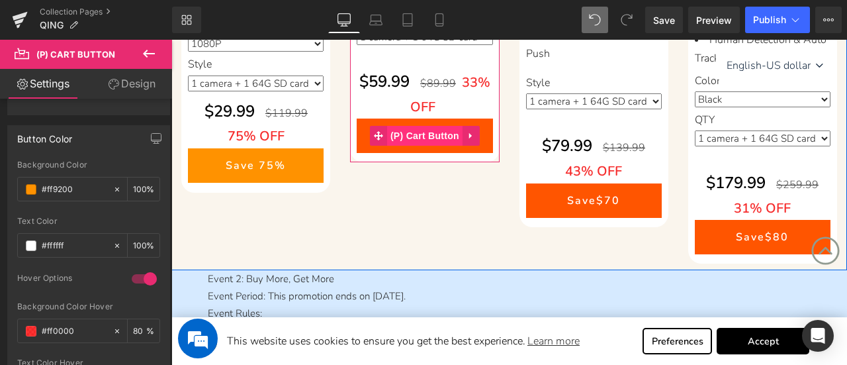
click at [414, 130] on span "(P) Cart Button" at bounding box center [424, 136] width 75 height 20
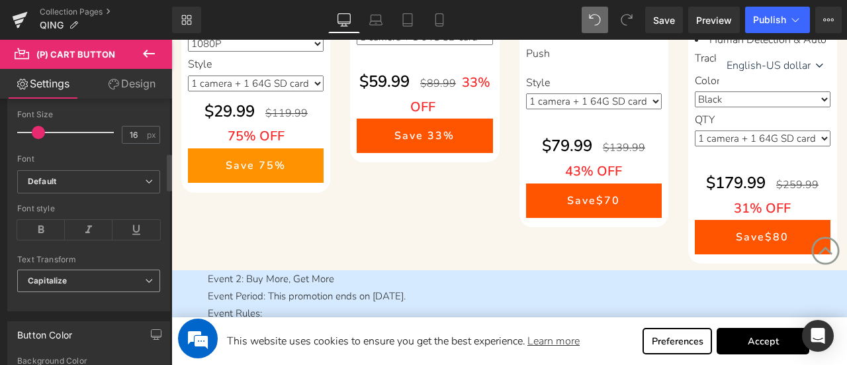
scroll to position [529, 0]
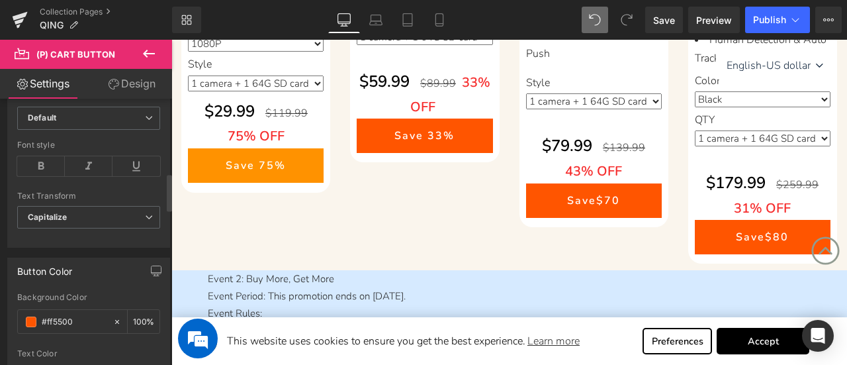
drag, startPoint x: 79, startPoint y: 318, endPoint x: 15, endPoint y: 318, distance: 64.2
paste input "92"
type input "#ff9200"
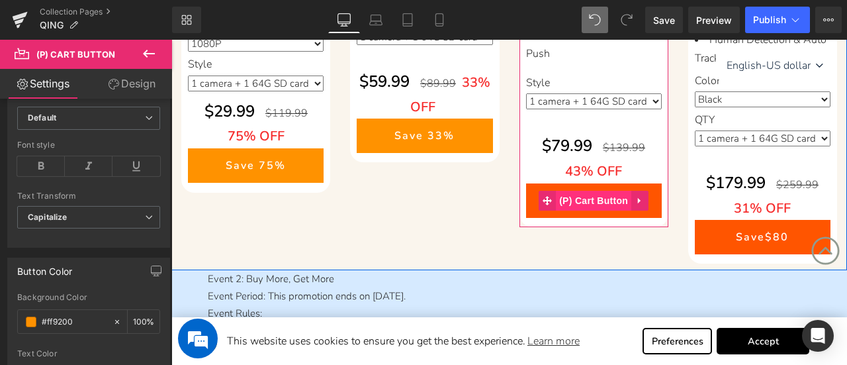
click at [597, 196] on span "(P) Cart Button" at bounding box center [593, 201] width 75 height 20
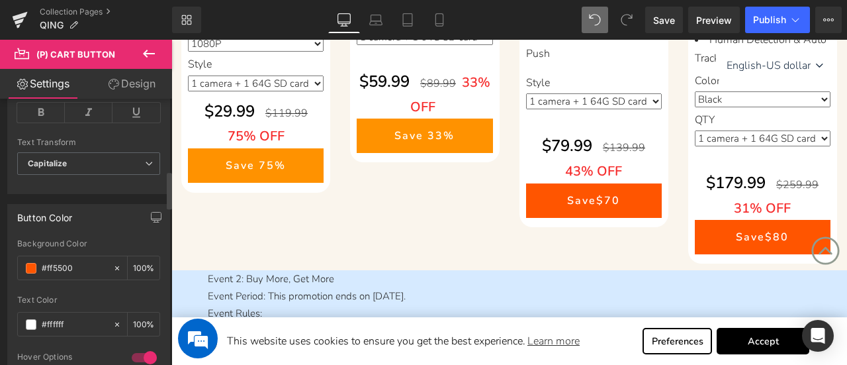
scroll to position [595, 0]
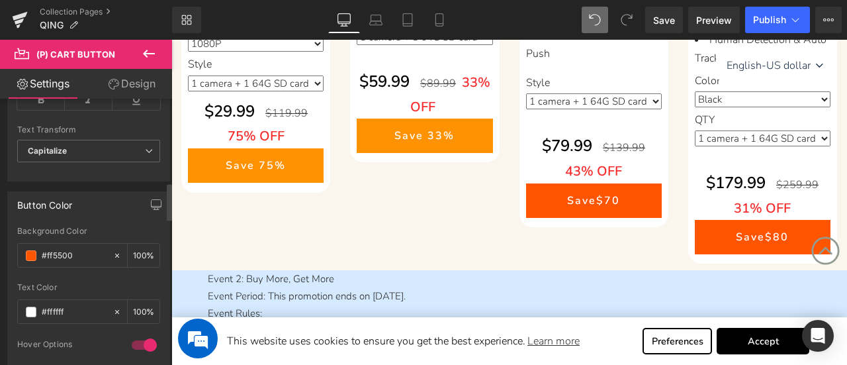
drag, startPoint x: 64, startPoint y: 253, endPoint x: 12, endPoint y: 252, distance: 52.3
click at [12, 252] on div "rgb(255, 85, 0) Background Color #ff5500 100 % rgba(255, 255, 255, 1) Text Colo…" at bounding box center [88, 353] width 161 height 254
paste input "92"
type input "#ff9200"
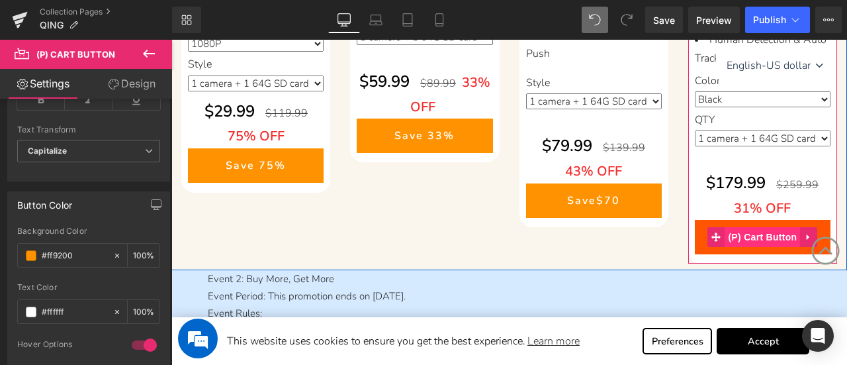
click at [764, 232] on span "(P) Cart Button" at bounding box center [761, 237] width 75 height 20
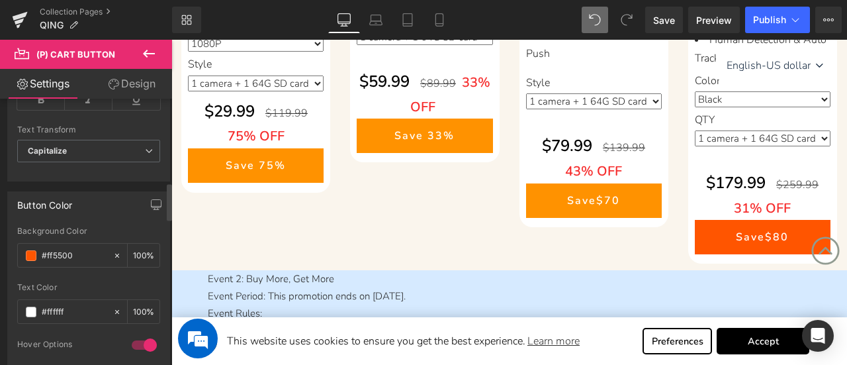
drag, startPoint x: 75, startPoint y: 248, endPoint x: 0, endPoint y: 249, distance: 75.4
click at [0, 249] on div "Button Color rgb(255, 85, 0) Background Color #ff5500 100 % rgba(255, 255, 255,…" at bounding box center [89, 331] width 178 height 300
paste input "92"
type input "#ff9200"
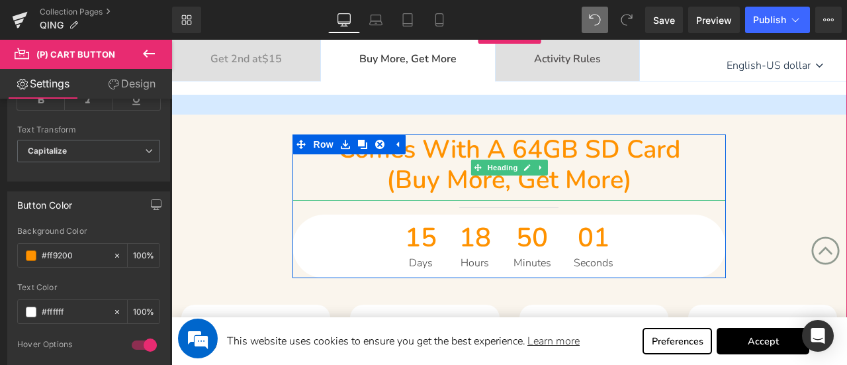
scroll to position [397, 0]
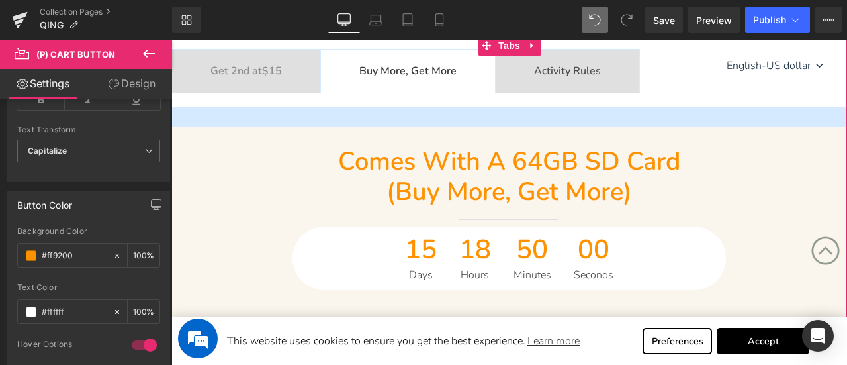
click at [255, 79] on div "Get 2nd at $15 Text Block" at bounding box center [245, 71] width 71 height 17
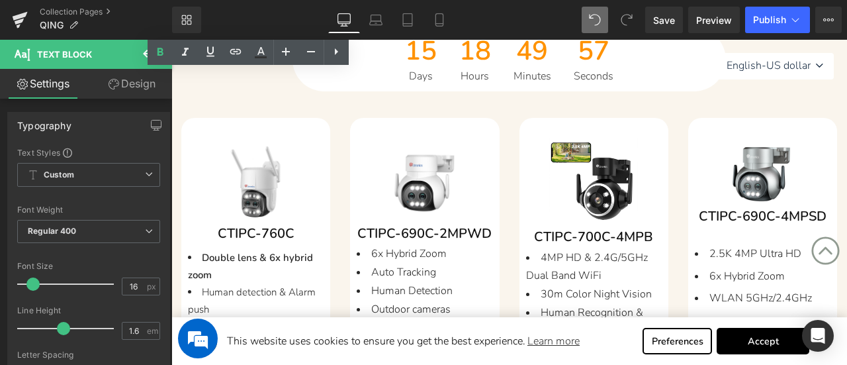
scroll to position [265, 0]
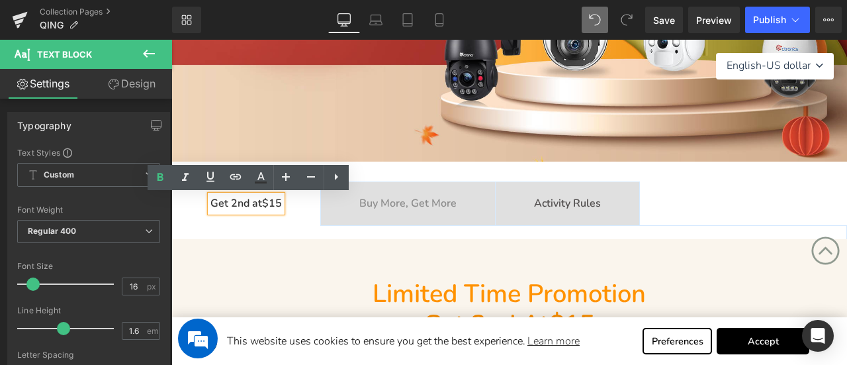
click at [393, 202] on b "Buy More, Get More" at bounding box center [407, 203] width 97 height 15
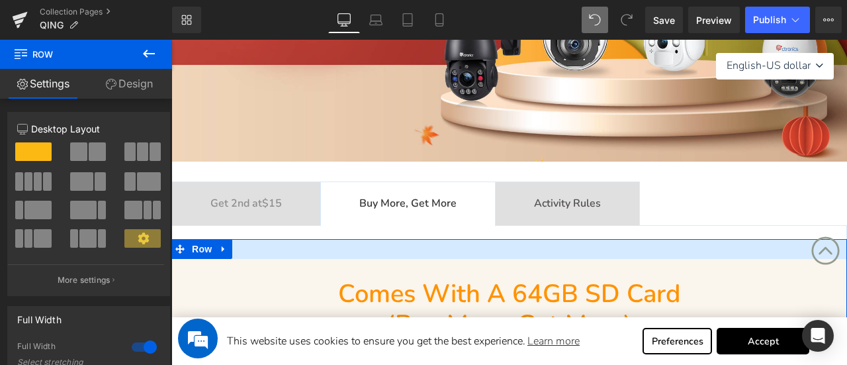
click at [126, 83] on link "Design" at bounding box center [129, 84] width 86 height 30
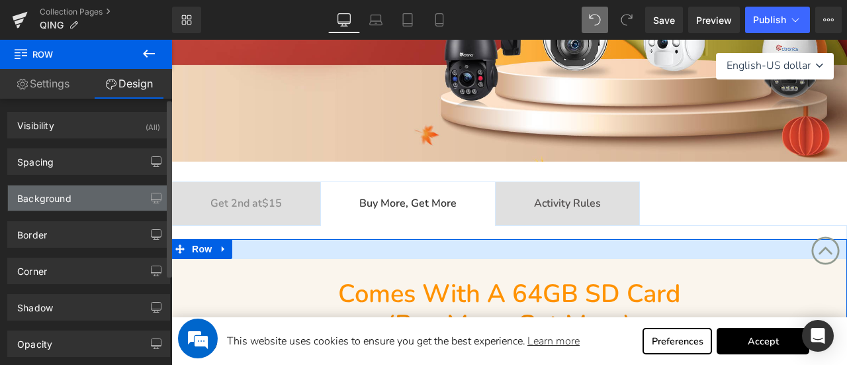
click at [70, 193] on div "Background" at bounding box center [44, 194] width 54 height 19
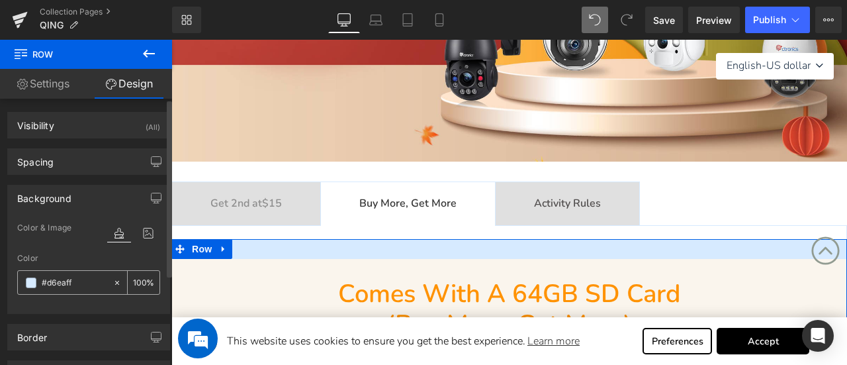
paste input "ff9200"
type input "#ff9200"
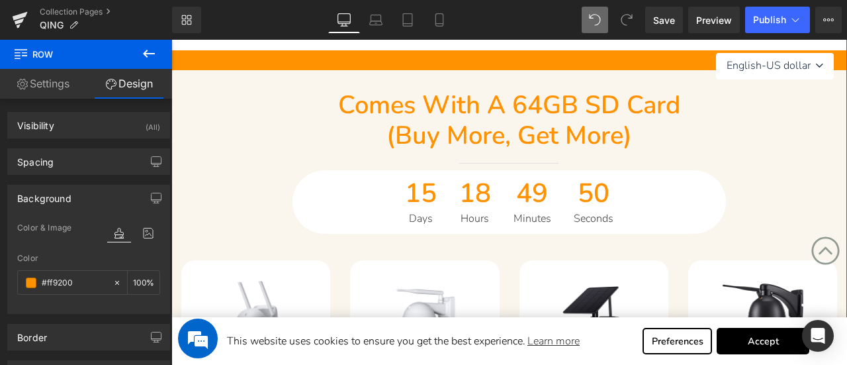
scroll to position [463, 0]
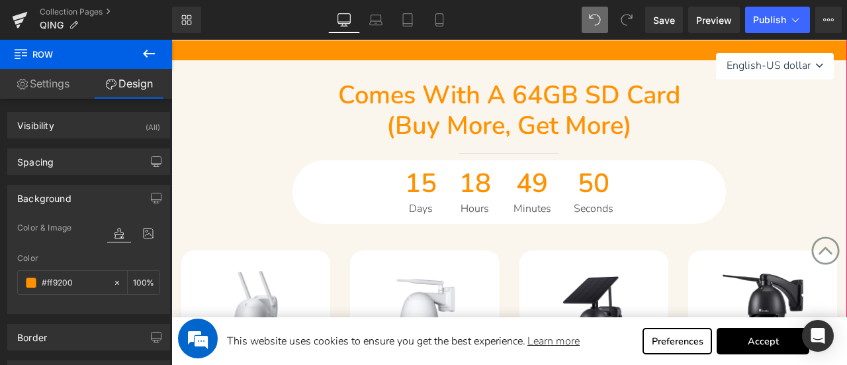
click at [305, 131] on h2 "(buy more, get more)" at bounding box center [508, 125] width 433 height 30
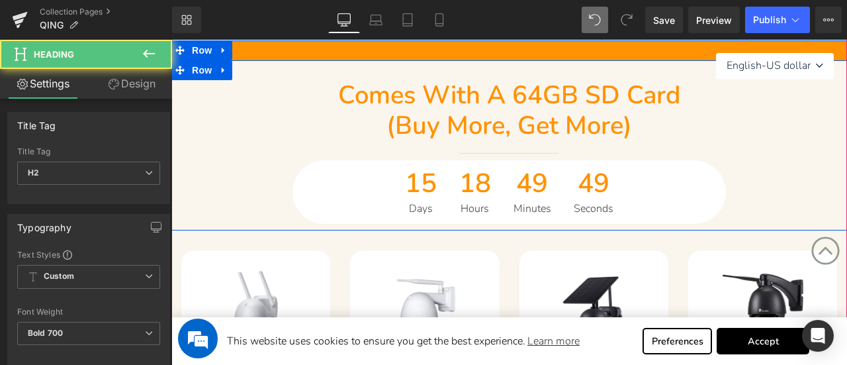
click at [243, 116] on div "Comes with a 64GB SD card (buy more, get more) Heading Separator 15 Days 18 Hou…" at bounding box center [509, 151] width 676 height 143
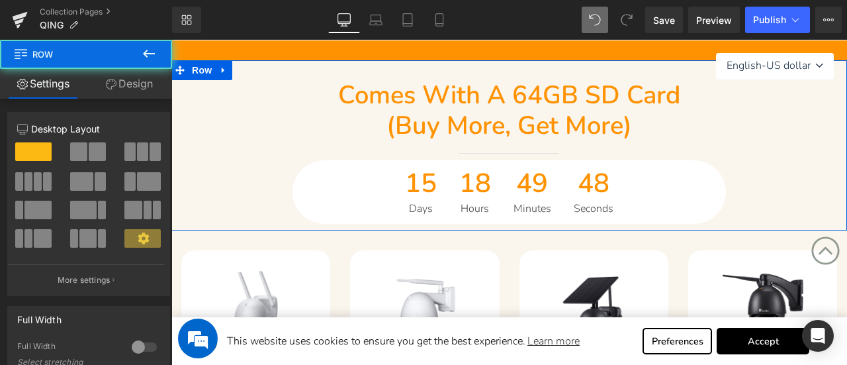
click at [140, 77] on link "Design" at bounding box center [129, 84] width 86 height 30
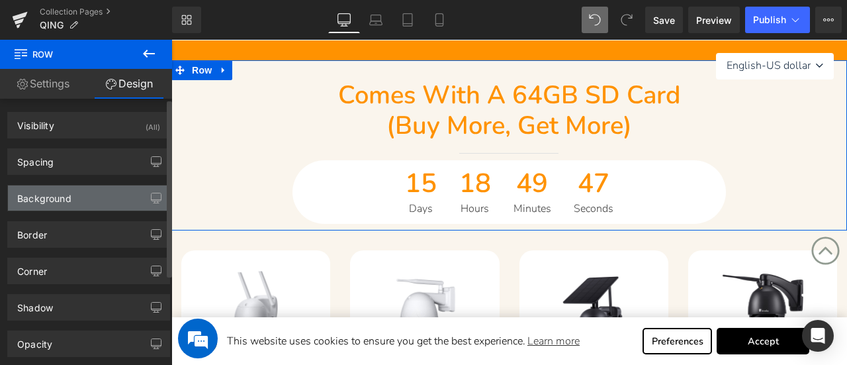
click at [82, 195] on div "Background" at bounding box center [88, 197] width 161 height 25
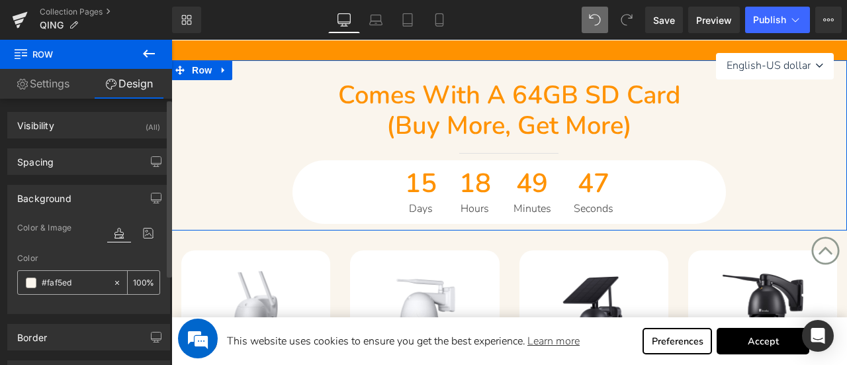
click at [83, 280] on input "#faf5ed" at bounding box center [74, 282] width 65 height 15
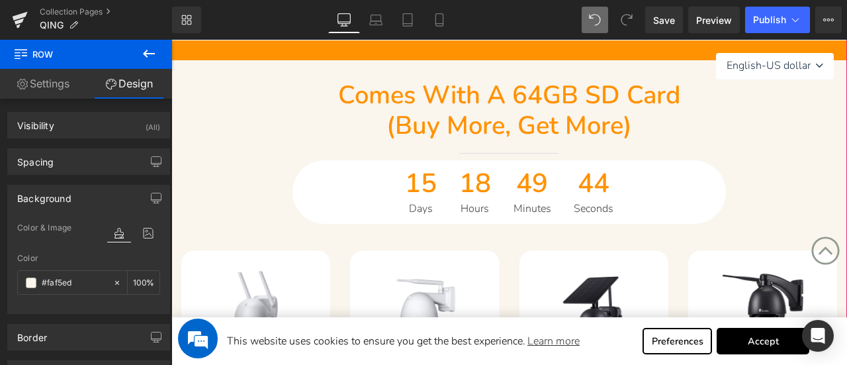
scroll to position [331, 0]
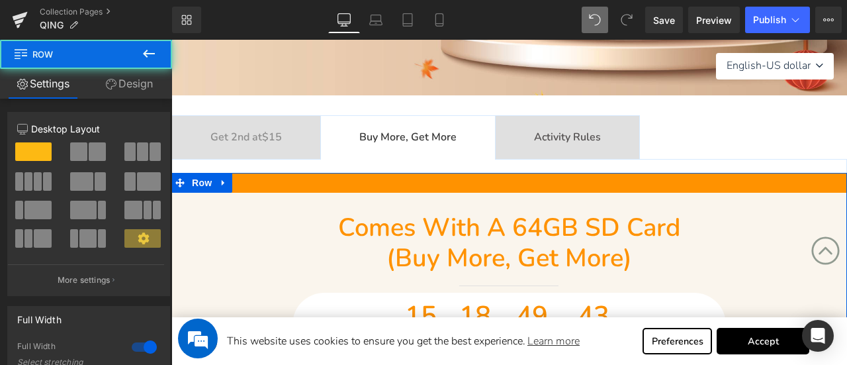
click at [107, 73] on link "Design" at bounding box center [129, 84] width 86 height 30
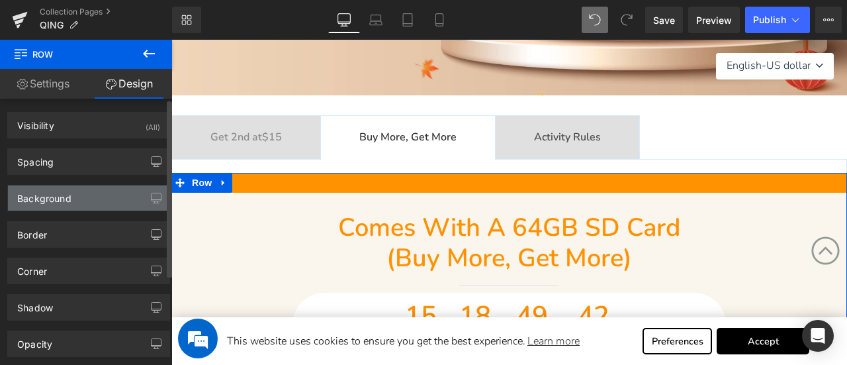
click at [54, 194] on div "Background" at bounding box center [44, 194] width 54 height 19
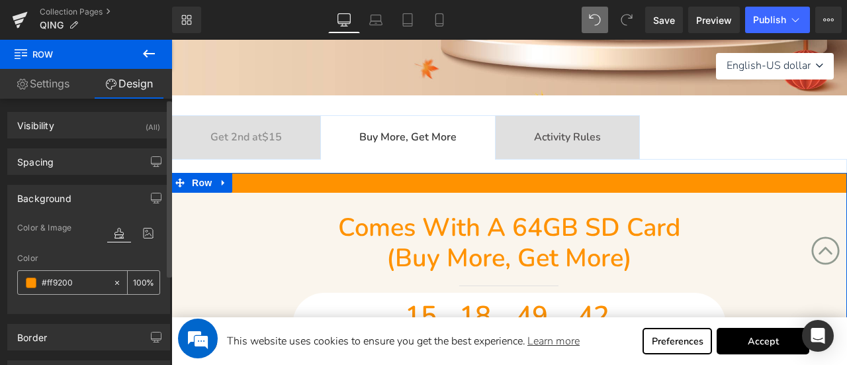
click at [85, 284] on input "#ff9200" at bounding box center [74, 282] width 65 height 15
paste input "af5ed"
type input "#faf5ed"
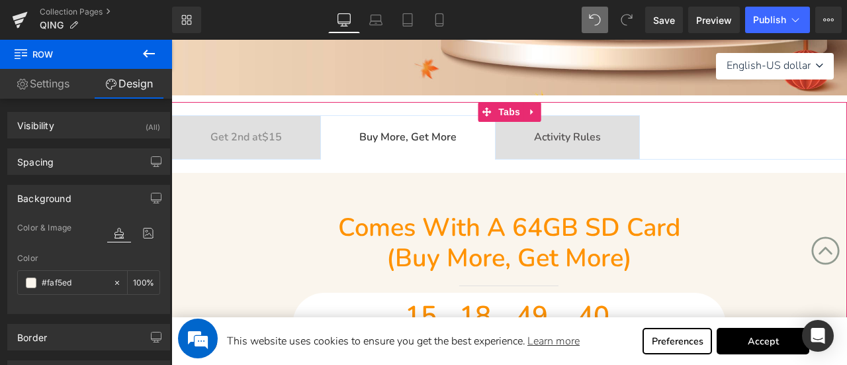
click at [238, 139] on b "Get 2nd at $15" at bounding box center [245, 137] width 71 height 15
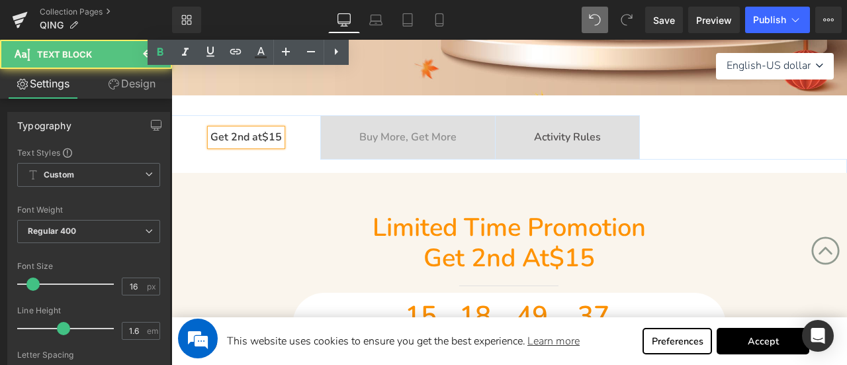
scroll to position [794, 0]
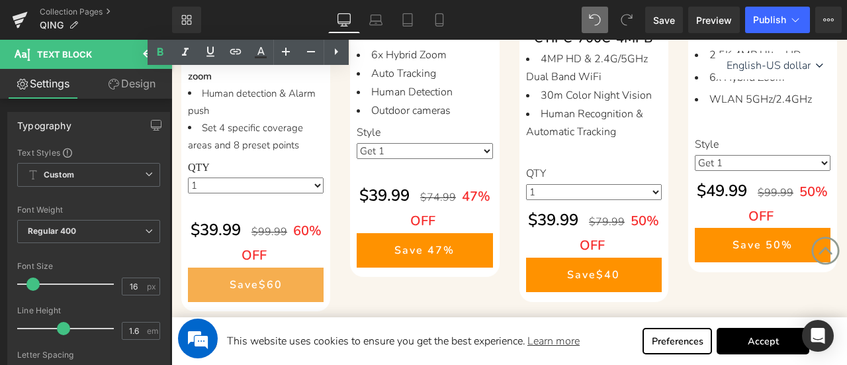
click at [267, 286] on div "Save $60 (P) Cart Button" at bounding box center [256, 284] width 136 height 34
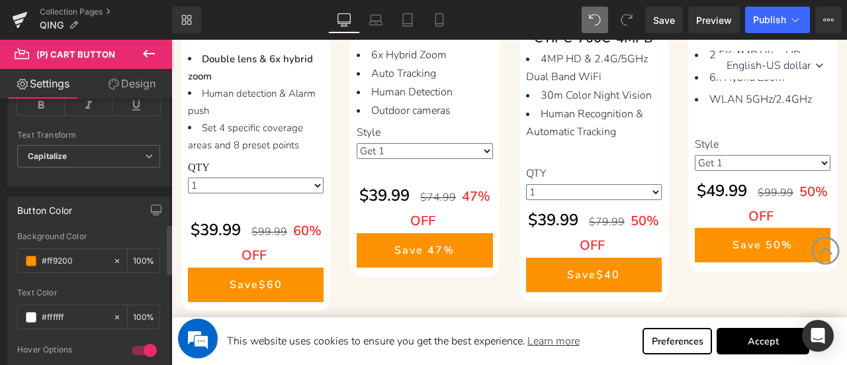
scroll to position [662, 0]
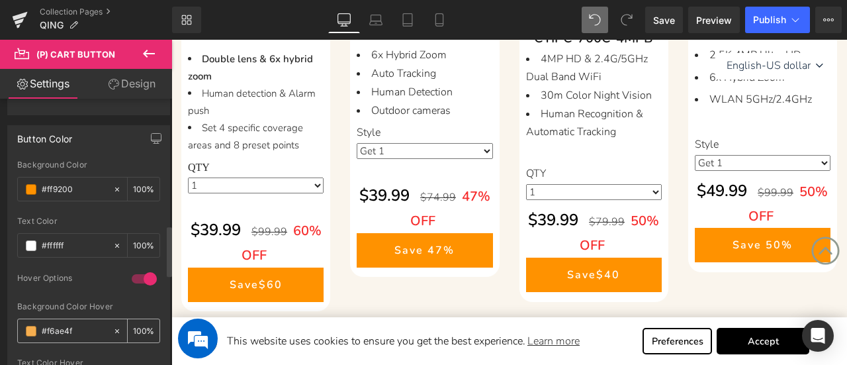
drag, startPoint x: 79, startPoint y: 326, endPoint x: 27, endPoint y: 326, distance: 52.3
click at [27, 326] on div "#f6ae4f" at bounding box center [65, 330] width 95 height 23
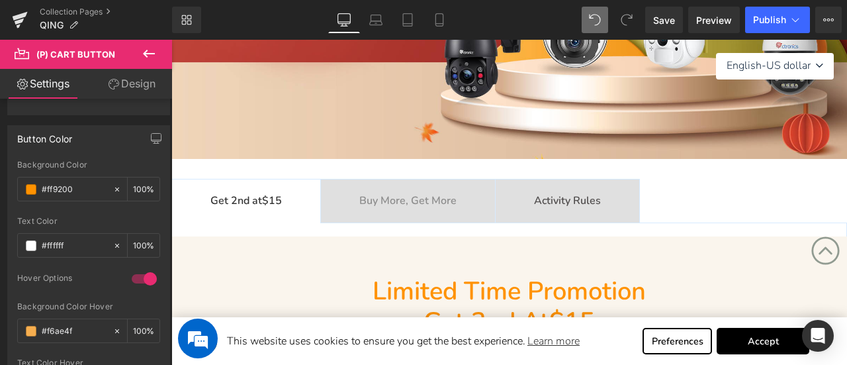
scroll to position [265, 0]
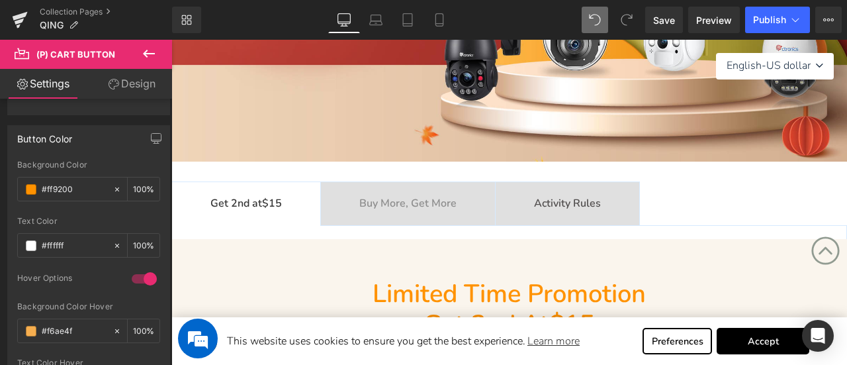
drag, startPoint x: 423, startPoint y: 202, endPoint x: 406, endPoint y: 206, distance: 17.7
click at [423, 202] on b "Buy More, Get More" at bounding box center [407, 203] width 97 height 15
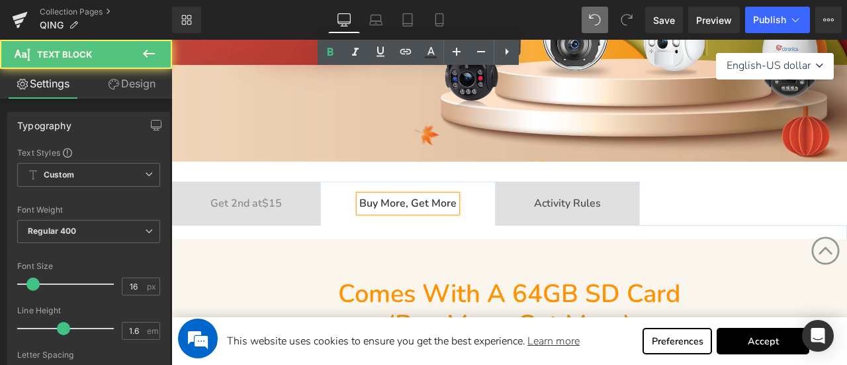
scroll to position [860, 0]
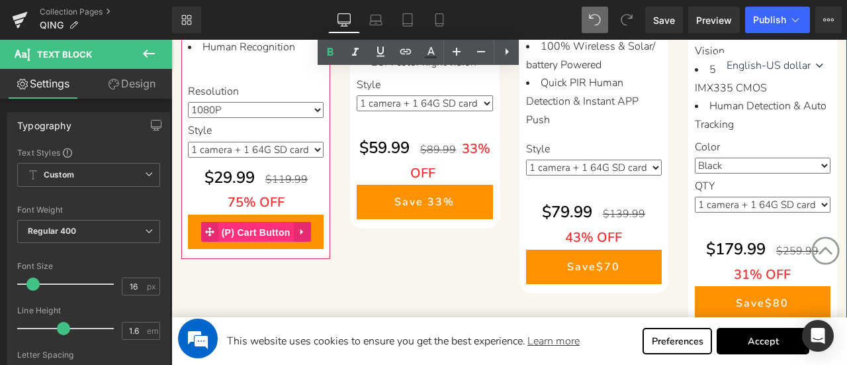
click at [253, 242] on span "(P) Cart Button" at bounding box center [255, 232] width 75 height 20
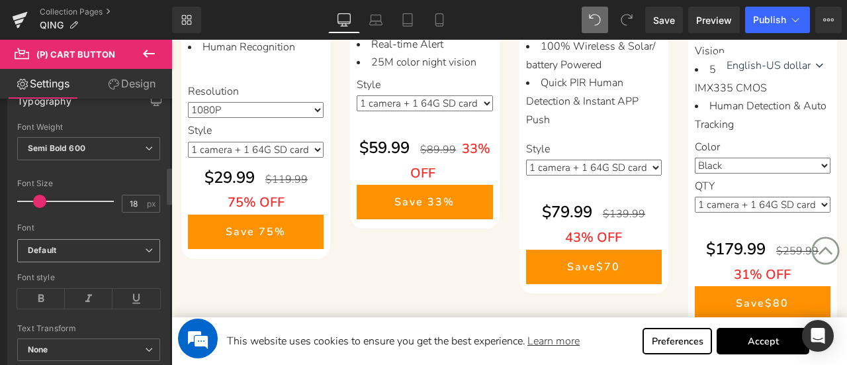
scroll to position [595, 0]
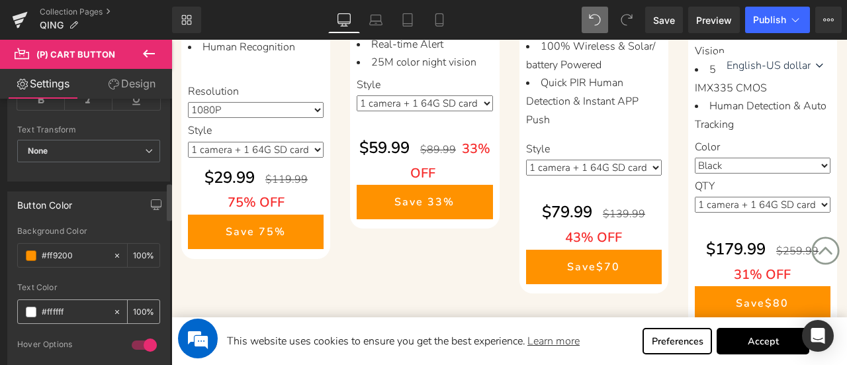
click at [77, 310] on input "#ffffff" at bounding box center [74, 311] width 65 height 15
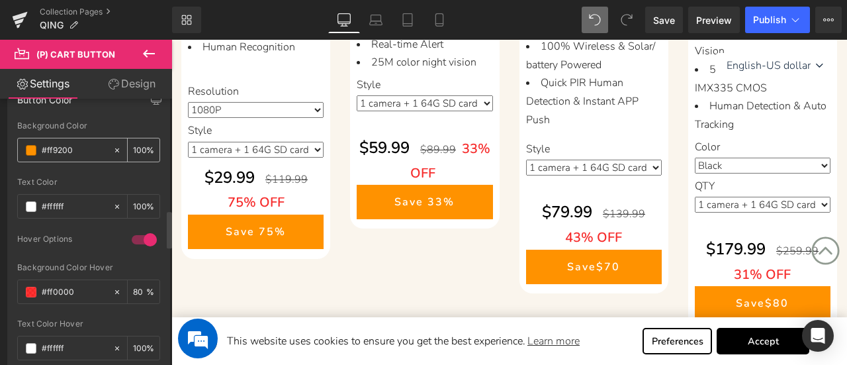
scroll to position [794, 0]
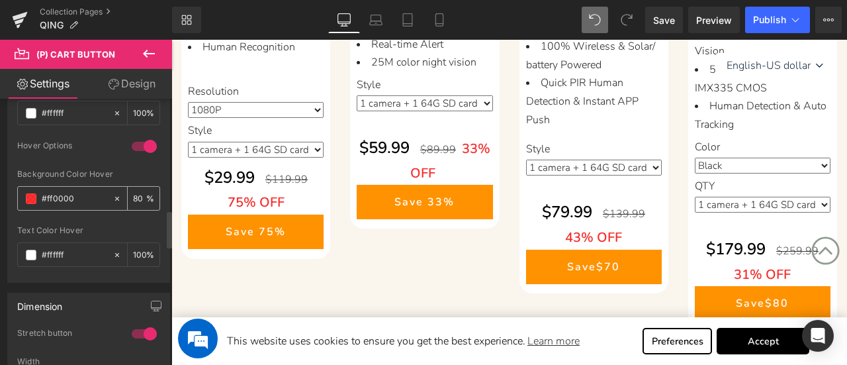
drag, startPoint x: 73, startPoint y: 190, endPoint x: 25, endPoint y: 191, distance: 47.7
click at [20, 190] on div "#ff0000" at bounding box center [65, 198] width 95 height 23
paste input "6ae4f"
type input "#f6ae4f"
type input "100"
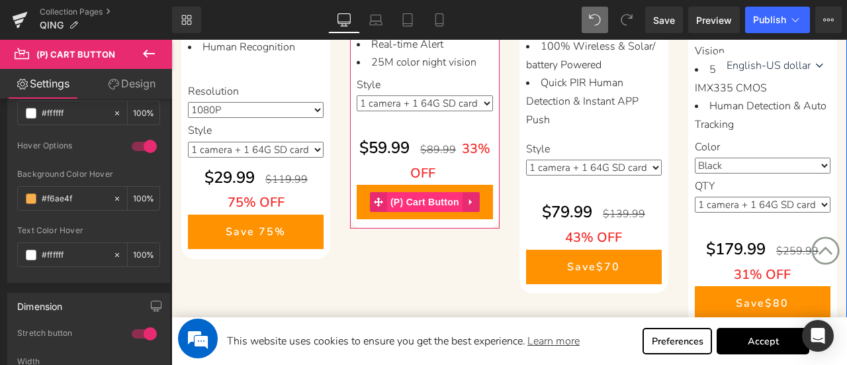
click at [414, 200] on span "(P) Cart Button" at bounding box center [424, 202] width 75 height 20
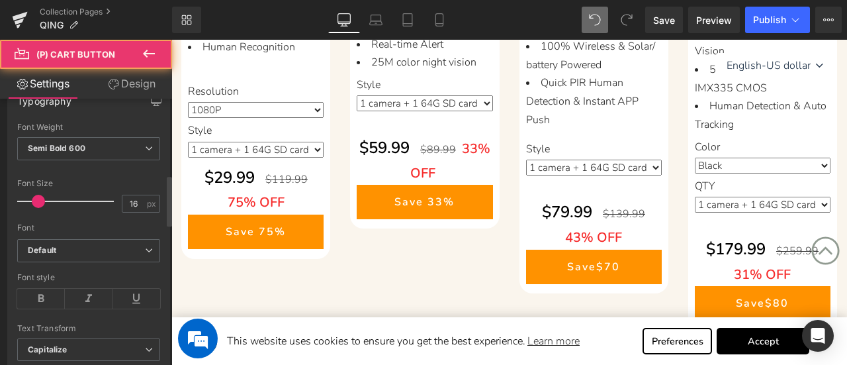
scroll to position [662, 0]
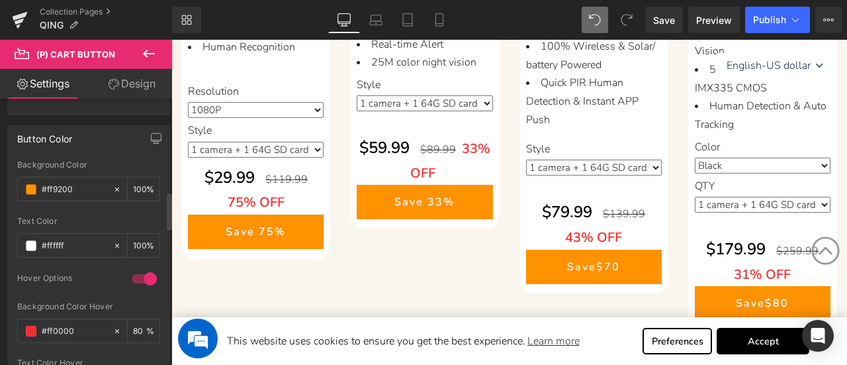
click at [13, 325] on div "rgb(255, 146, 0) Background Color #ff9200 100 % rgba(255, 255, 255, 1) Text Col…" at bounding box center [88, 287] width 161 height 254
paste input "6ae4f"
type input "#f6ae4f"
type input "100"
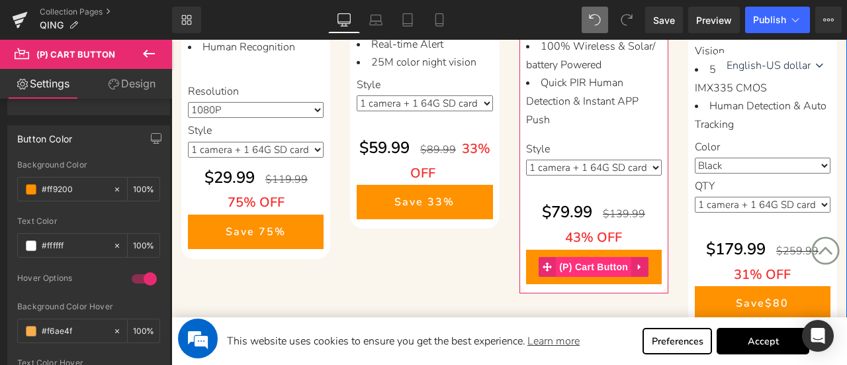
click at [596, 262] on span "(P) Cart Button" at bounding box center [593, 267] width 75 height 20
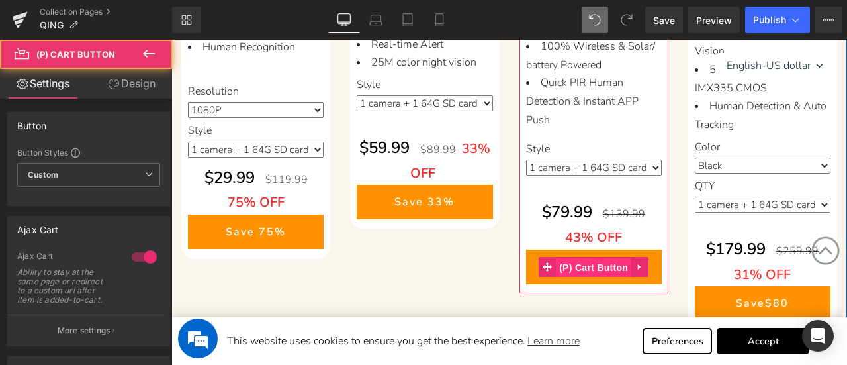
click at [596, 262] on span "(P) Cart Button" at bounding box center [593, 267] width 75 height 20
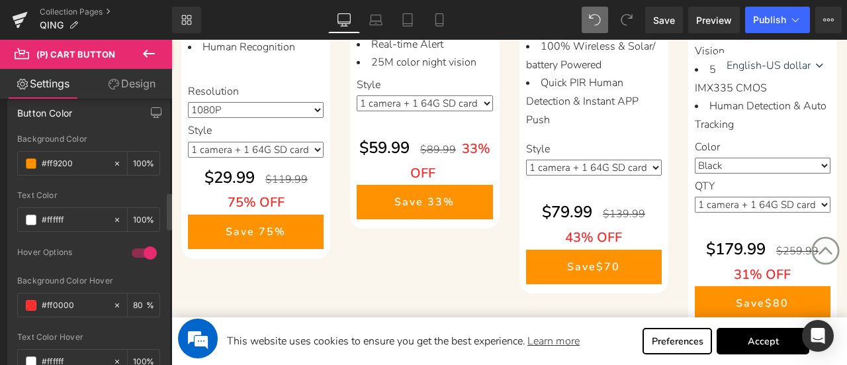
scroll to position [728, 0]
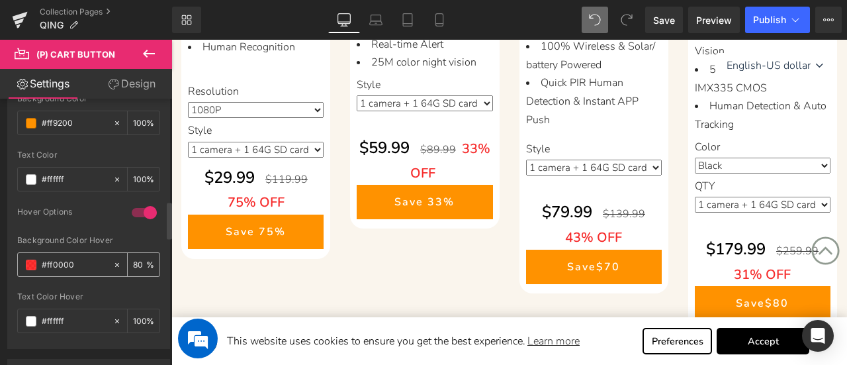
drag, startPoint x: 82, startPoint y: 257, endPoint x: 24, endPoint y: 257, distance: 58.2
click at [24, 257] on div "#ff0000" at bounding box center [65, 264] width 95 height 23
paste input "6ae4f"
type input "#f6ae4f"
type input "100"
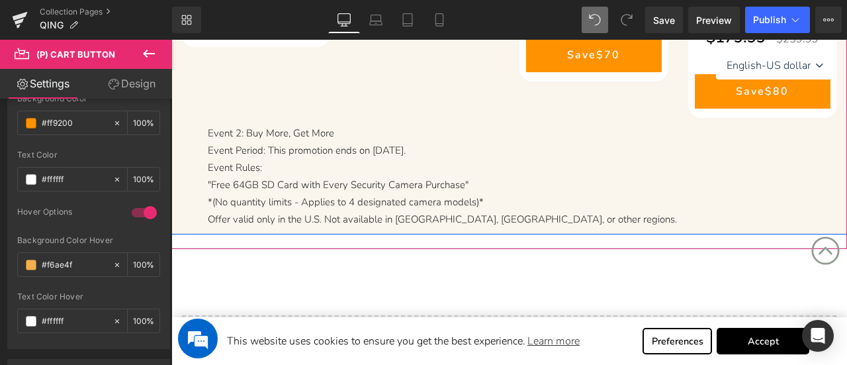
scroll to position [992, 0]
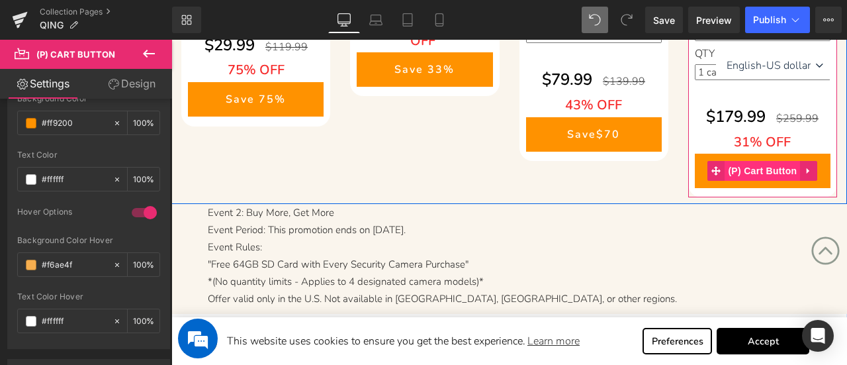
click at [758, 168] on span "(P) Cart Button" at bounding box center [761, 171] width 75 height 20
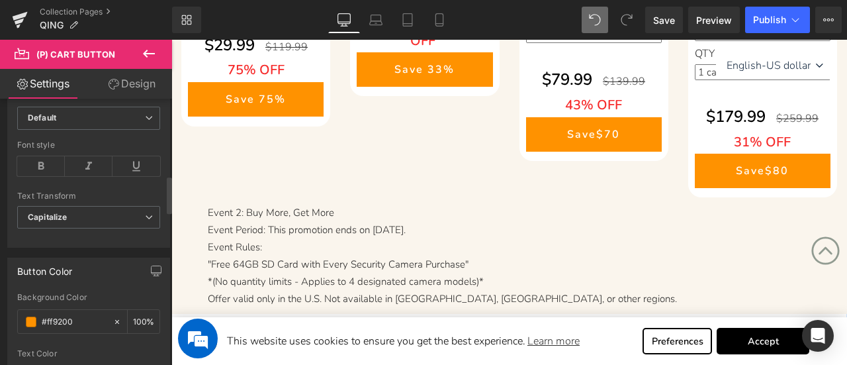
scroll to position [728, 0]
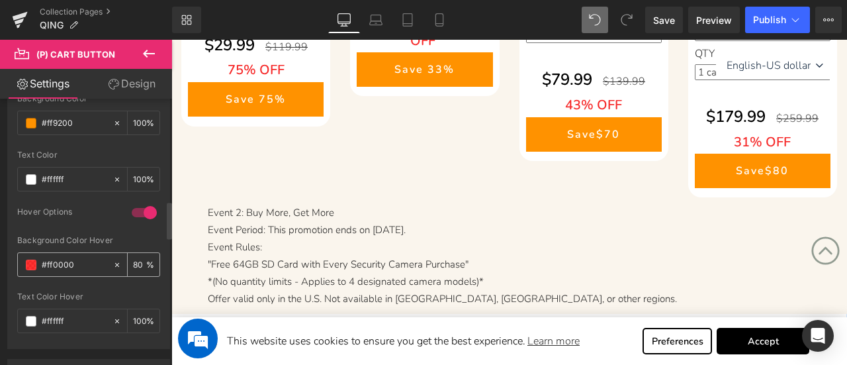
drag, startPoint x: 77, startPoint y: 261, endPoint x: 23, endPoint y: 261, distance: 54.3
click at [23, 261] on div "#ff0000" at bounding box center [65, 264] width 95 height 23
paste input "6ae4f"
type input "#f6ae4f"
type input "100"
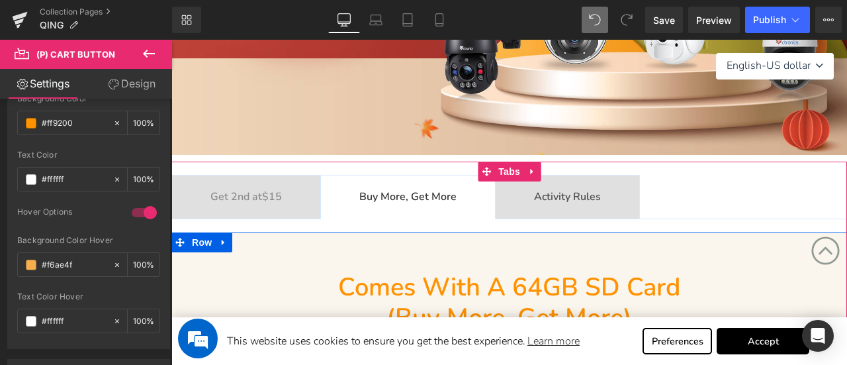
scroll to position [265, 0]
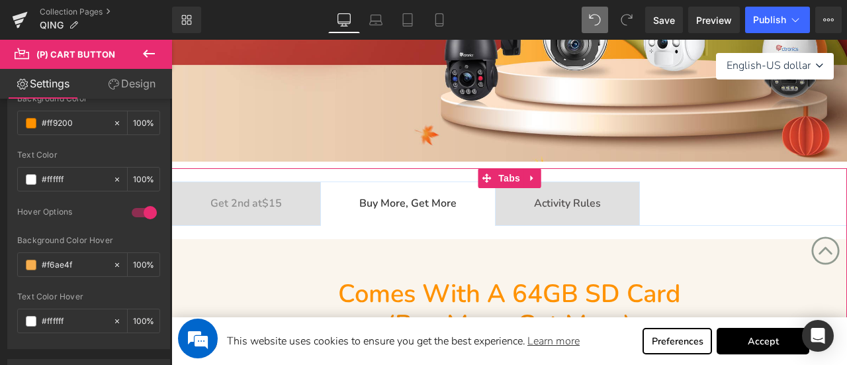
click at [599, 204] on b "Activity Rules" at bounding box center [567, 203] width 67 height 15
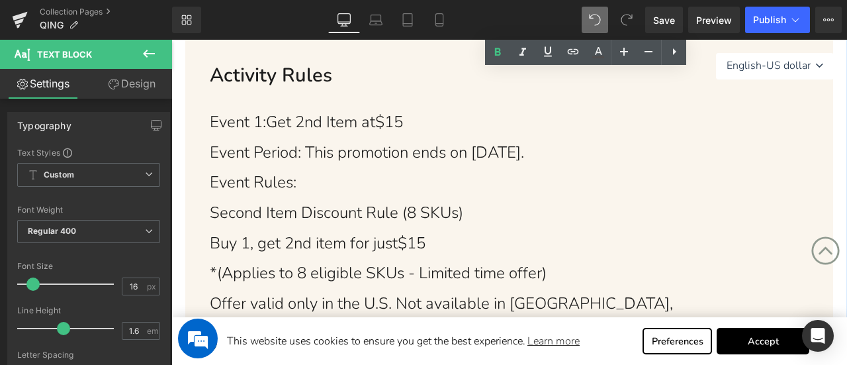
scroll to position [397, 0]
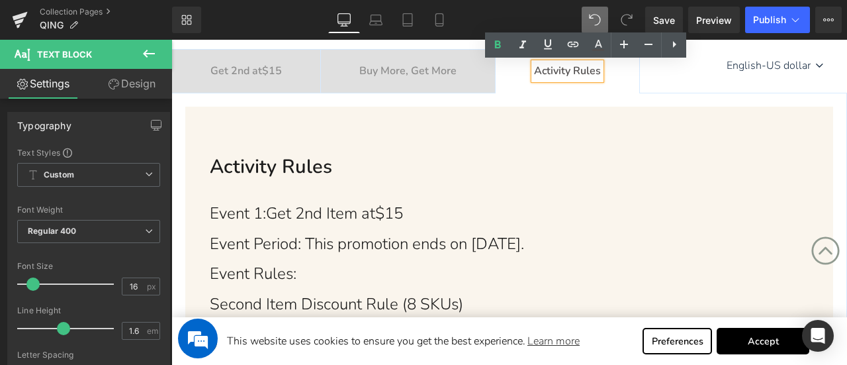
click at [411, 71] on b "Buy More, Get More" at bounding box center [407, 71] width 97 height 15
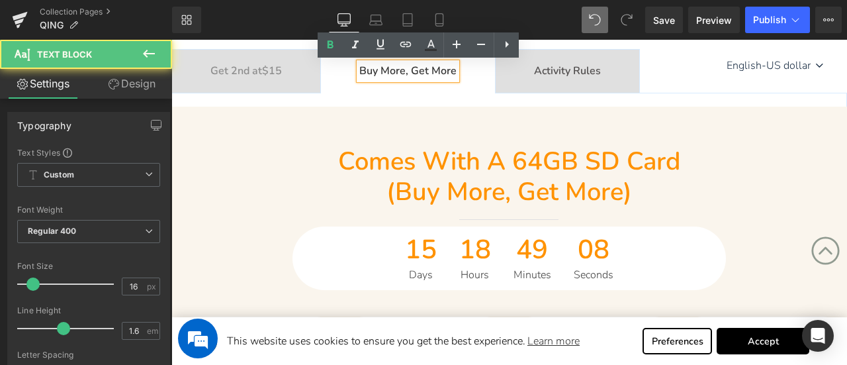
click at [386, 175] on span "(buy more, get more)" at bounding box center [508, 192] width 245 height 34
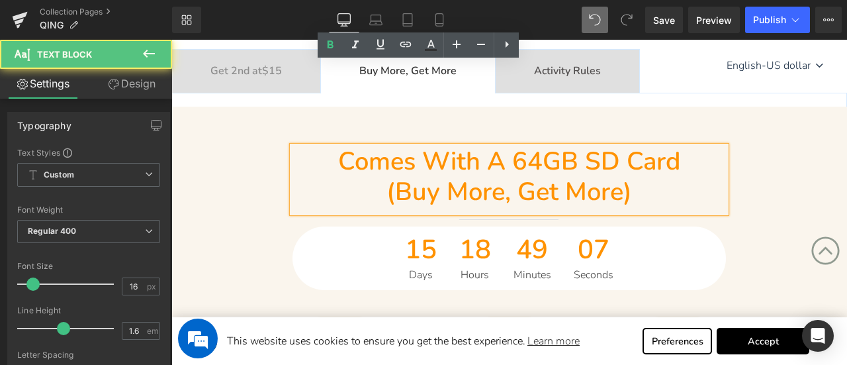
click at [352, 159] on span "Comes with a 64GB SD card" at bounding box center [509, 161] width 342 height 34
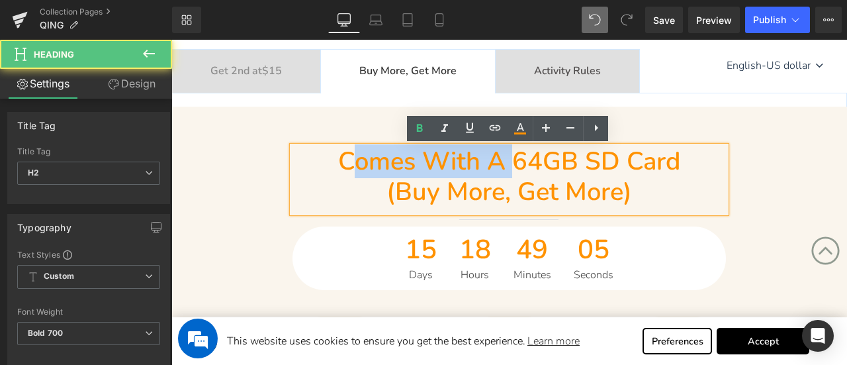
drag, startPoint x: 343, startPoint y: 157, endPoint x: 515, endPoint y: 163, distance: 172.8
click at [515, 163] on span "Comes with a 64GB SD card" at bounding box center [509, 161] width 342 height 34
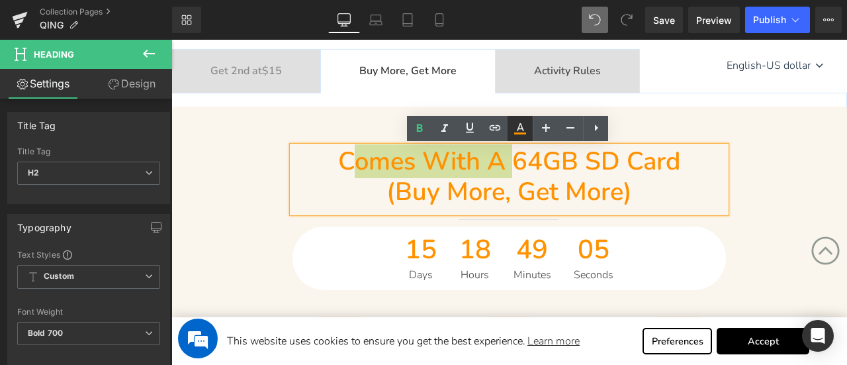
click at [522, 129] on icon at bounding box center [520, 128] width 16 height 16
type input "100"
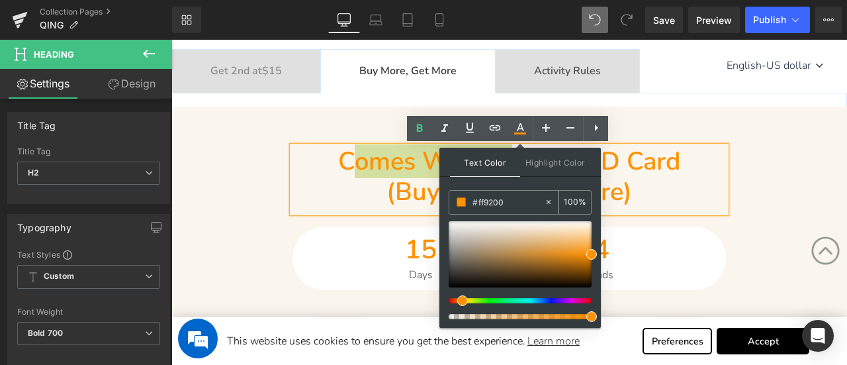
drag, startPoint x: 509, startPoint y: 197, endPoint x: 462, endPoint y: 200, distance: 47.7
click at [462, 200] on div "#ff9200" at bounding box center [496, 202] width 95 height 23
click at [578, 76] on div "Activity Rules Text Block" at bounding box center [567, 71] width 67 height 17
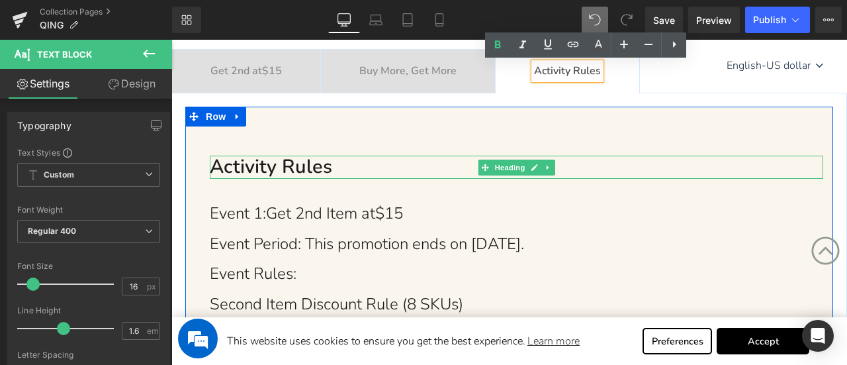
click at [308, 173] on b "Activity Rules" at bounding box center [271, 166] width 122 height 26
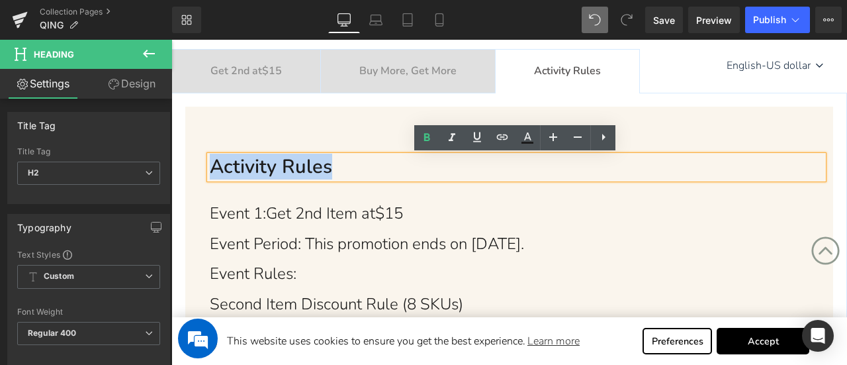
drag, startPoint x: 248, startPoint y: 170, endPoint x: 352, endPoint y: 169, distance: 103.9
click at [352, 169] on h2 "Activity Rules" at bounding box center [516, 166] width 613 height 23
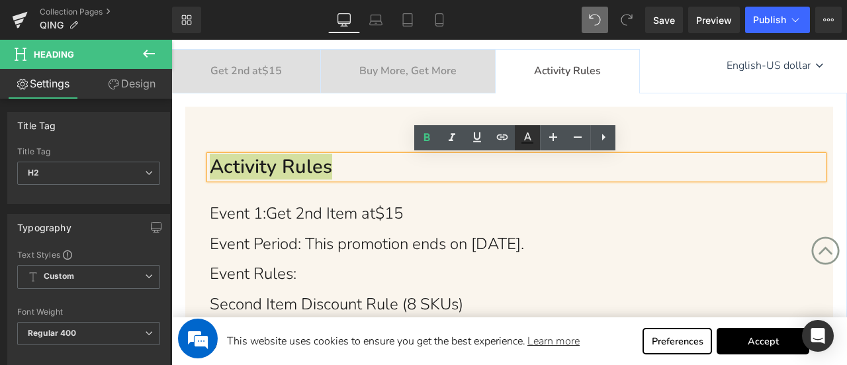
click at [528, 136] on icon at bounding box center [527, 138] width 16 height 16
type input "#1c1c1c"
type input "100"
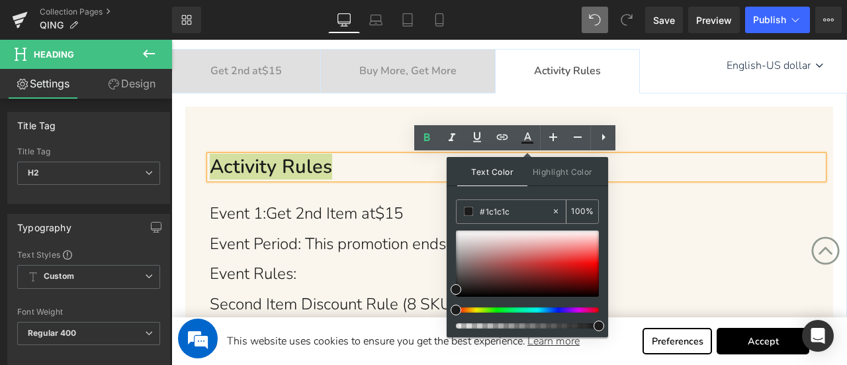
drag, startPoint x: 518, startPoint y: 211, endPoint x: 460, endPoint y: 211, distance: 57.6
click at [460, 211] on div "#1c1c1c" at bounding box center [504, 211] width 95 height 23
paste input "ff9200"
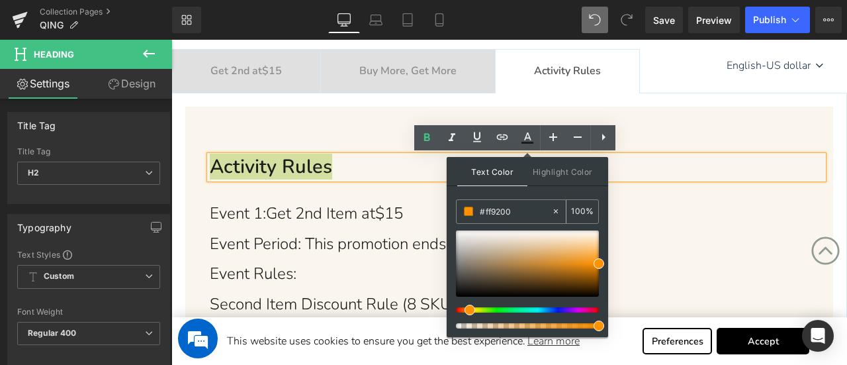
type input "#ff9200"
click at [467, 211] on span at bounding box center [468, 210] width 9 height 9
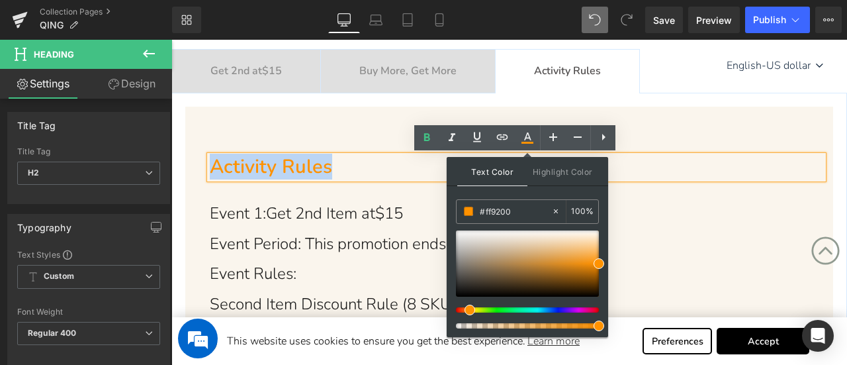
click at [355, 164] on h2 "Activity Rules" at bounding box center [516, 166] width 613 height 23
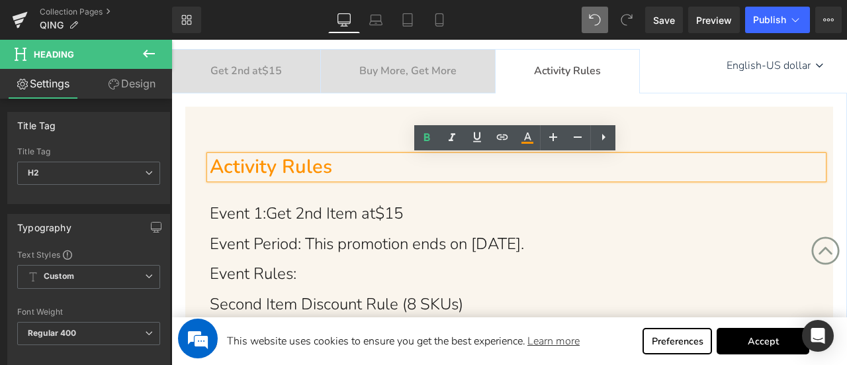
drag, startPoint x: 352, startPoint y: 169, endPoint x: 206, endPoint y: 165, distance: 146.3
click at [210, 165] on div "Activity Rules" at bounding box center [516, 166] width 613 height 23
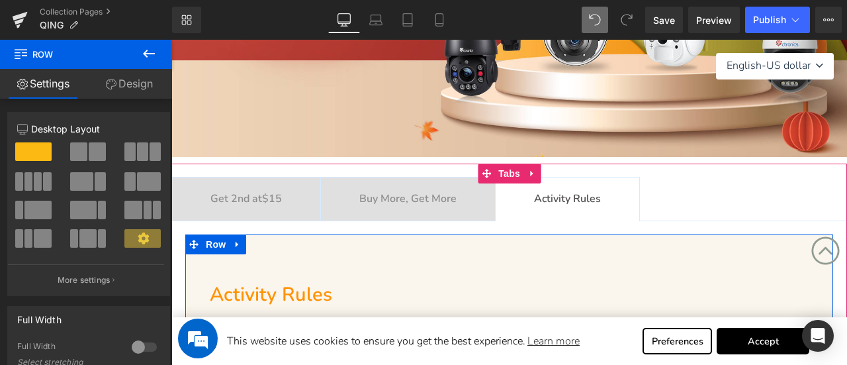
scroll to position [265, 0]
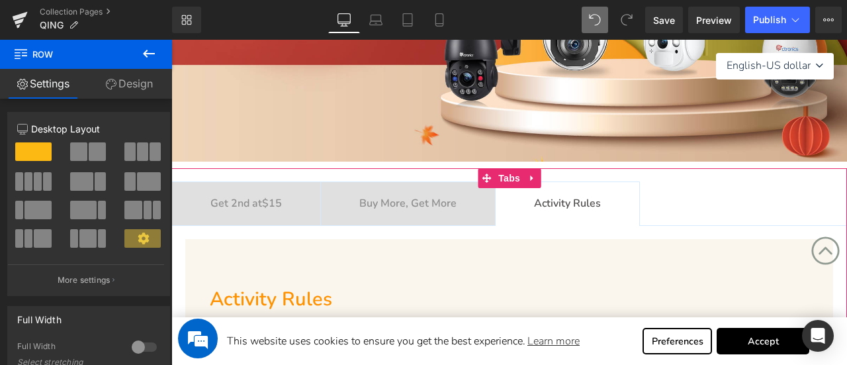
click at [225, 200] on b "Get 2nd at $15" at bounding box center [245, 203] width 71 height 15
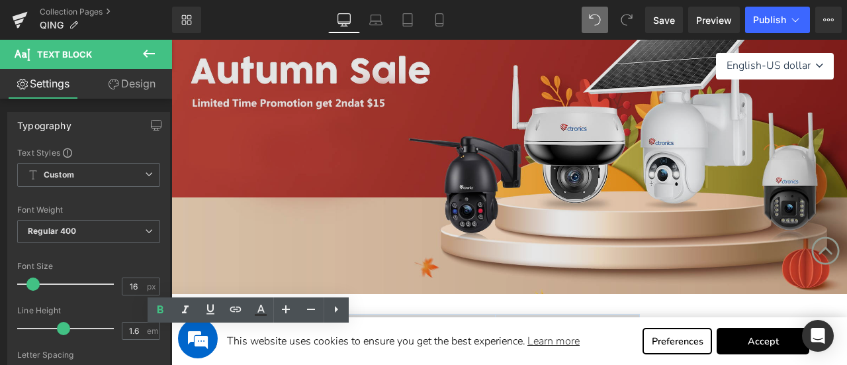
scroll to position [0, 0]
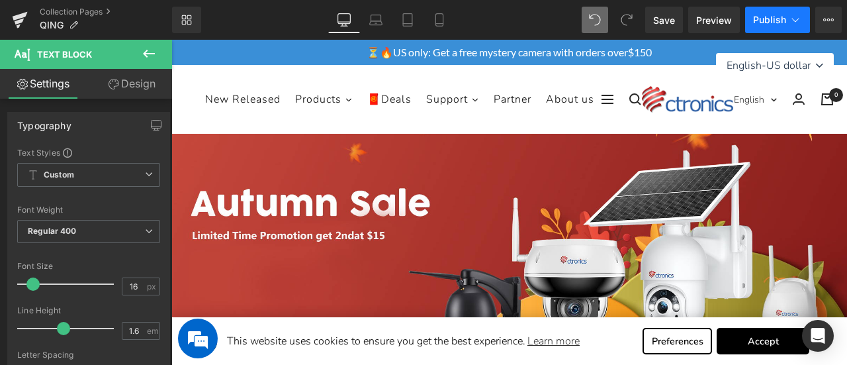
click at [766, 21] on span "Publish" at bounding box center [769, 20] width 33 height 11
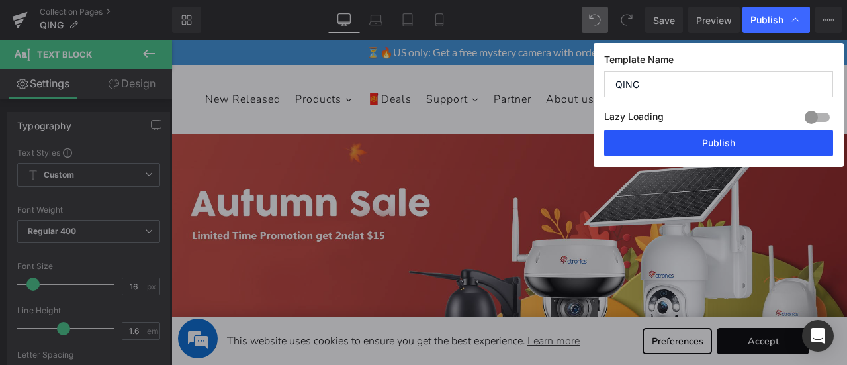
click at [724, 142] on button "Publish" at bounding box center [718, 143] width 229 height 26
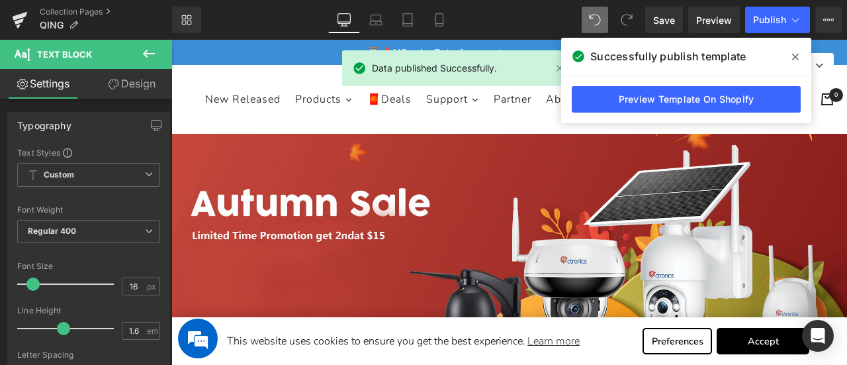
drag, startPoint x: 798, startPoint y: 55, endPoint x: 482, endPoint y: 99, distance: 319.3
click at [798, 55] on icon at bounding box center [795, 57] width 7 height 7
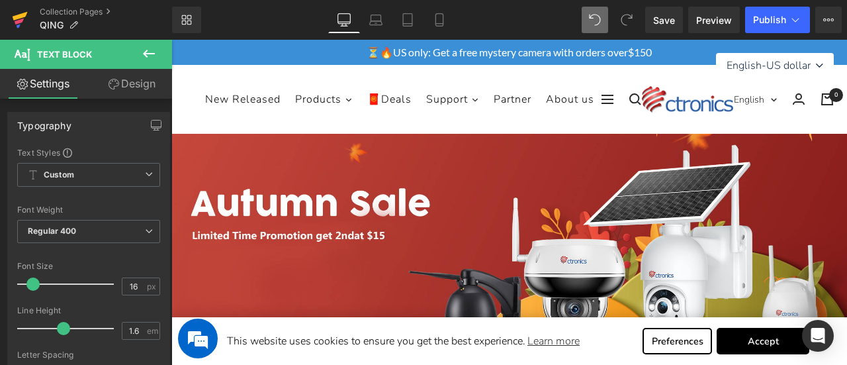
click at [21, 17] on icon at bounding box center [20, 16] width 15 height 9
